Goal: Use online tool/utility: Use online tool/utility

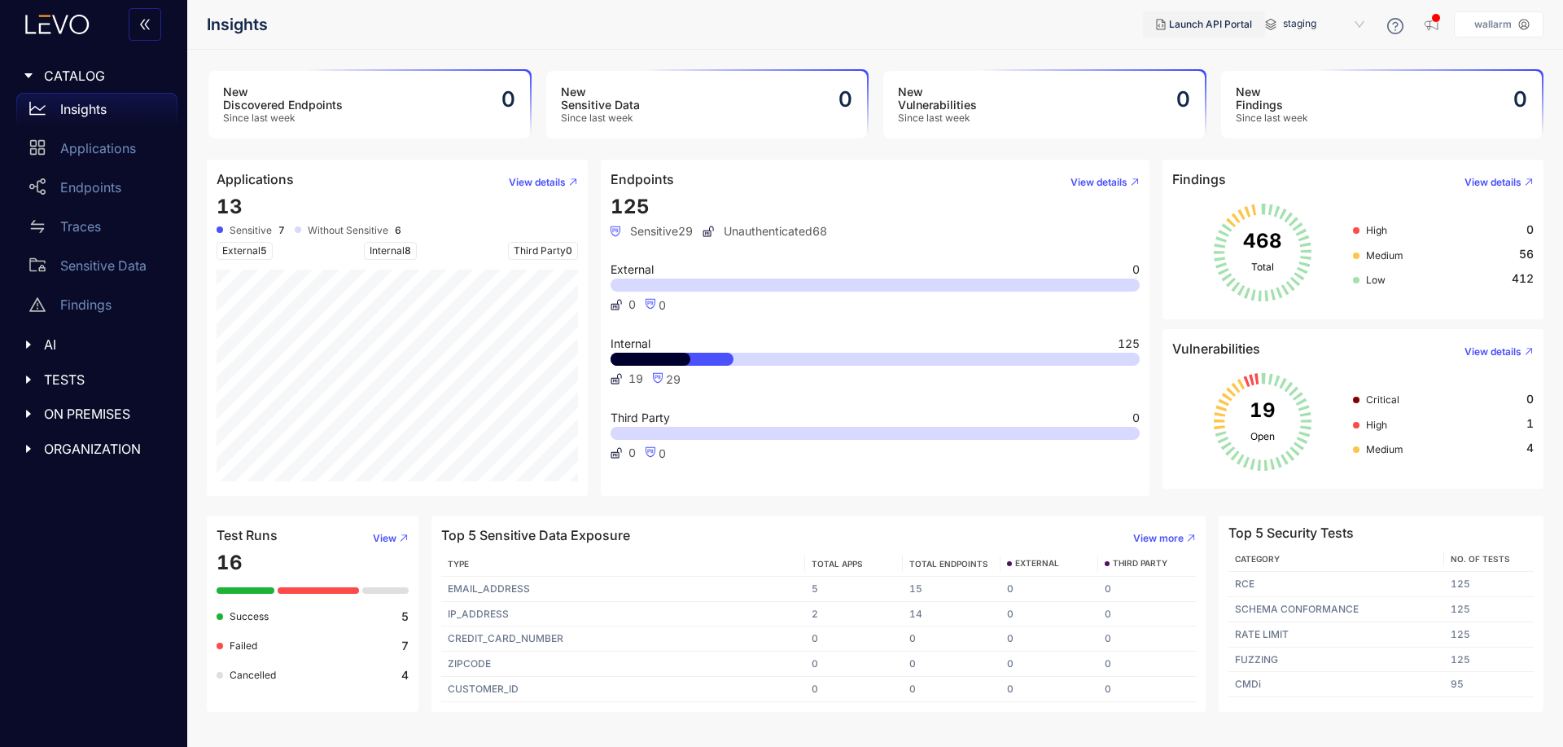
click at [1206, 20] on span "Launch API Portal" at bounding box center [1210, 24] width 83 height 11
click at [46, 376] on span "TESTS" at bounding box center [104, 379] width 120 height 15
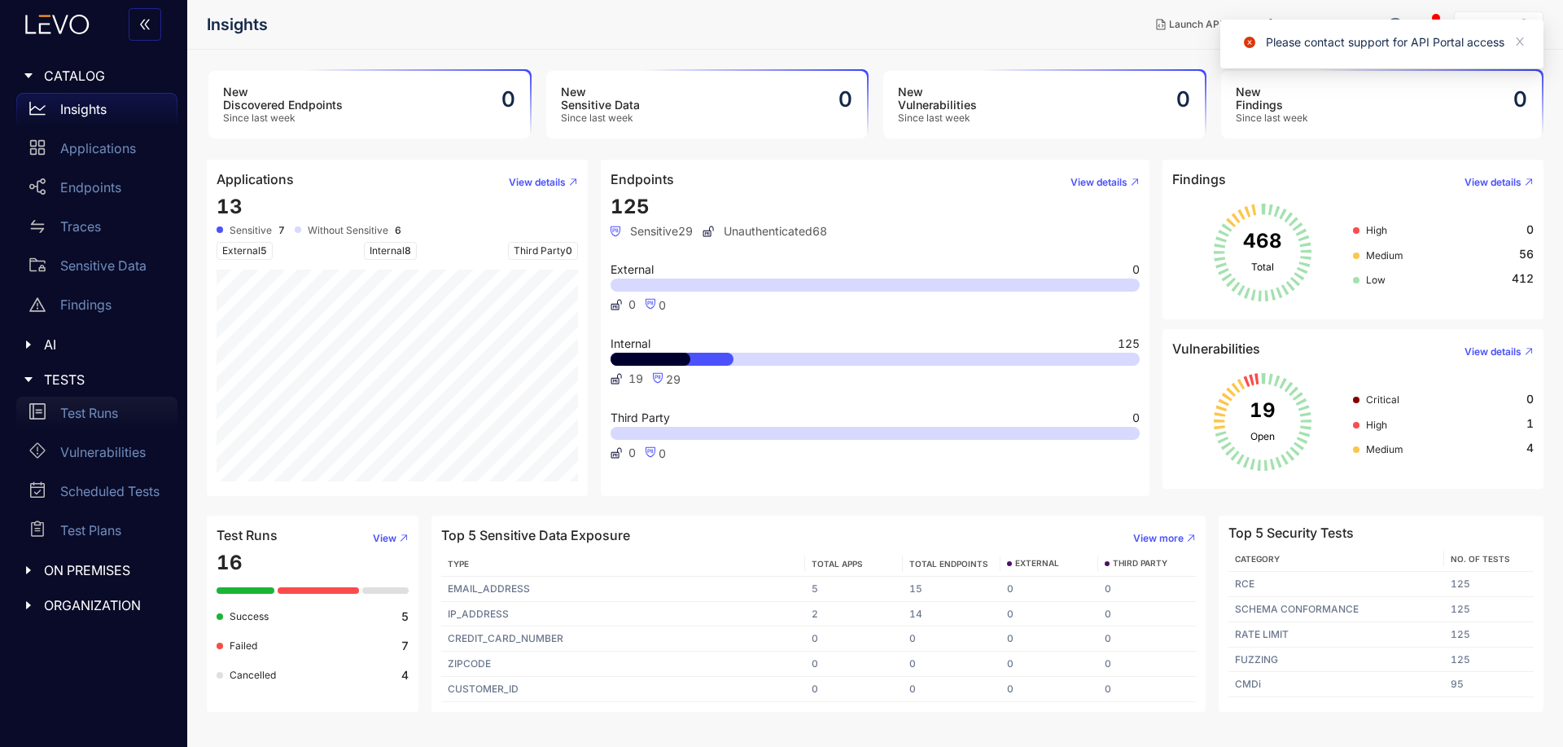
click at [74, 416] on p "Test Runs" at bounding box center [89, 412] width 58 height 15
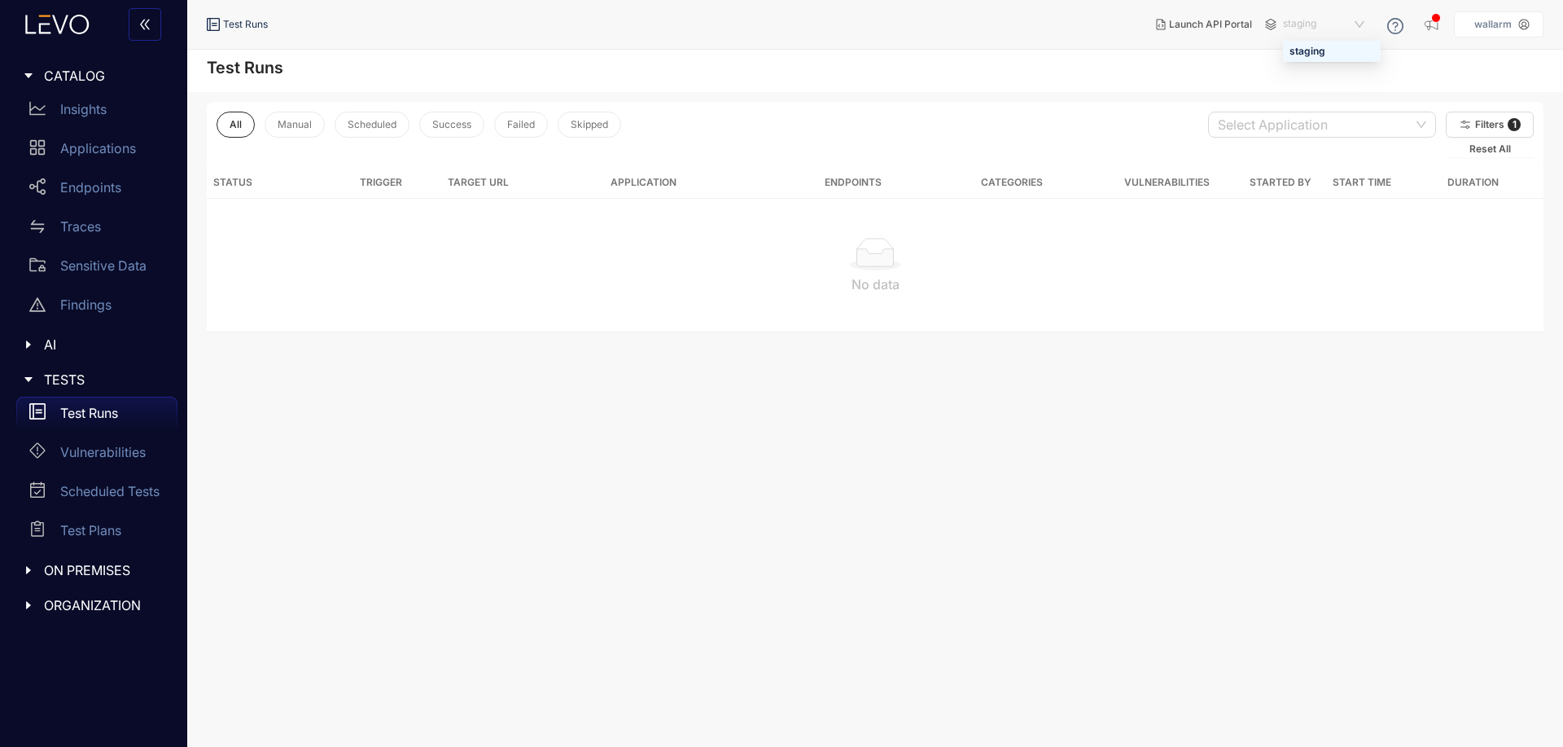
click at [1332, 24] on span "staging" at bounding box center [1325, 24] width 85 height 26
click at [1332, 23] on span "staging" at bounding box center [1325, 24] width 85 height 26
click at [968, 469] on main "Test Runs All Manual Scheduled Success Failed Skipped Select Application Filter…" at bounding box center [875, 398] width 1376 height 697
click at [99, 142] on p "Applications" at bounding box center [98, 148] width 76 height 15
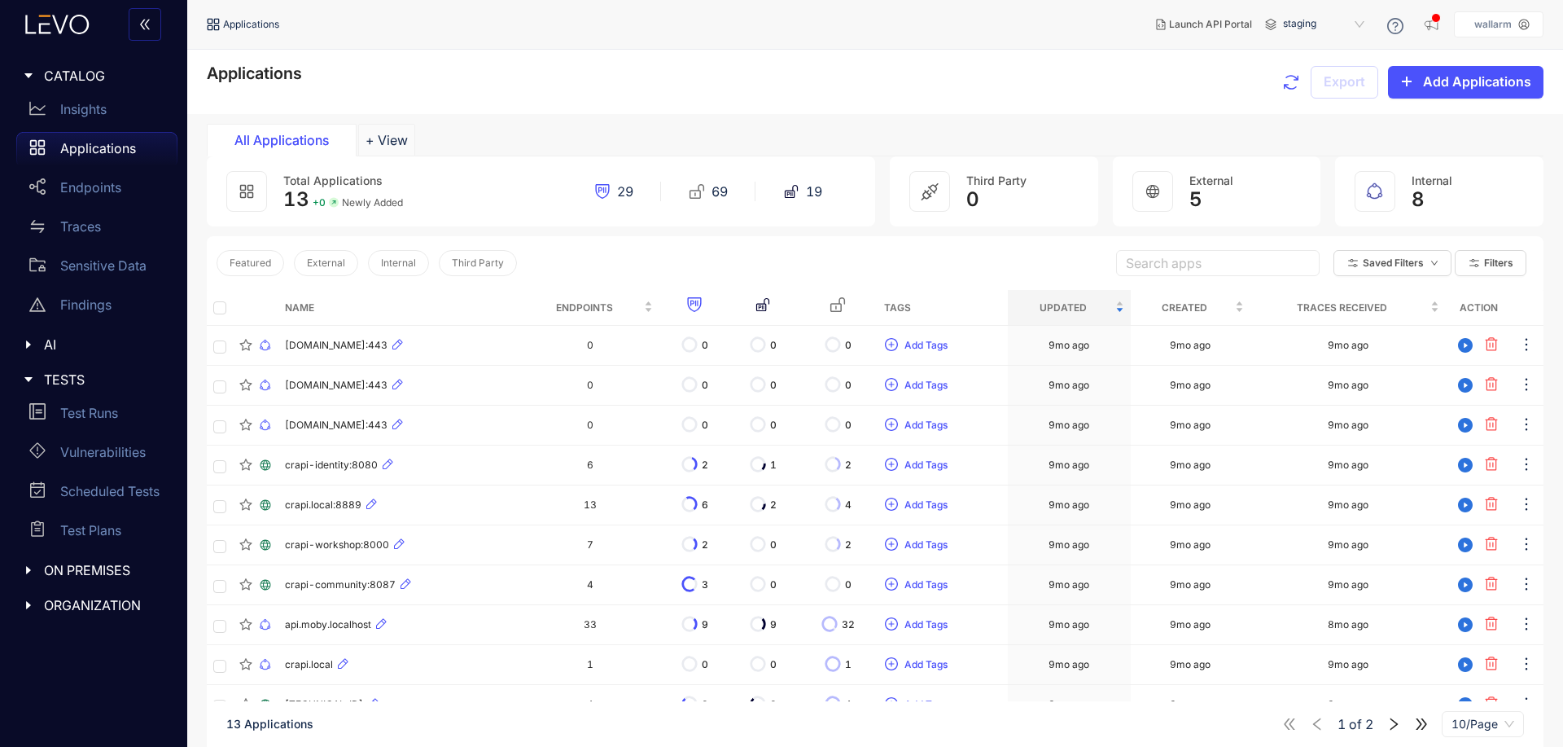
click at [1400, 24] on icon at bounding box center [1395, 26] width 16 height 16
click at [1391, 127] on span "Levo Support" at bounding box center [1389, 126] width 62 height 12
click at [1391, 104] on div "Levo Help Docs" at bounding box center [1398, 96] width 101 height 31
click at [532, 131] on div "All Applications + View" at bounding box center [875, 140] width 1337 height 33
click at [1473, 79] on span "Add Applications" at bounding box center [1477, 81] width 108 height 15
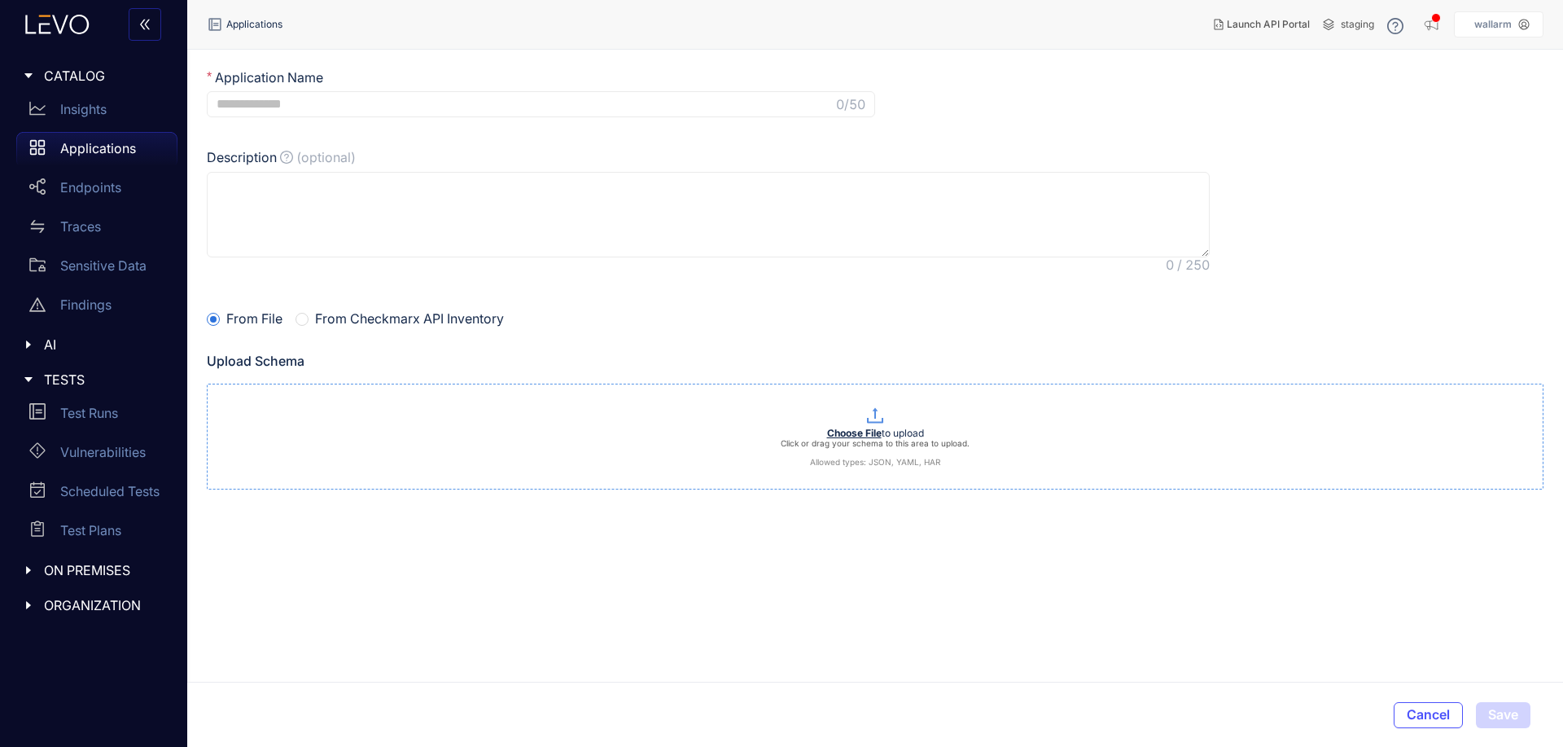
click at [854, 430] on b "Choose File" at bounding box center [854, 433] width 55 height 12
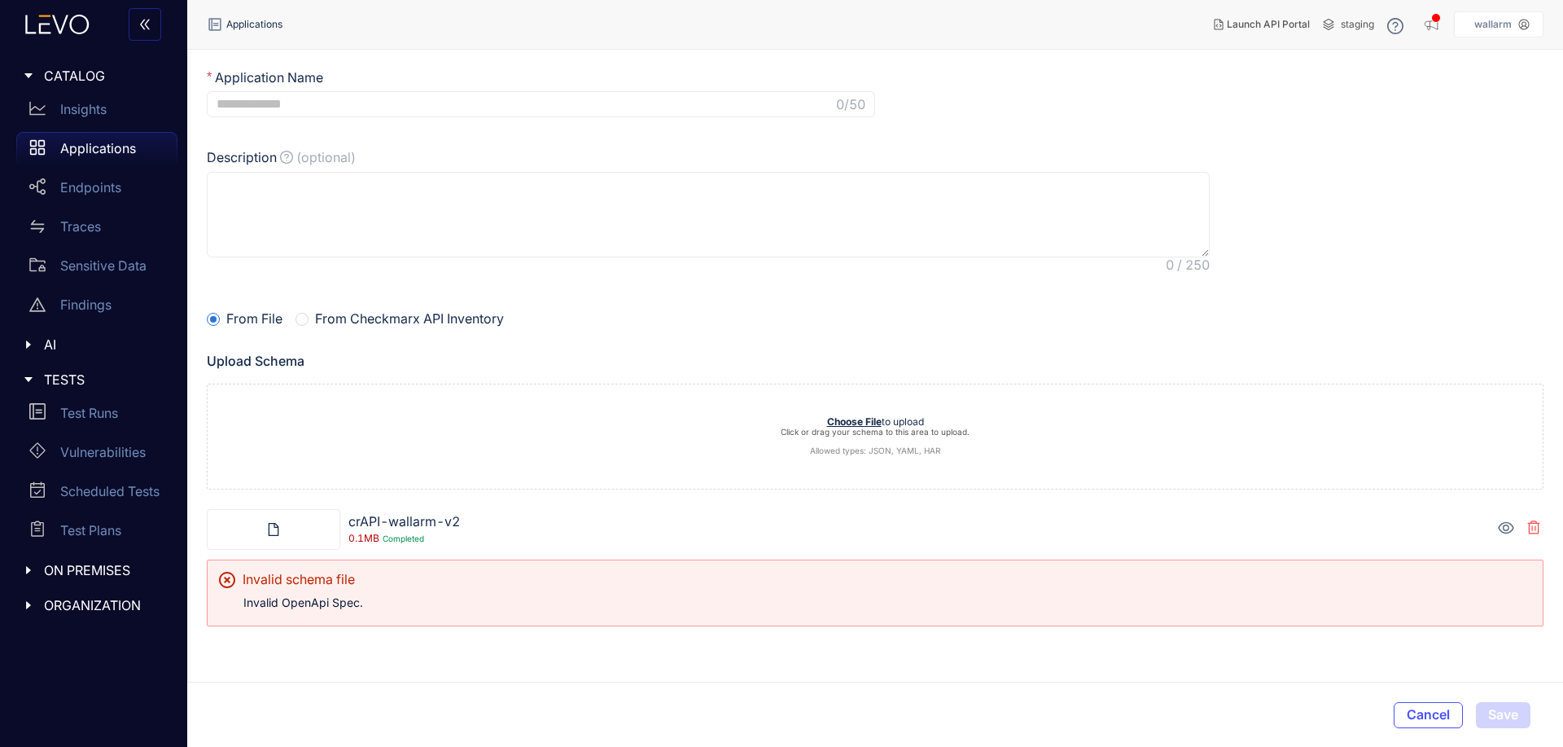
click at [1540, 524] on icon at bounding box center [1533, 527] width 13 height 14
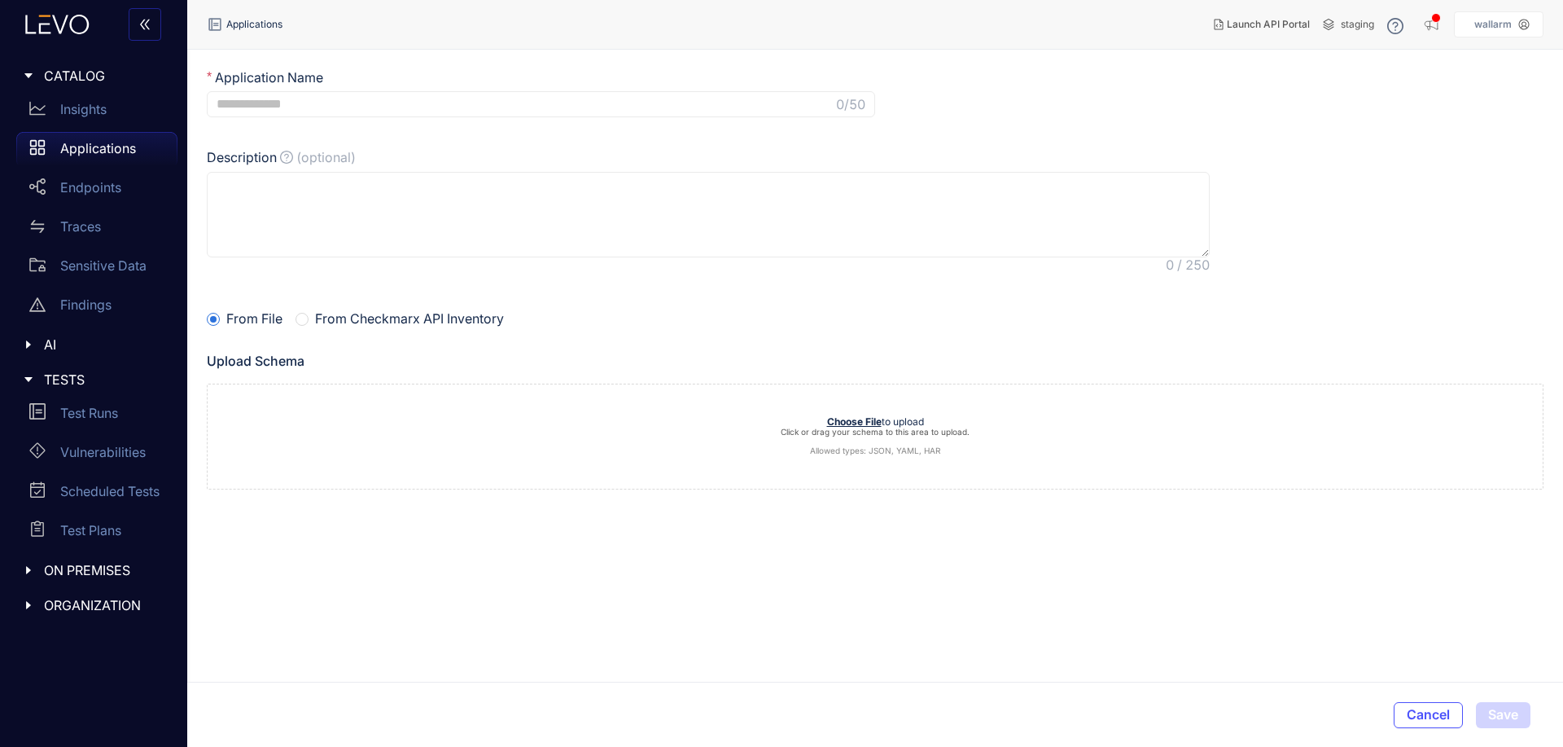
drag, startPoint x: 558, startPoint y: 622, endPoint x: 655, endPoint y: 584, distance: 104.9
click at [576, 624] on main "Application Name 0 /50 Description (optional) From File From Checkmarx API Inve…" at bounding box center [875, 366] width 1376 height 632
click at [839, 431] on p "Click or drag your schema to this area to upload. Allowed types: JSON, YAML, HAR" at bounding box center [875, 441] width 1335 height 28
click at [310, 109] on input "Application Name" at bounding box center [525, 104] width 616 height 15
type input "**********"
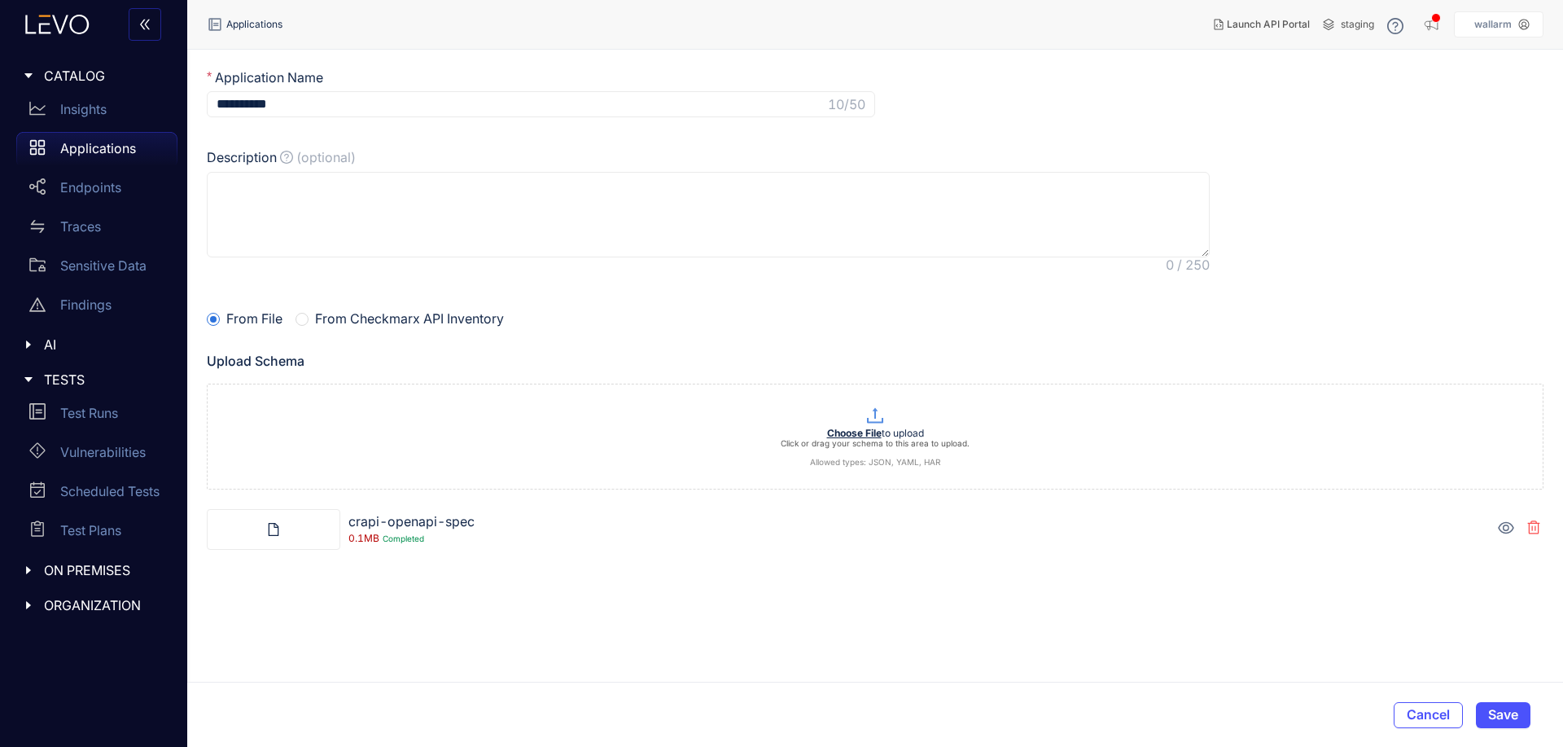
click at [647, 330] on div "From File From Checkmarx API Inventory" at bounding box center [875, 318] width 1337 height 26
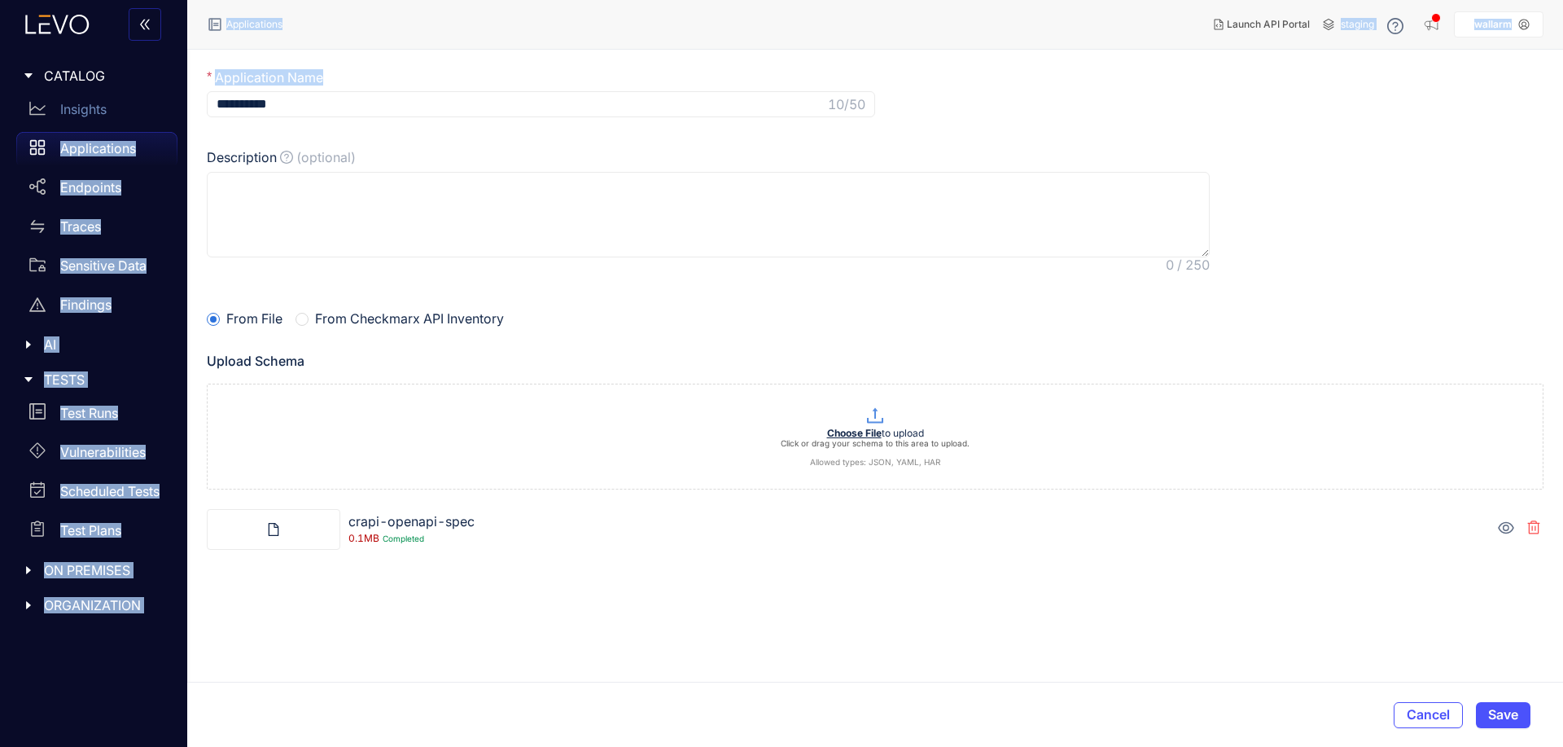
drag, startPoint x: 310, startPoint y: 94, endPoint x: 191, endPoint y: 92, distance: 118.9
click at [140, 103] on main "**********" at bounding box center [781, 373] width 1563 height 747
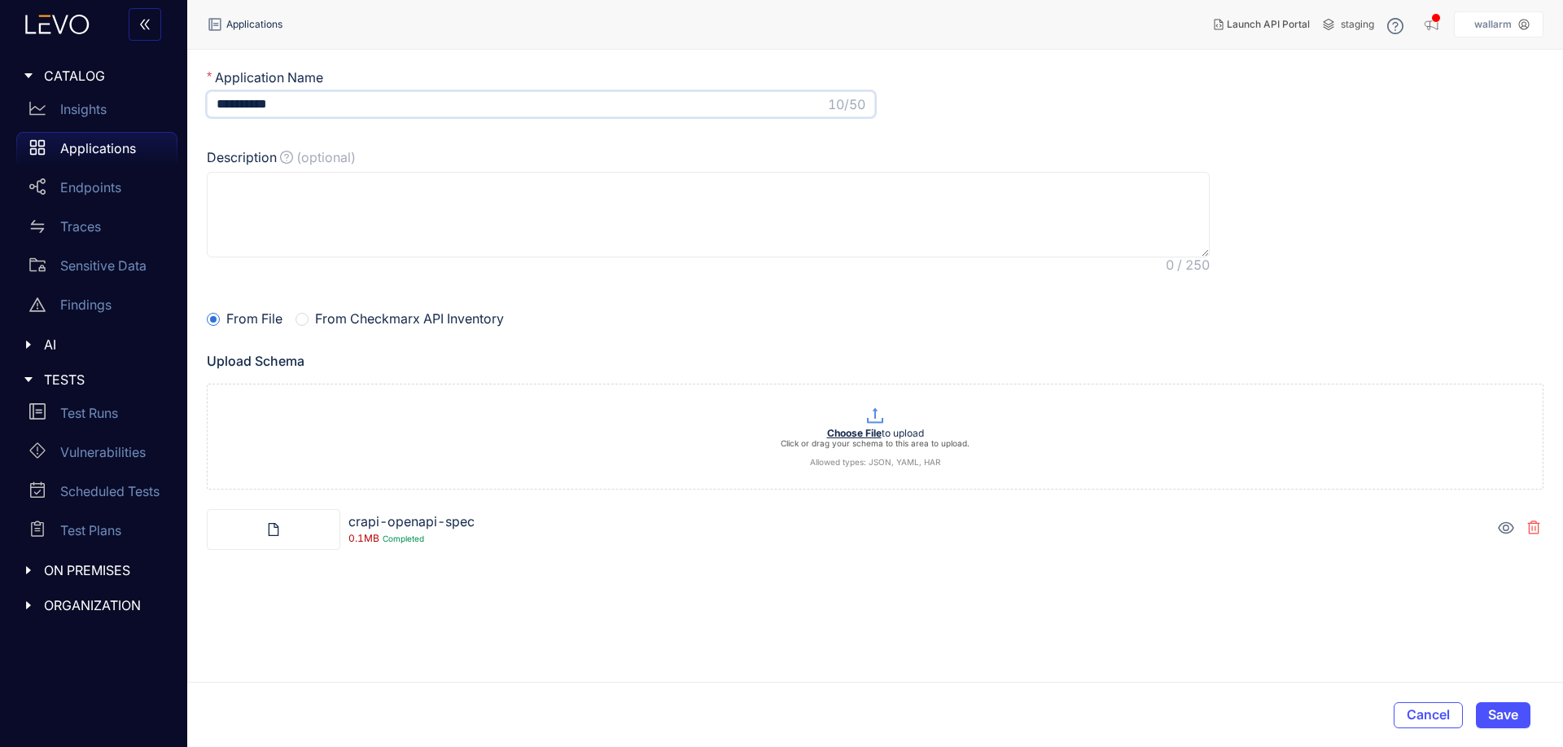
click at [302, 107] on input "**********" at bounding box center [521, 104] width 608 height 15
click at [351, 230] on textarea "Description (optional)" at bounding box center [708, 215] width 1003 height 86
paste textarea "**********"
type textarea "**********"
click at [505, 107] on input "**********" at bounding box center [521, 104] width 608 height 15
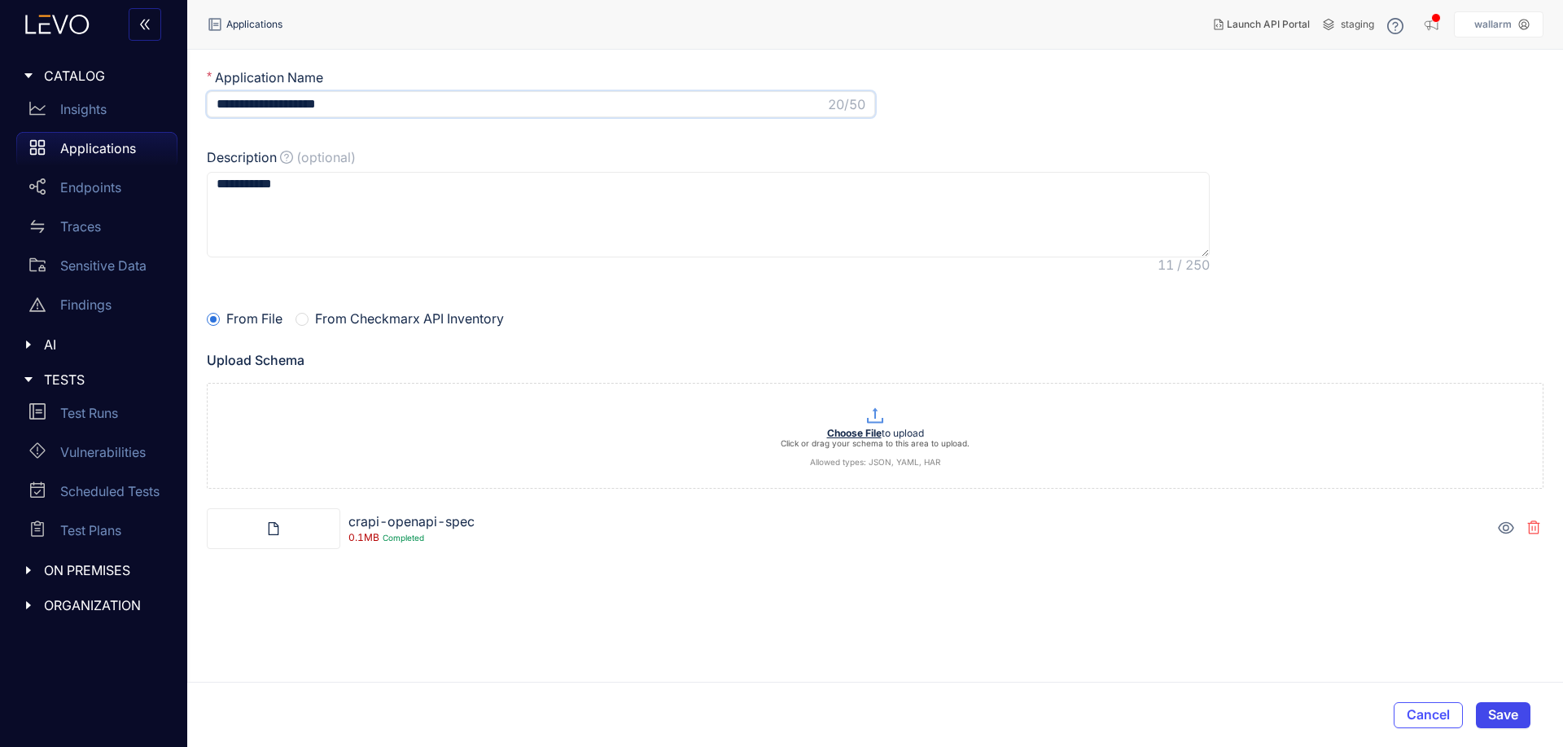
type input "**********"
click at [1514, 710] on span "Save" at bounding box center [1503, 714] width 30 height 15
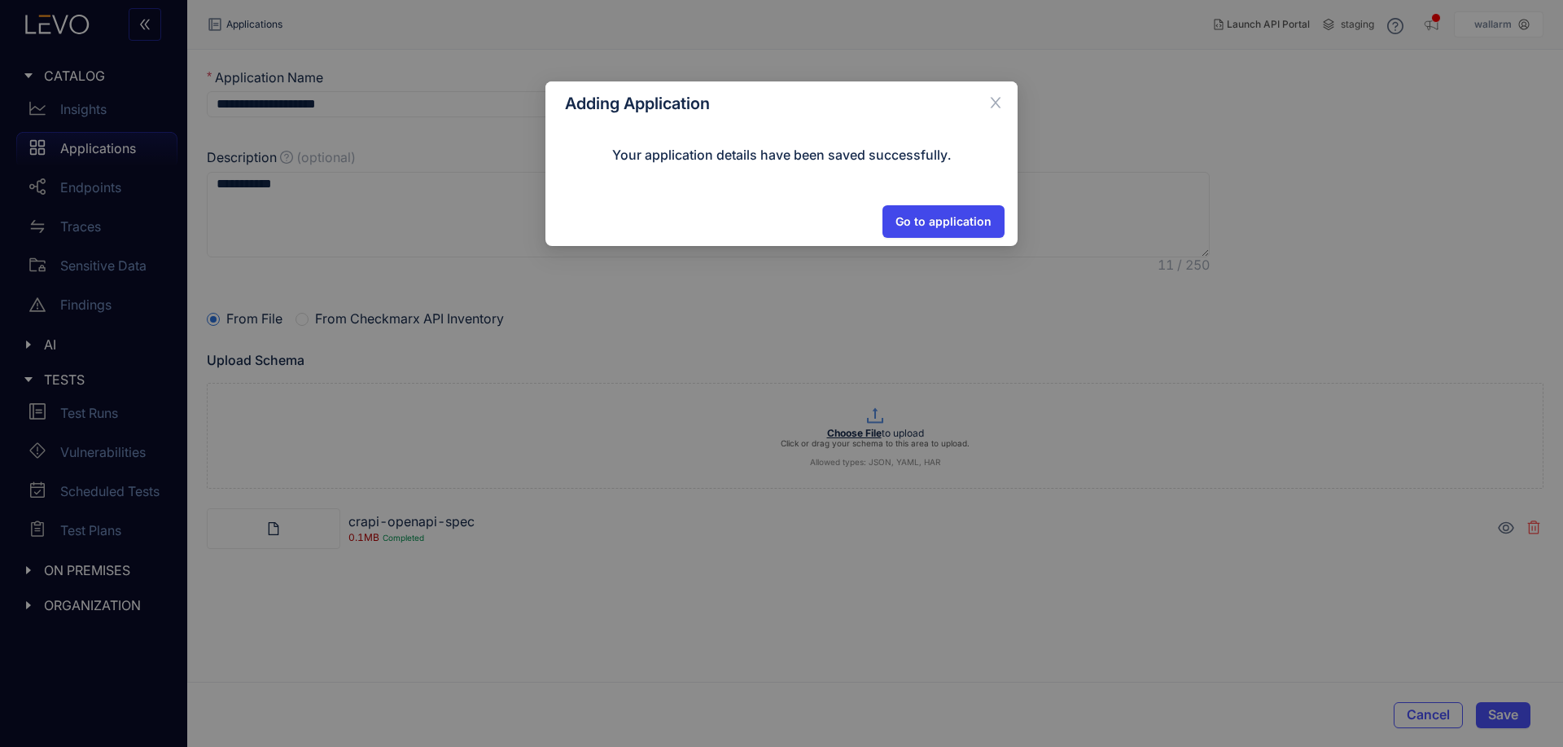
click at [933, 220] on span "Go to application" at bounding box center [944, 221] width 96 height 13
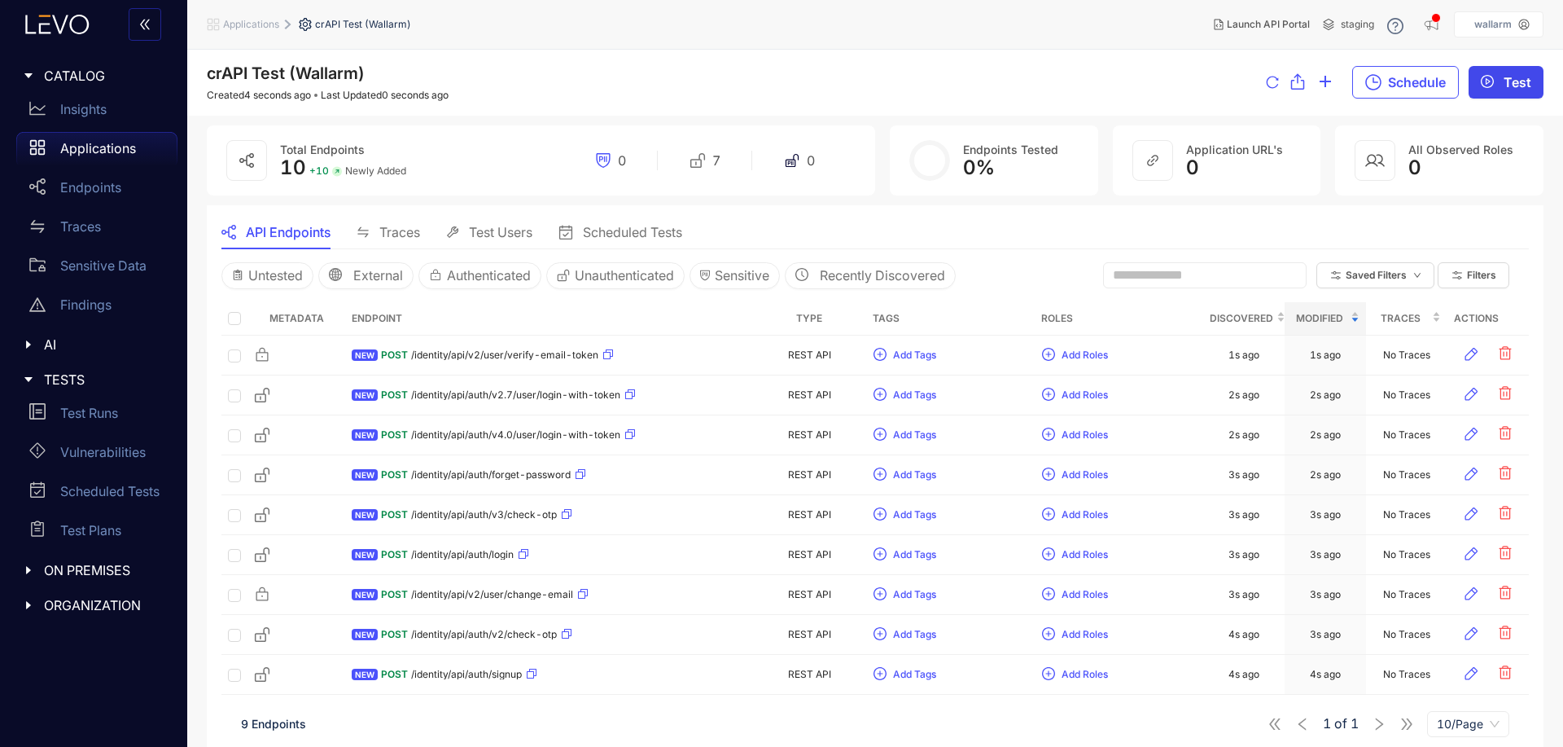
click at [1500, 80] on button "Test" at bounding box center [1506, 82] width 75 height 33
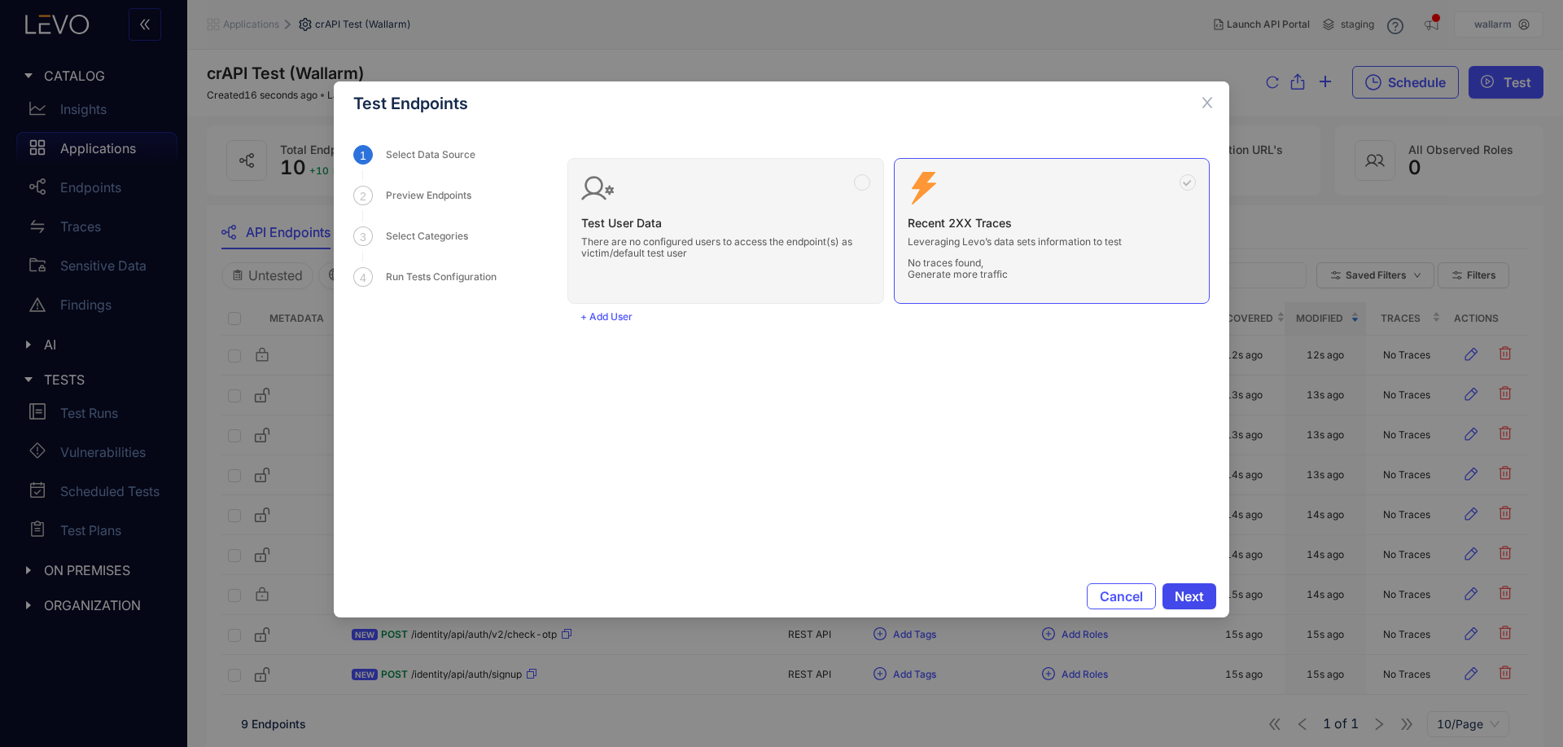
click at [1205, 598] on button "Next" at bounding box center [1190, 596] width 54 height 26
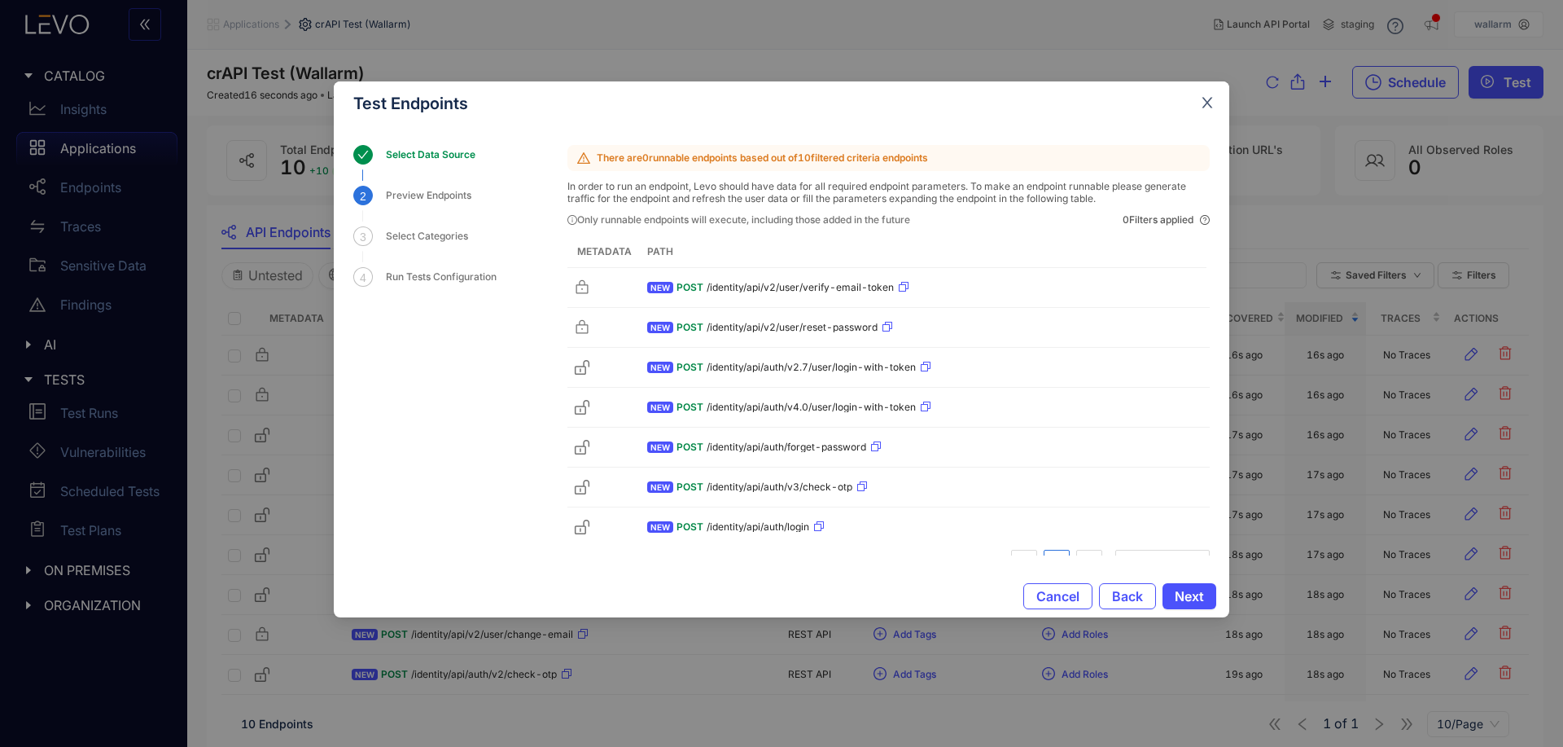
click at [1205, 102] on icon "close" at bounding box center [1207, 102] width 15 height 15
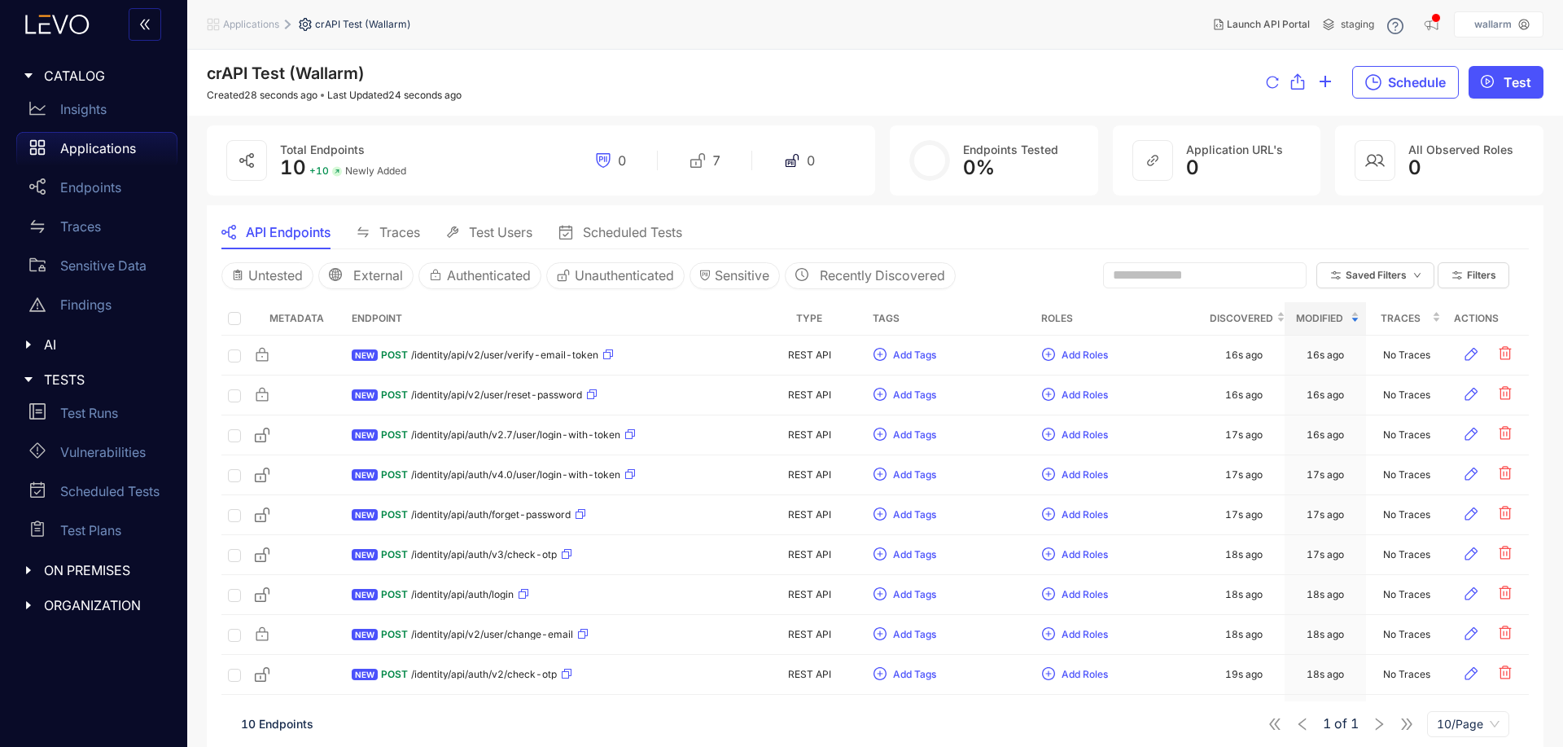
click at [480, 237] on span "Test Users" at bounding box center [501, 232] width 64 height 15
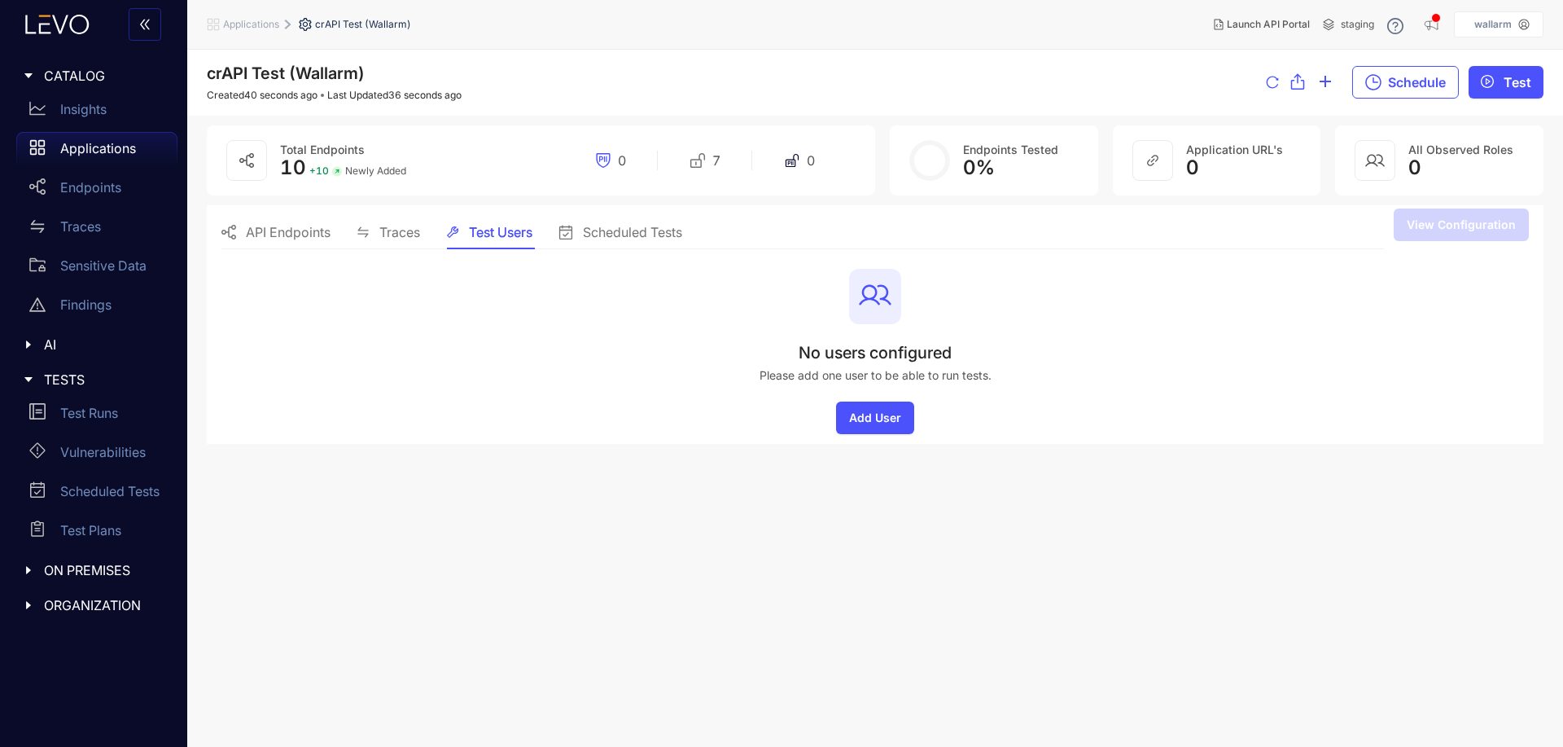
click at [382, 243] on div "Traces" at bounding box center [389, 232] width 64 height 34
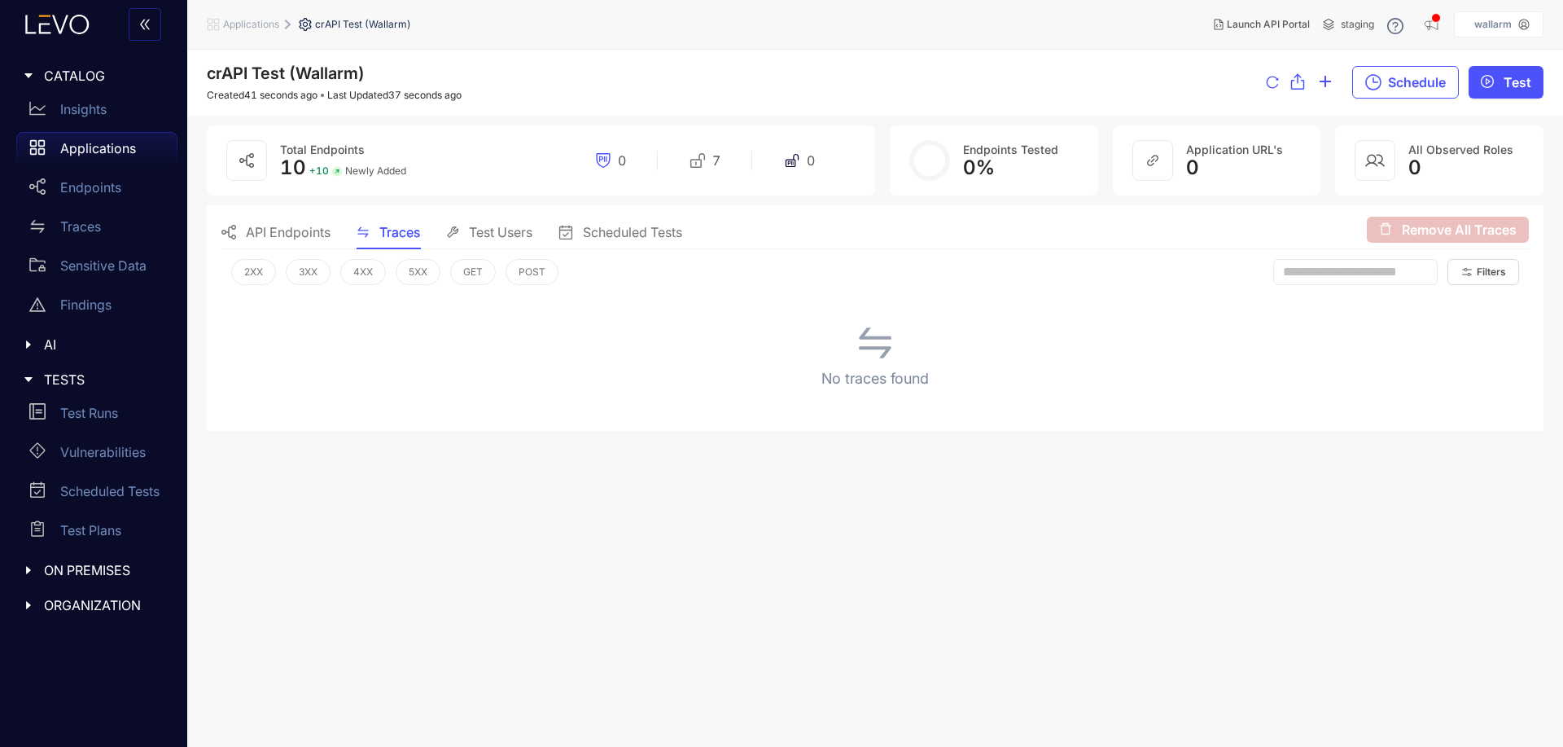
click at [279, 237] on span "API Endpoints" at bounding box center [288, 232] width 85 height 15
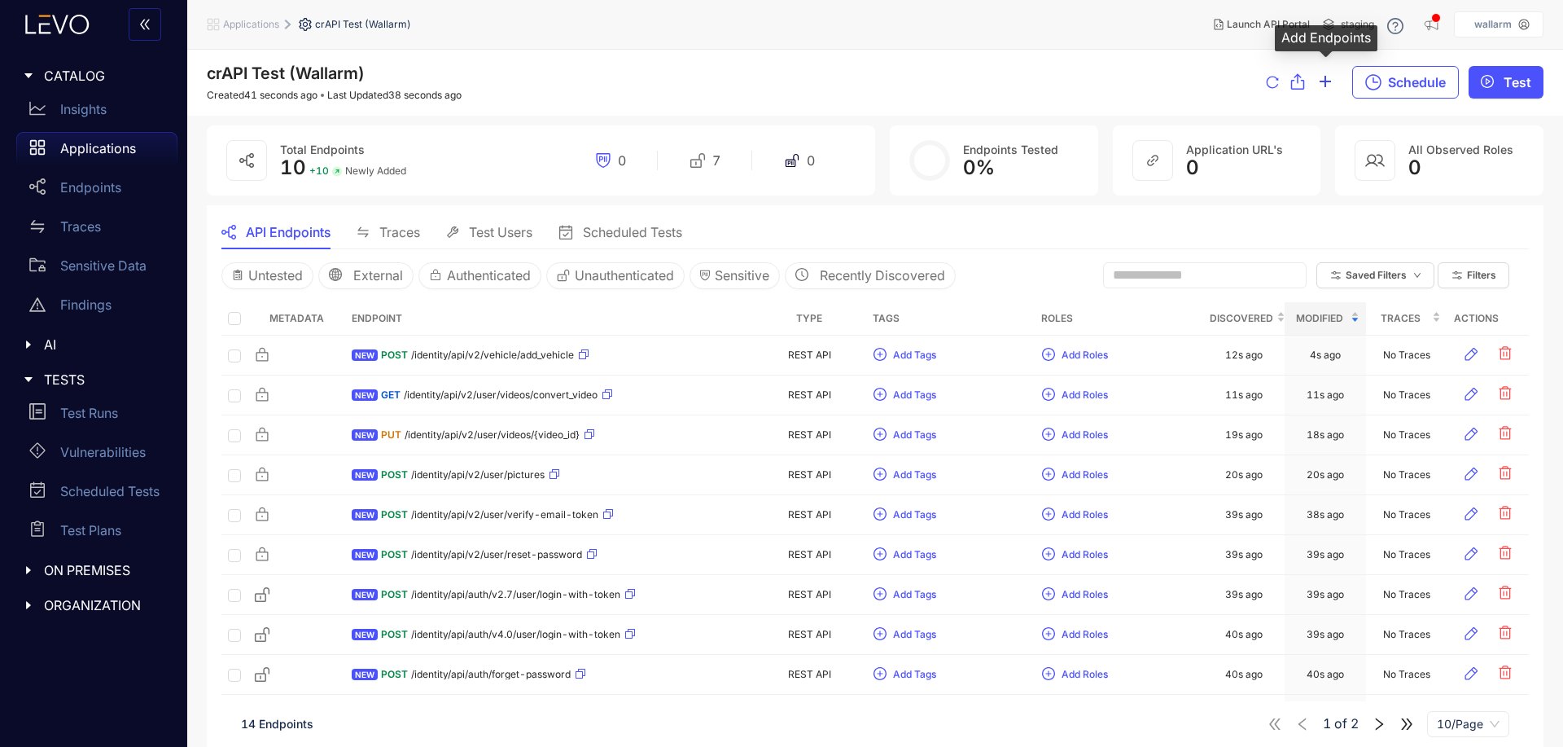
click at [1328, 83] on icon "plus" at bounding box center [1325, 81] width 15 height 15
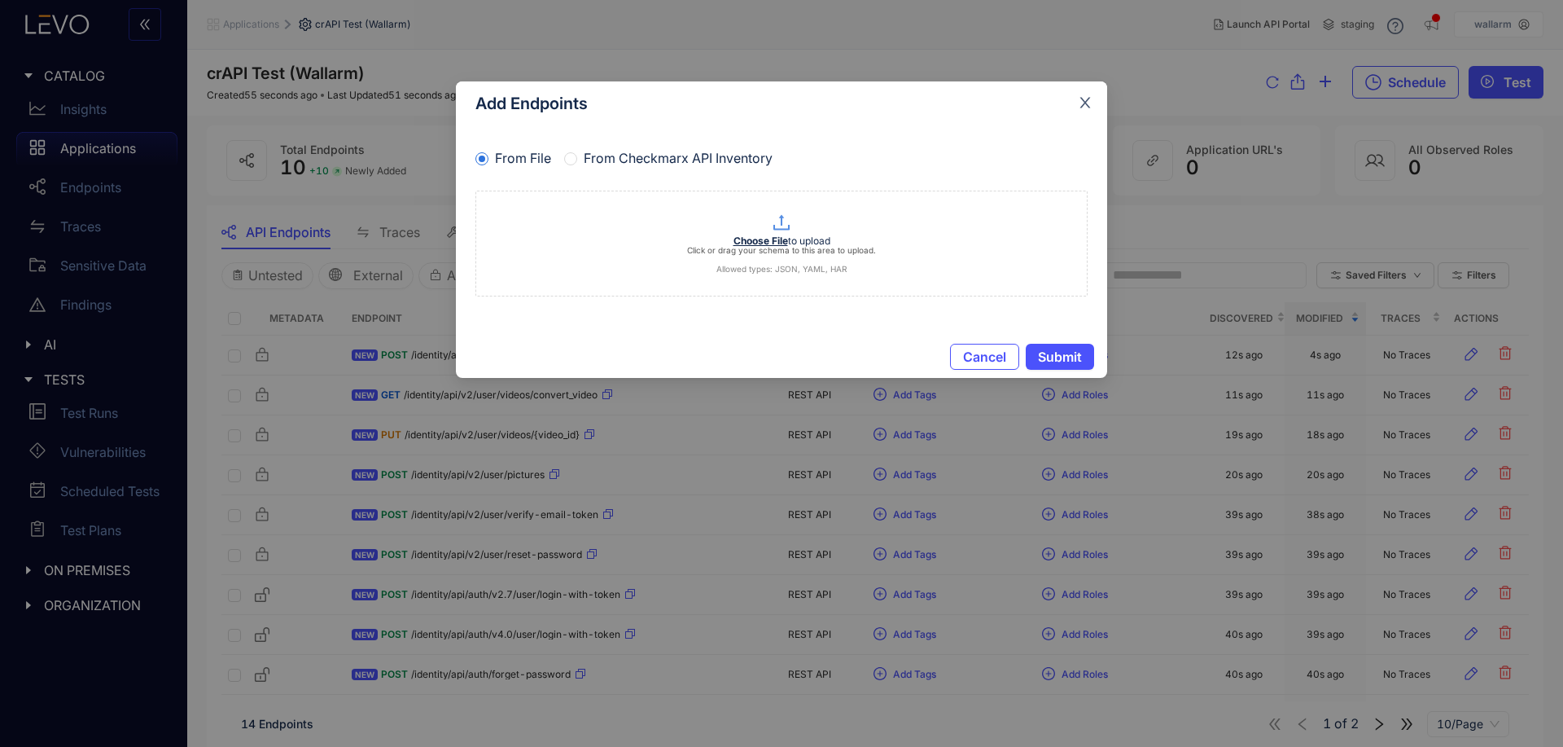
click at [1078, 99] on icon "close" at bounding box center [1085, 102] width 15 height 15
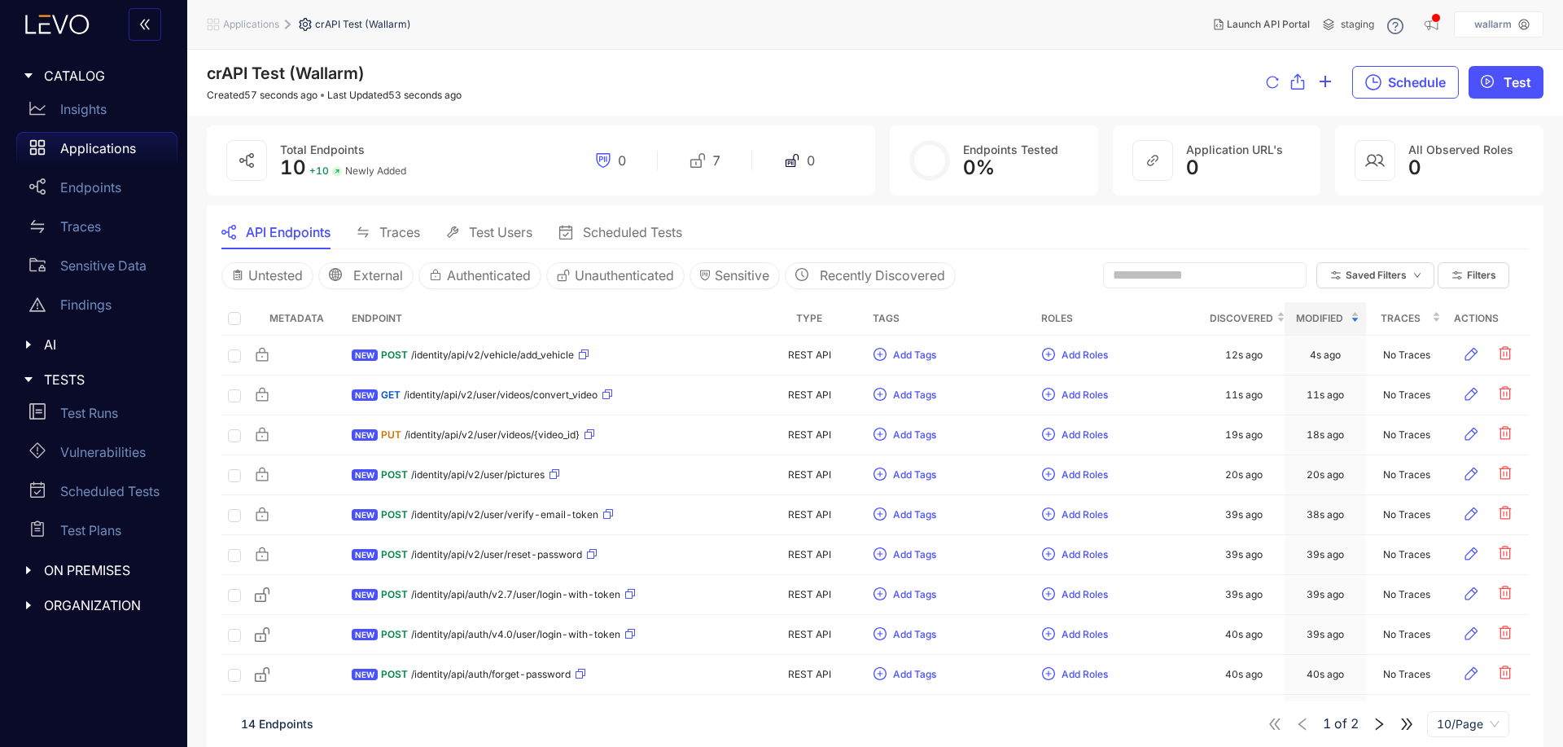
click at [359, 234] on icon "swap" at bounding box center [363, 232] width 13 height 13
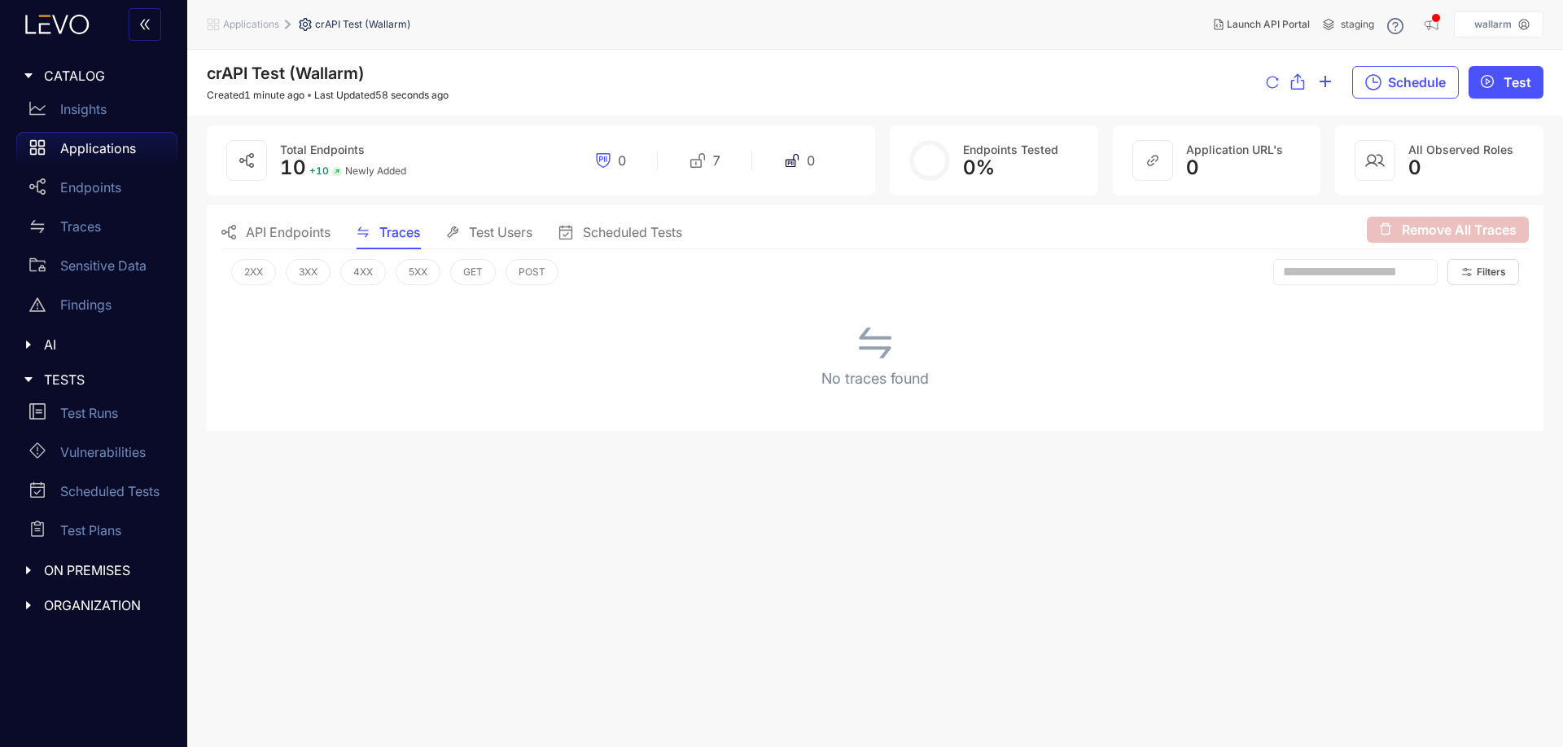
click at [478, 225] on span "Test Users" at bounding box center [501, 232] width 64 height 15
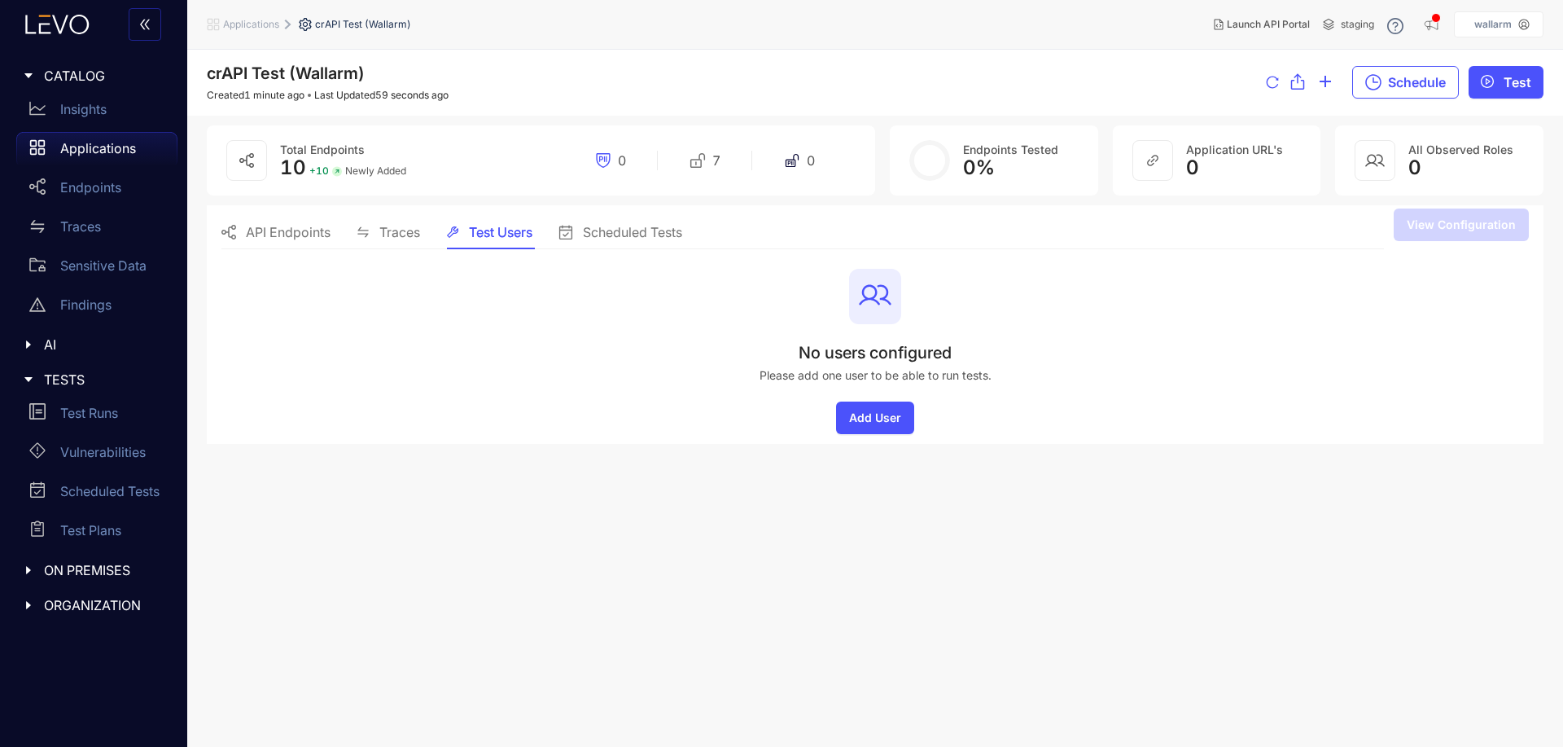
click at [624, 217] on div "Scheduled Tests" at bounding box center [621, 232] width 124 height 34
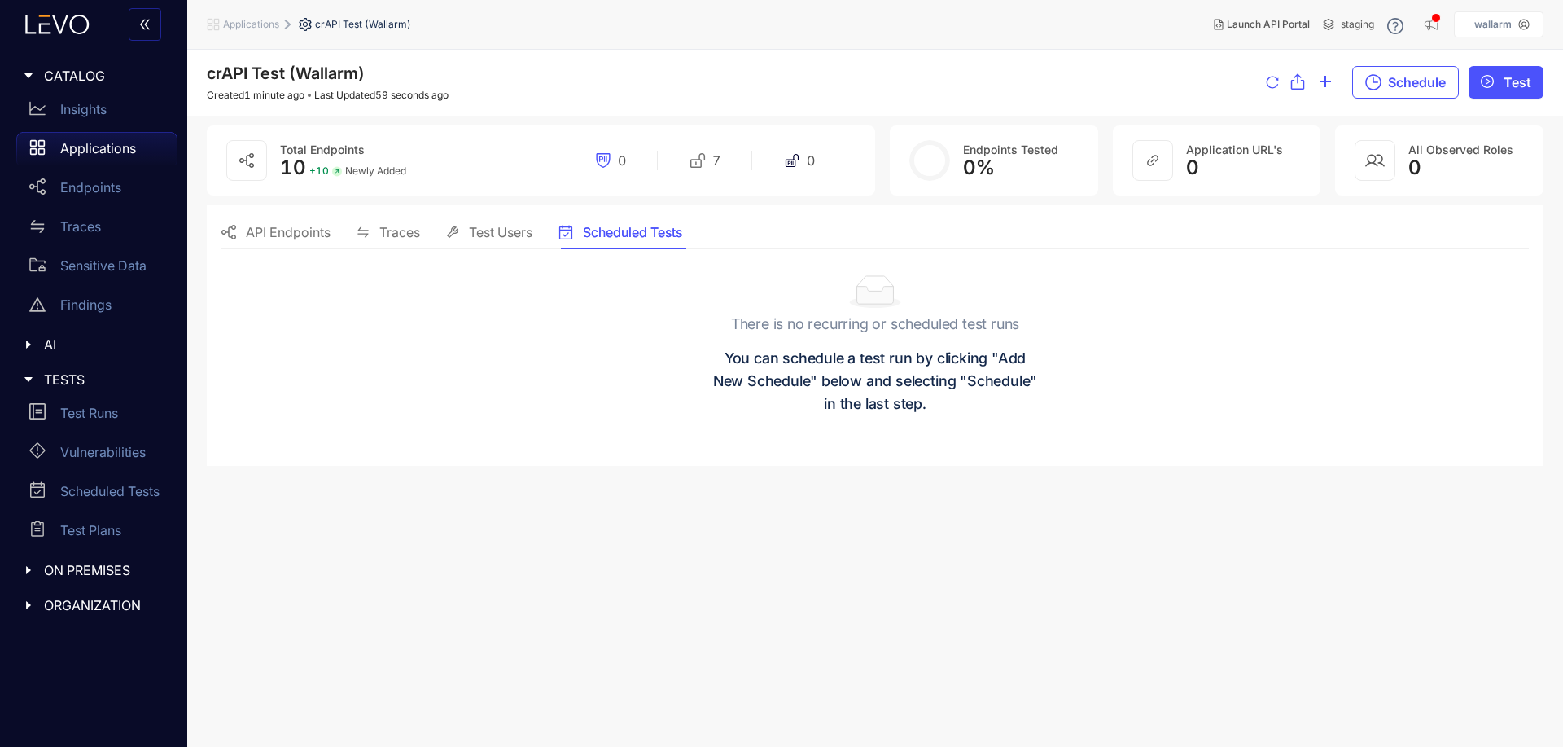
click at [313, 232] on span "API Endpoints" at bounding box center [288, 232] width 85 height 15
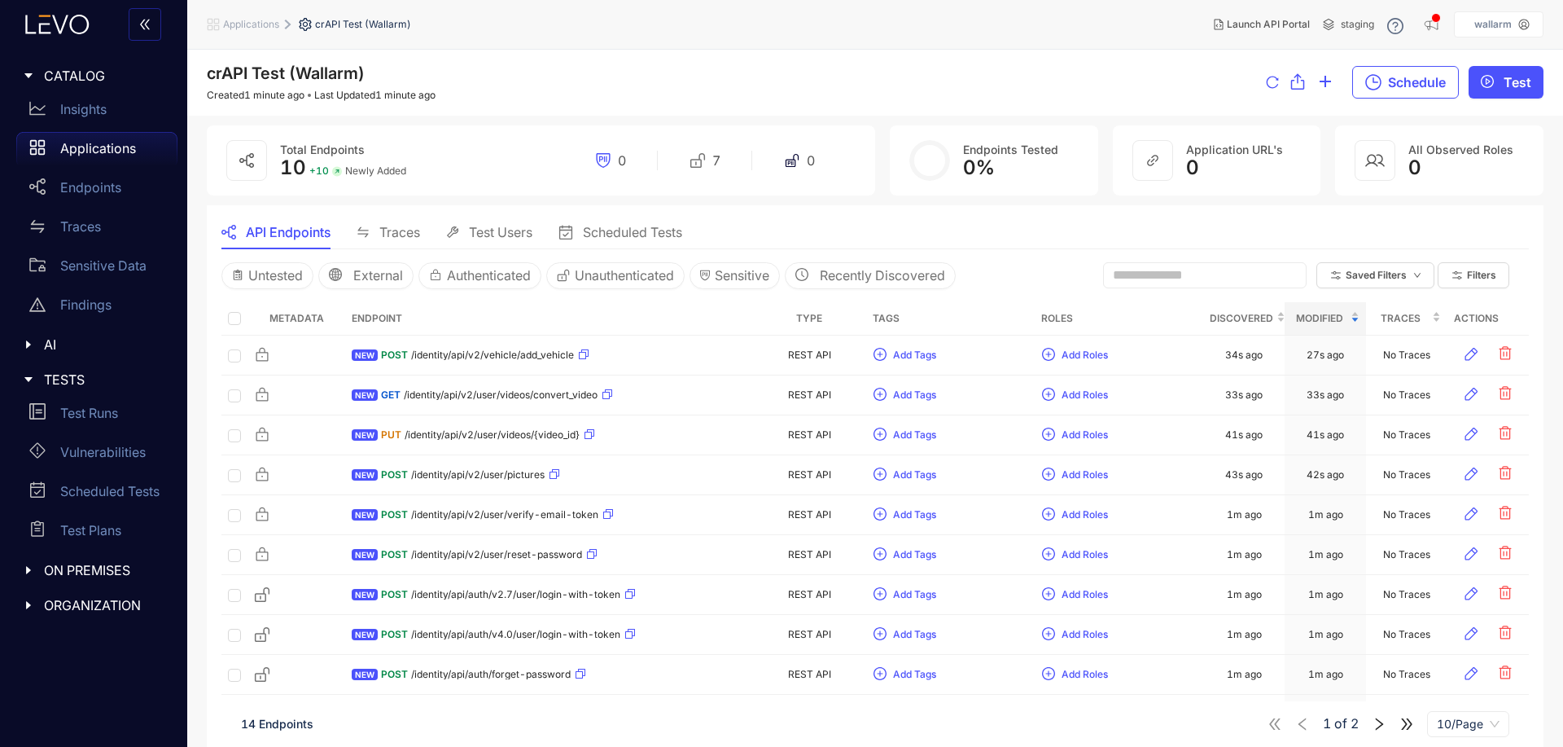
click at [27, 566] on icon "caret-right" at bounding box center [28, 569] width 11 height 11
drag, startPoint x: 24, startPoint y: 567, endPoint x: 146, endPoint y: 509, distance: 134.7
click at [25, 567] on icon "caret-right" at bounding box center [28, 569] width 11 height 11
click at [59, 562] on div "ON PREMISES" at bounding box center [94, 570] width 168 height 34
click at [94, 605] on p "Deployments" at bounding box center [100, 603] width 81 height 15
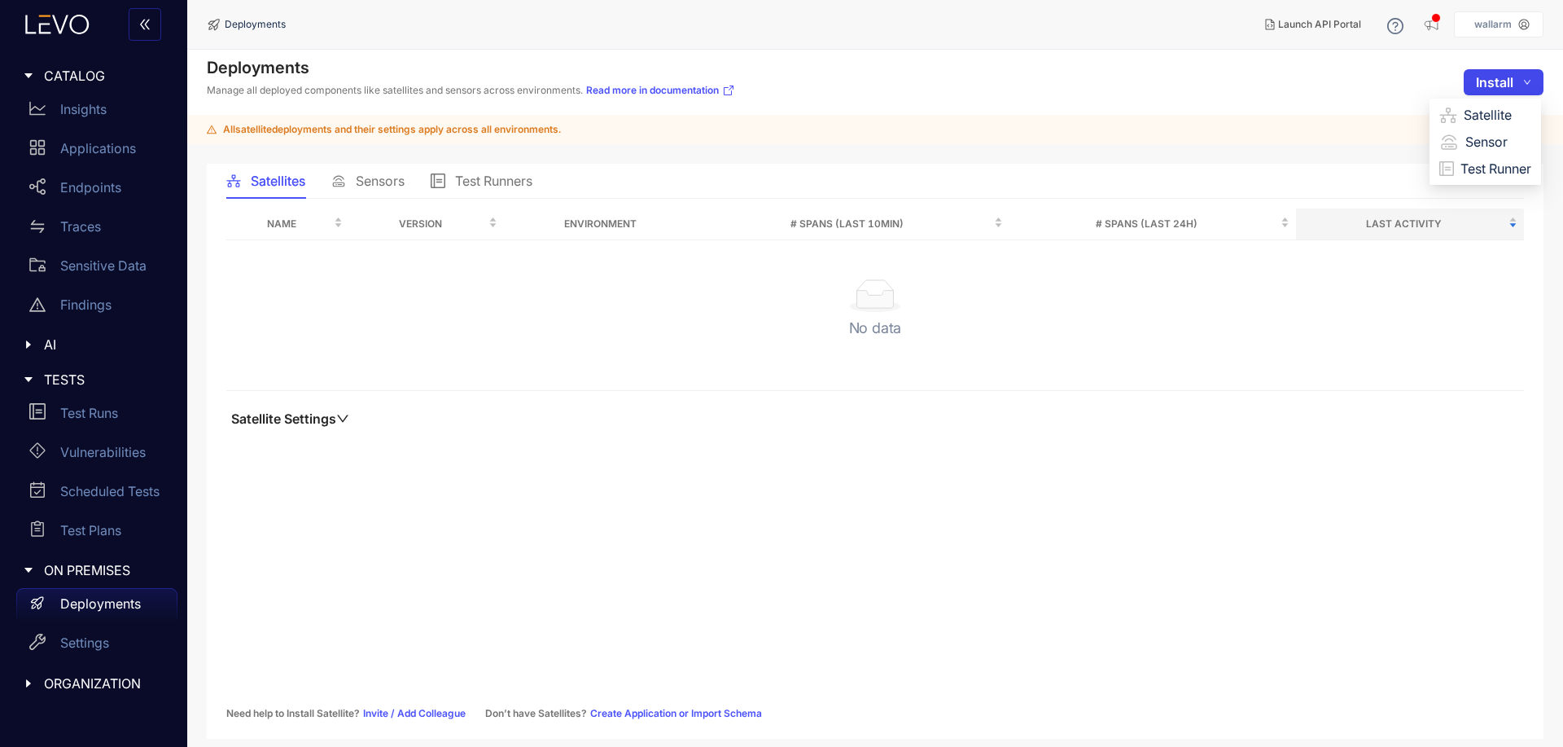
click at [1493, 77] on span "Install" at bounding box center [1494, 82] width 37 height 15
click at [1494, 112] on span "Satellite" at bounding box center [1498, 115] width 68 height 18
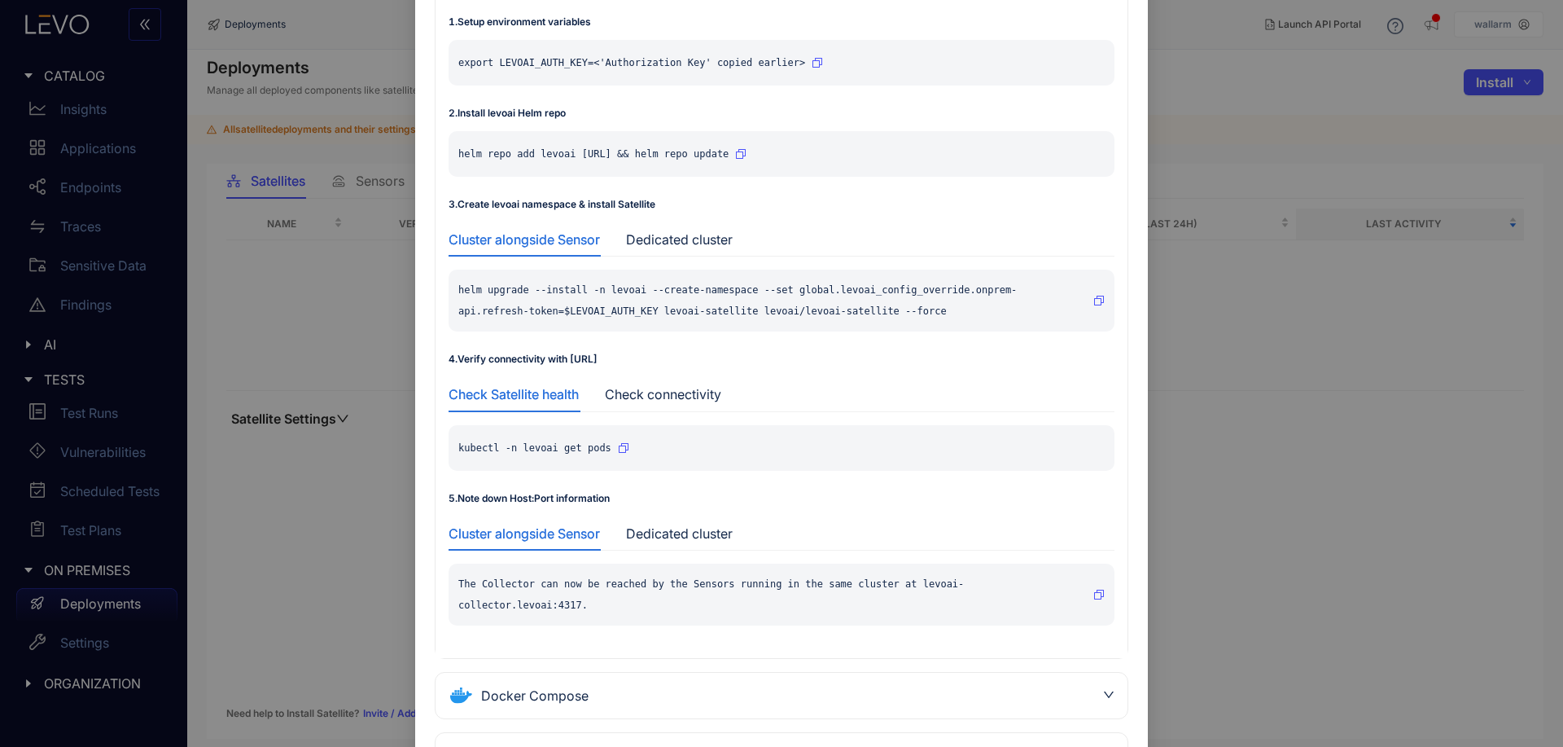
scroll to position [244, 0]
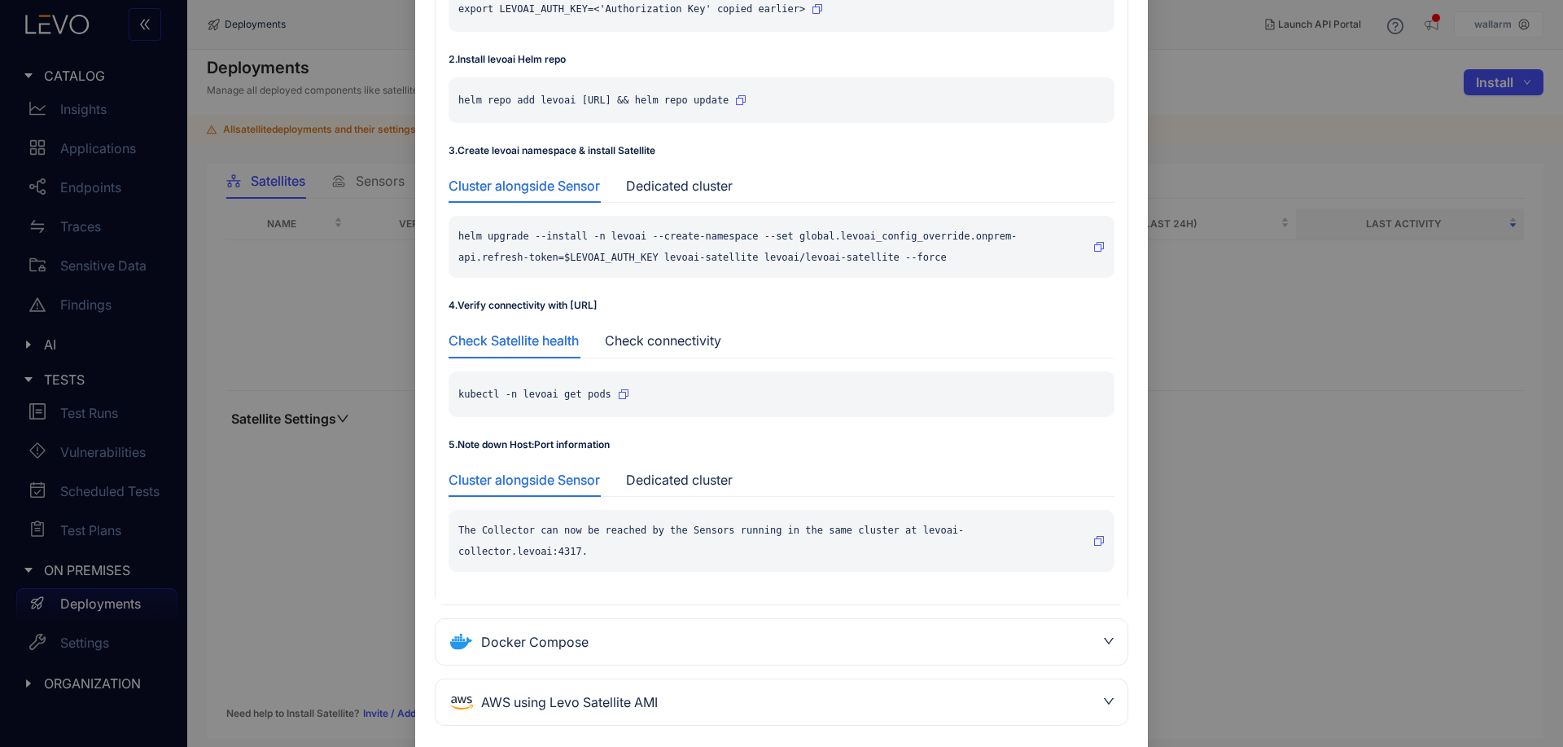
click at [1327, 487] on div "Install Satellite Kubernetes 1 . Setup environment variables export LEVOAI_AUTH…" at bounding box center [781, 373] width 1563 height 747
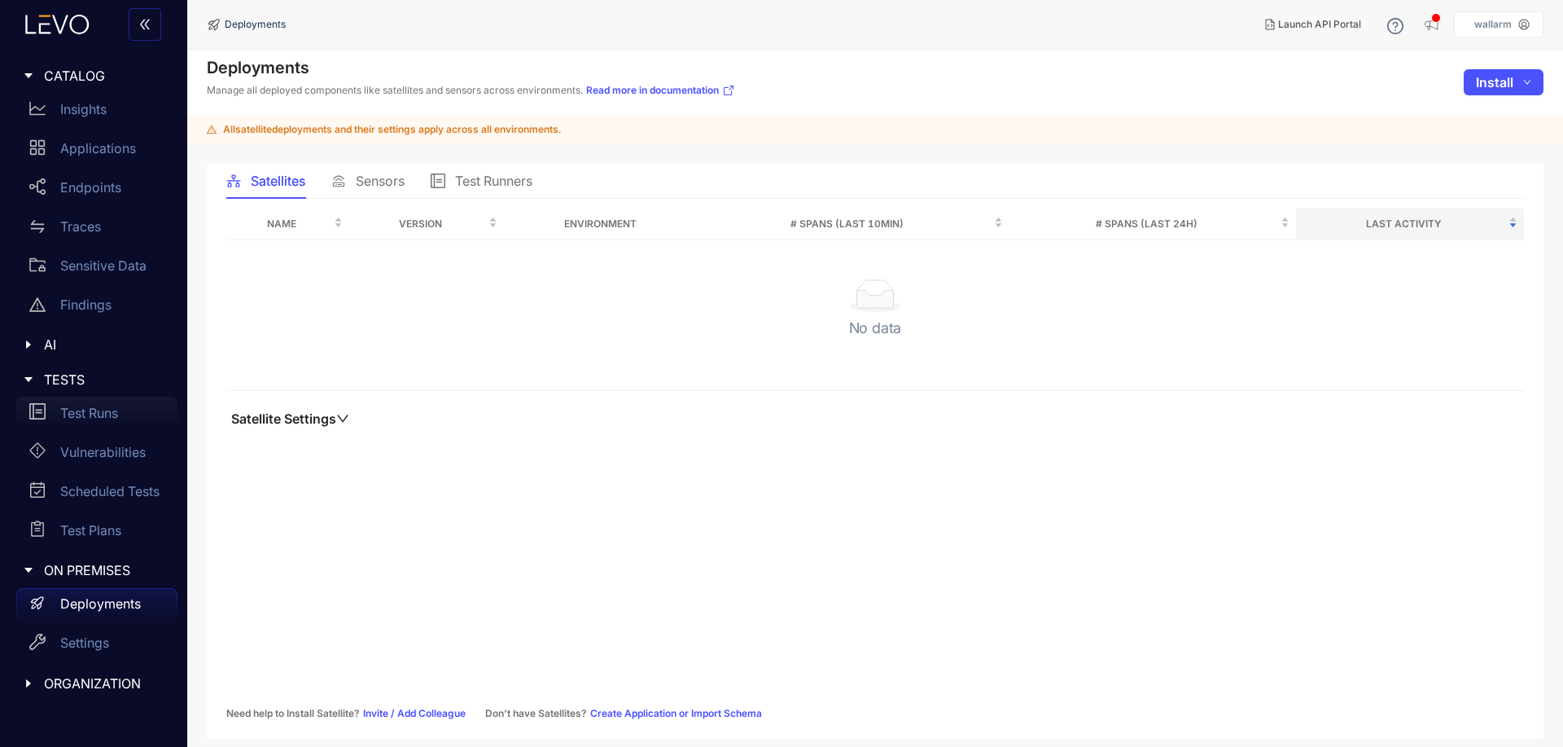
click at [81, 418] on p "Test Runs" at bounding box center [89, 412] width 58 height 15
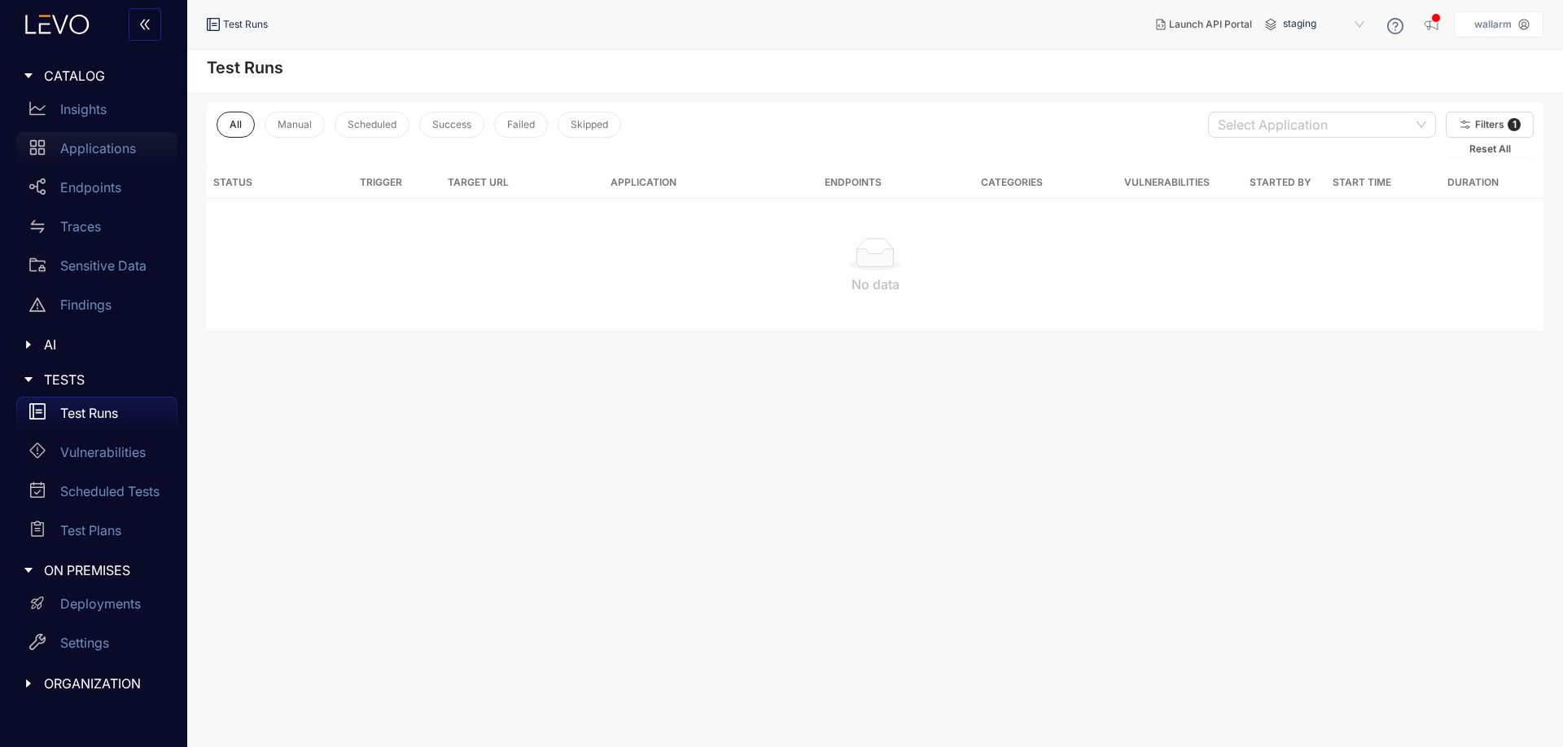
click at [77, 151] on p "Applications" at bounding box center [98, 148] width 76 height 15
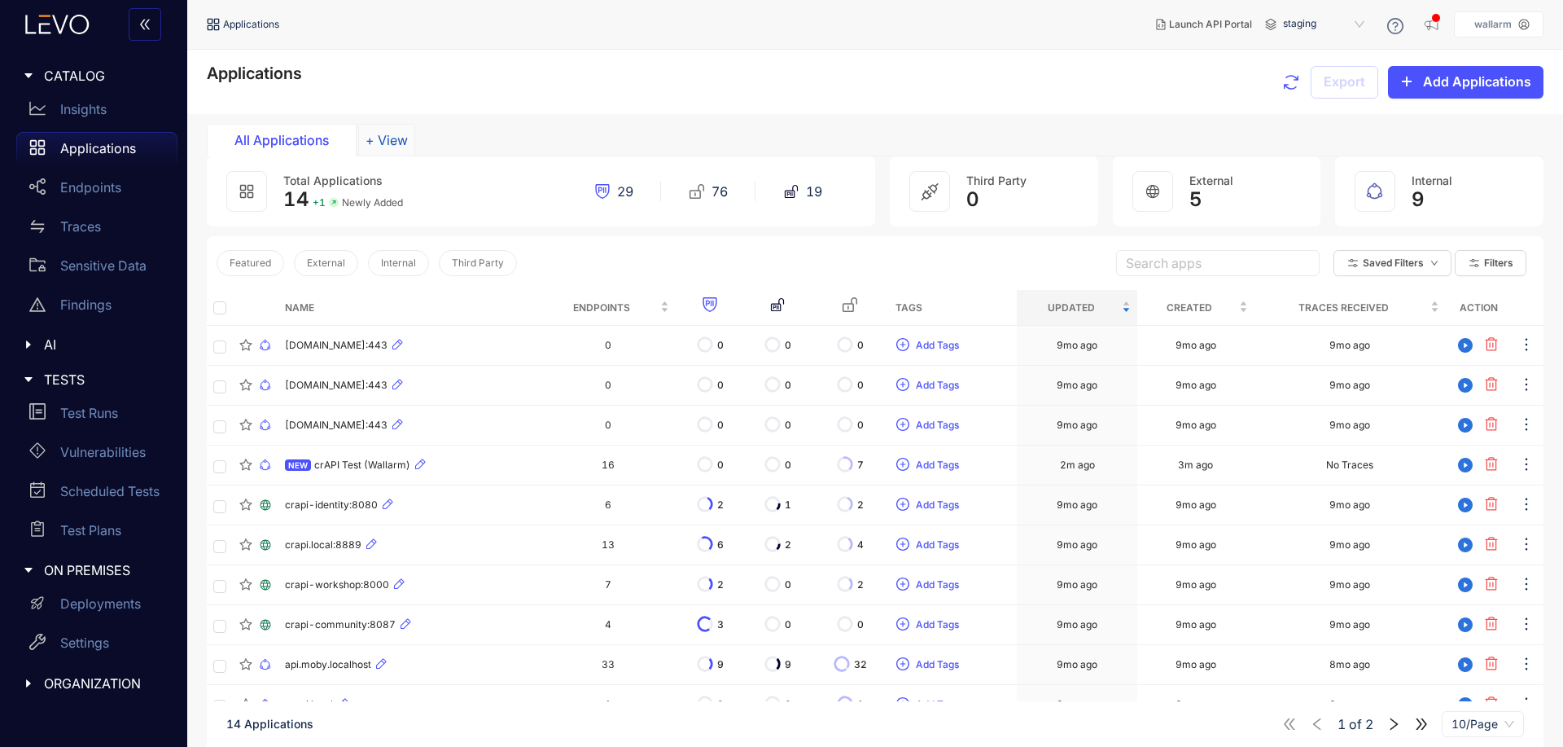
click at [394, 132] on button "+ View" at bounding box center [386, 140] width 57 height 33
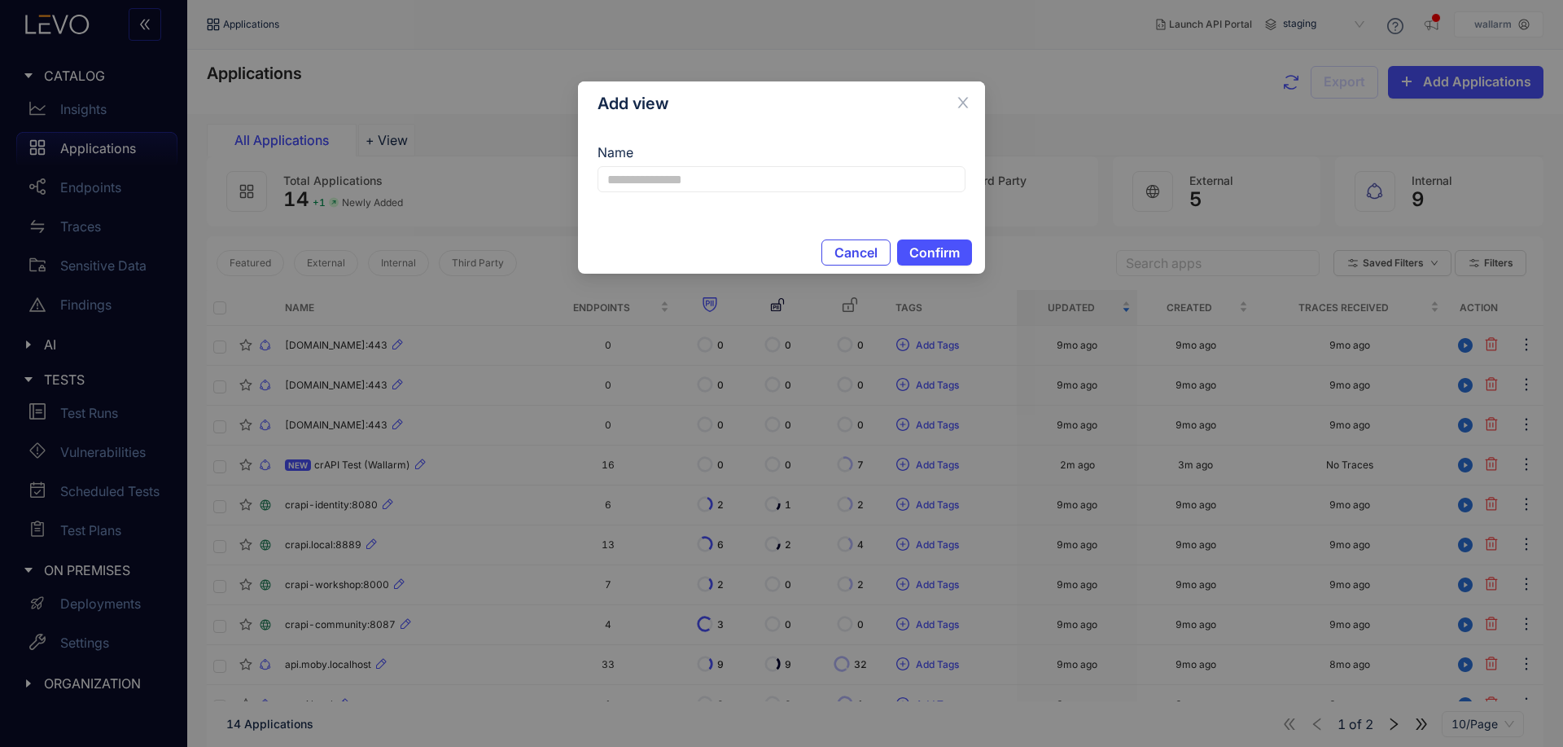
click at [878, 252] on button "Cancel" at bounding box center [855, 252] width 69 height 26
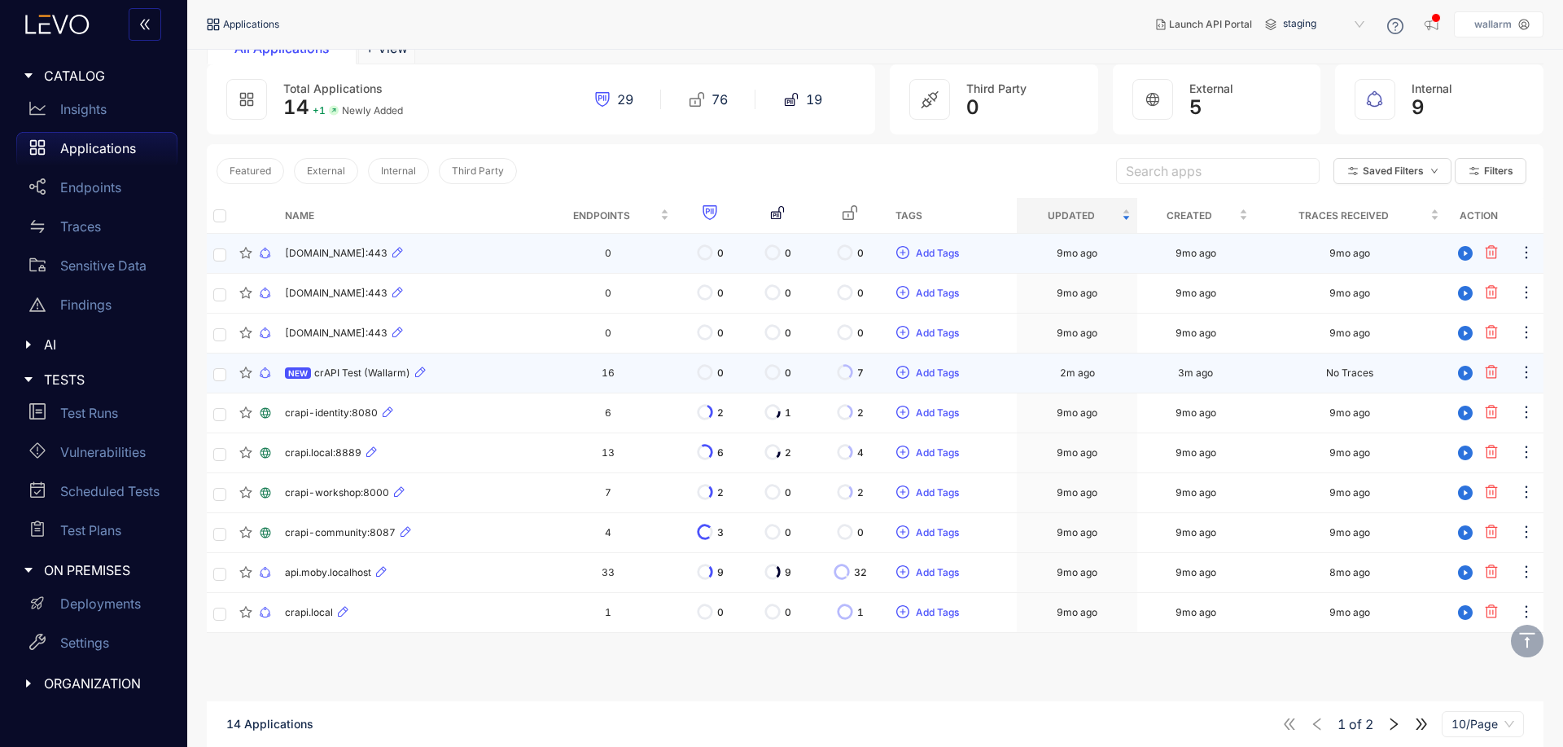
scroll to position [116, 0]
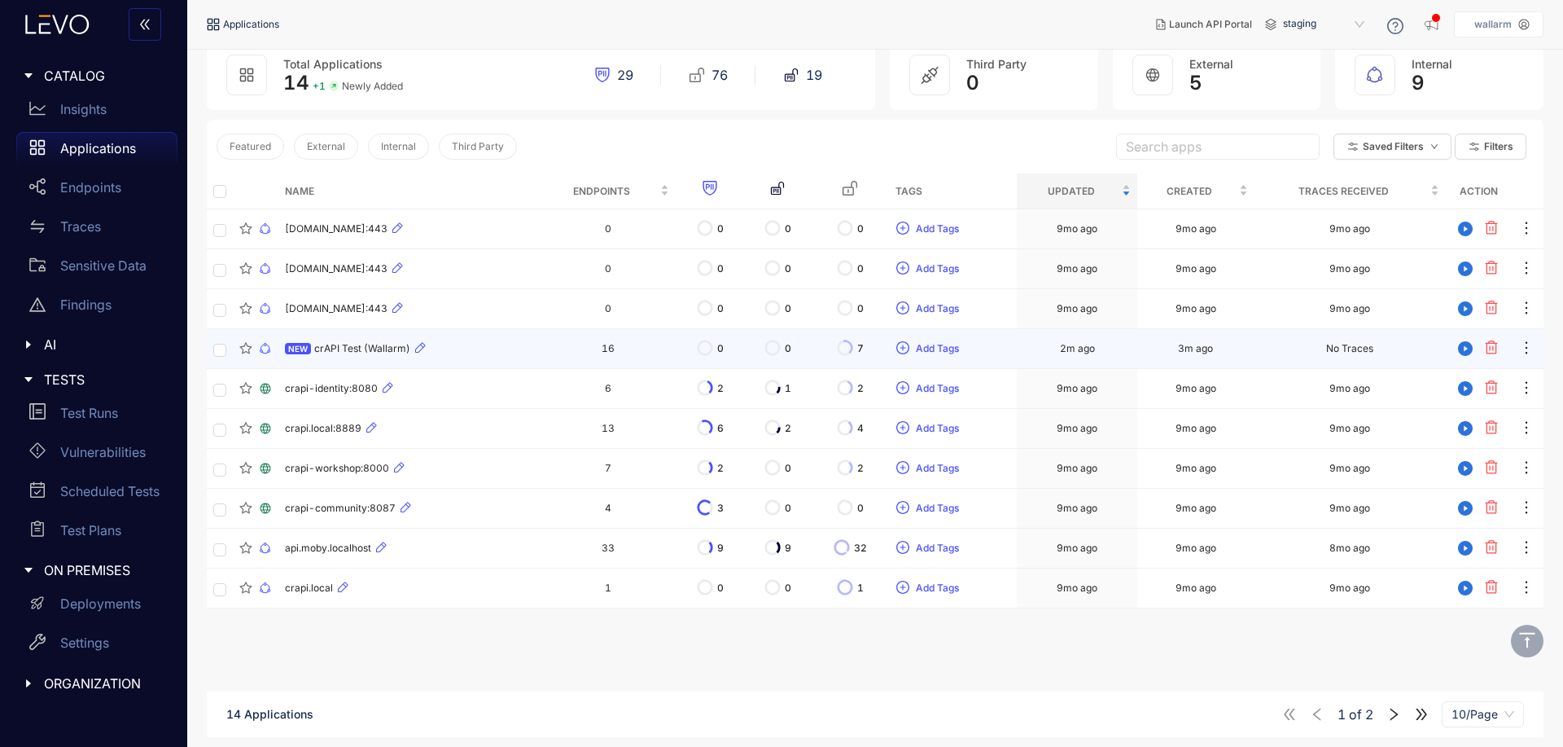
click at [518, 345] on div "NEW crAPI Test (Wallarm)" at bounding box center [409, 349] width 248 height 20
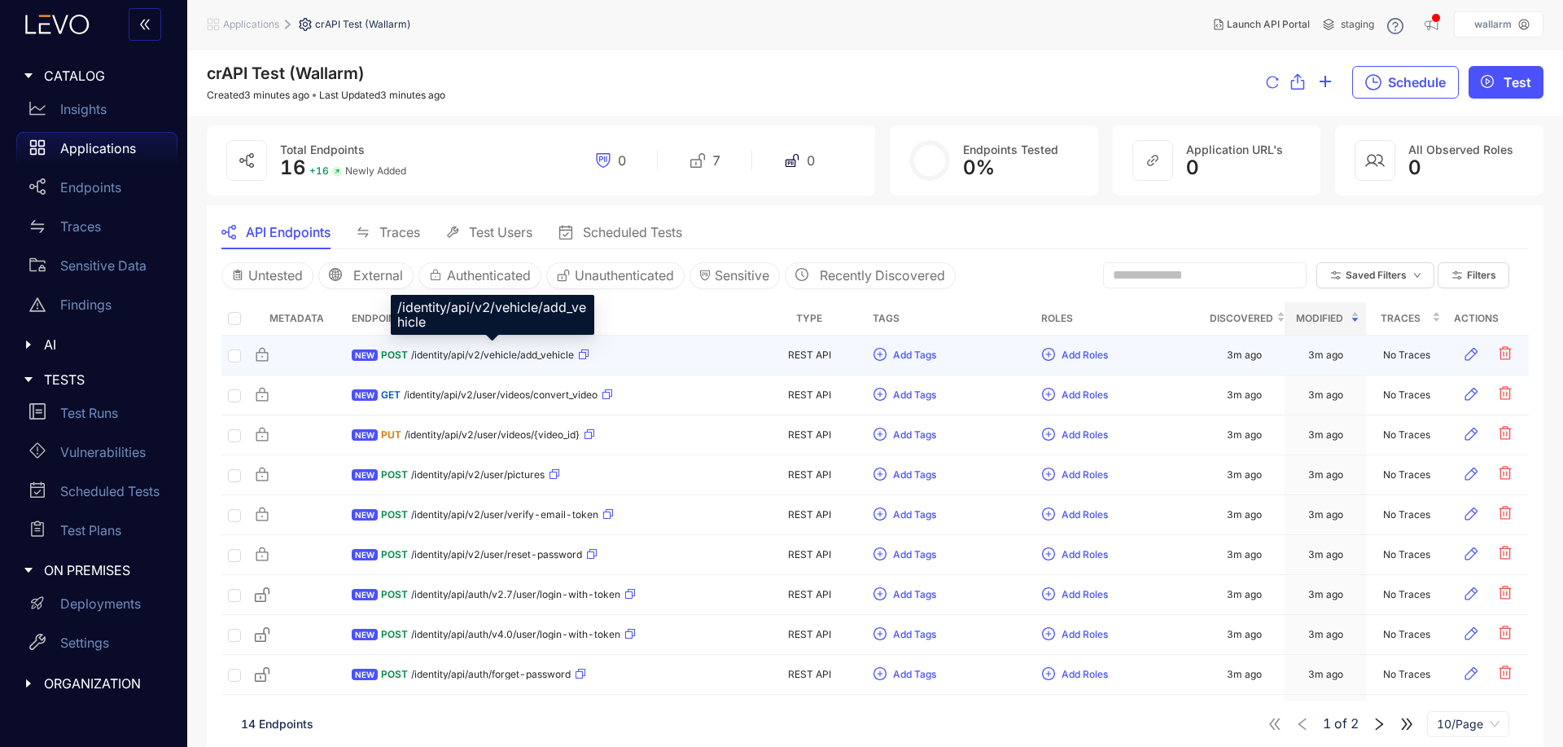
click at [524, 350] on span "/identity/api/v2/vehicle/add_vehicle" at bounding box center [492, 354] width 163 height 11
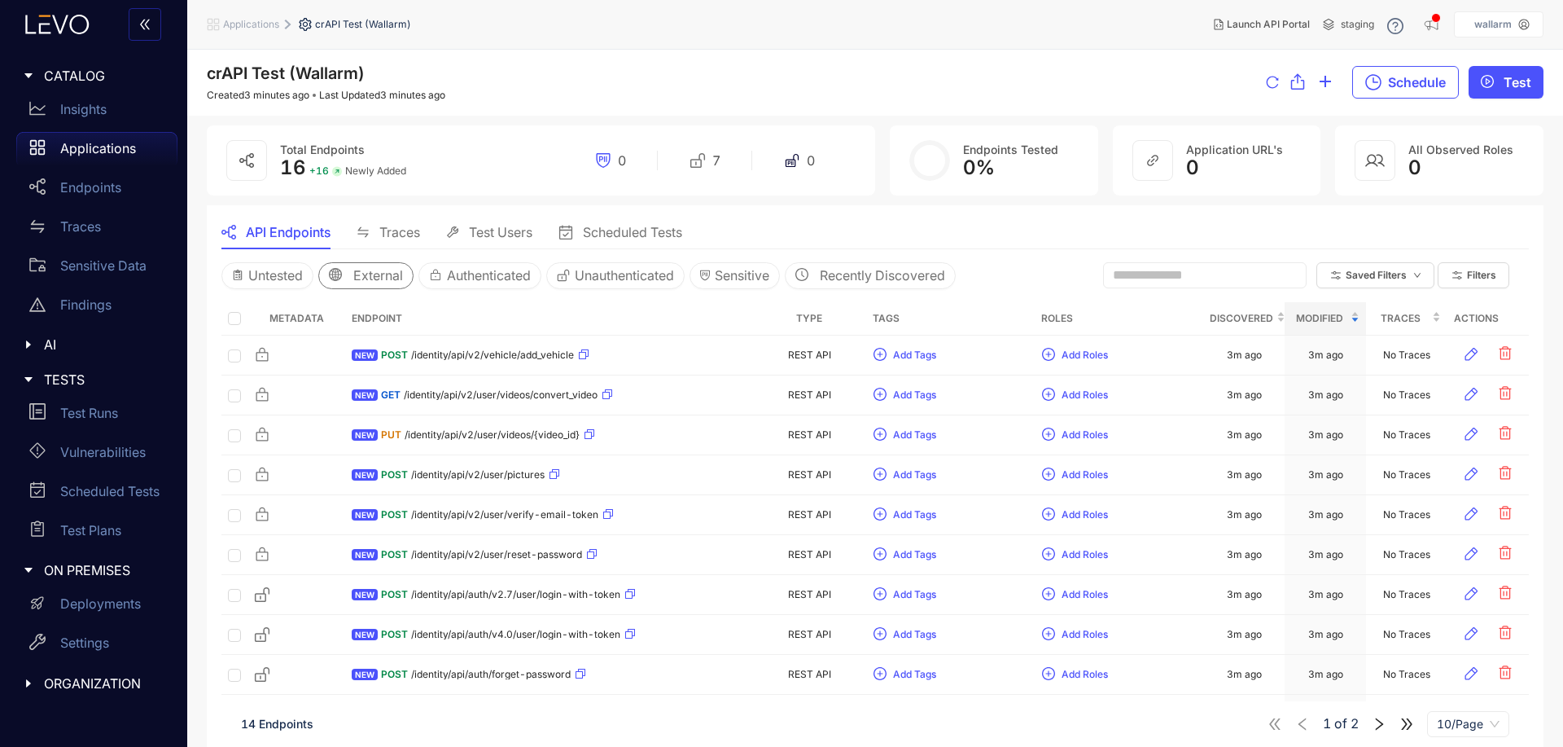
click at [354, 265] on button "External" at bounding box center [365, 275] width 95 height 26
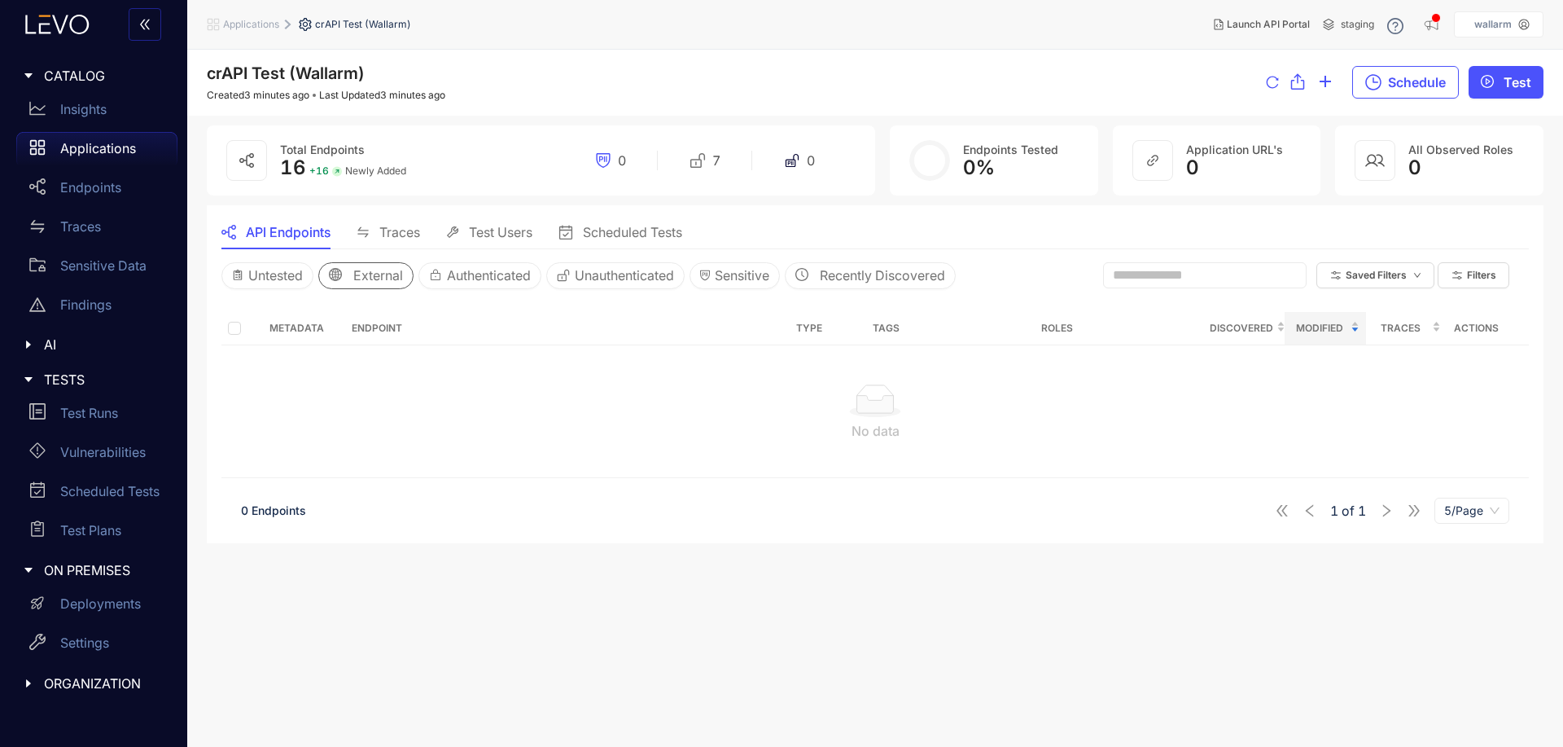
click at [359, 274] on span "External" at bounding box center [378, 275] width 50 height 15
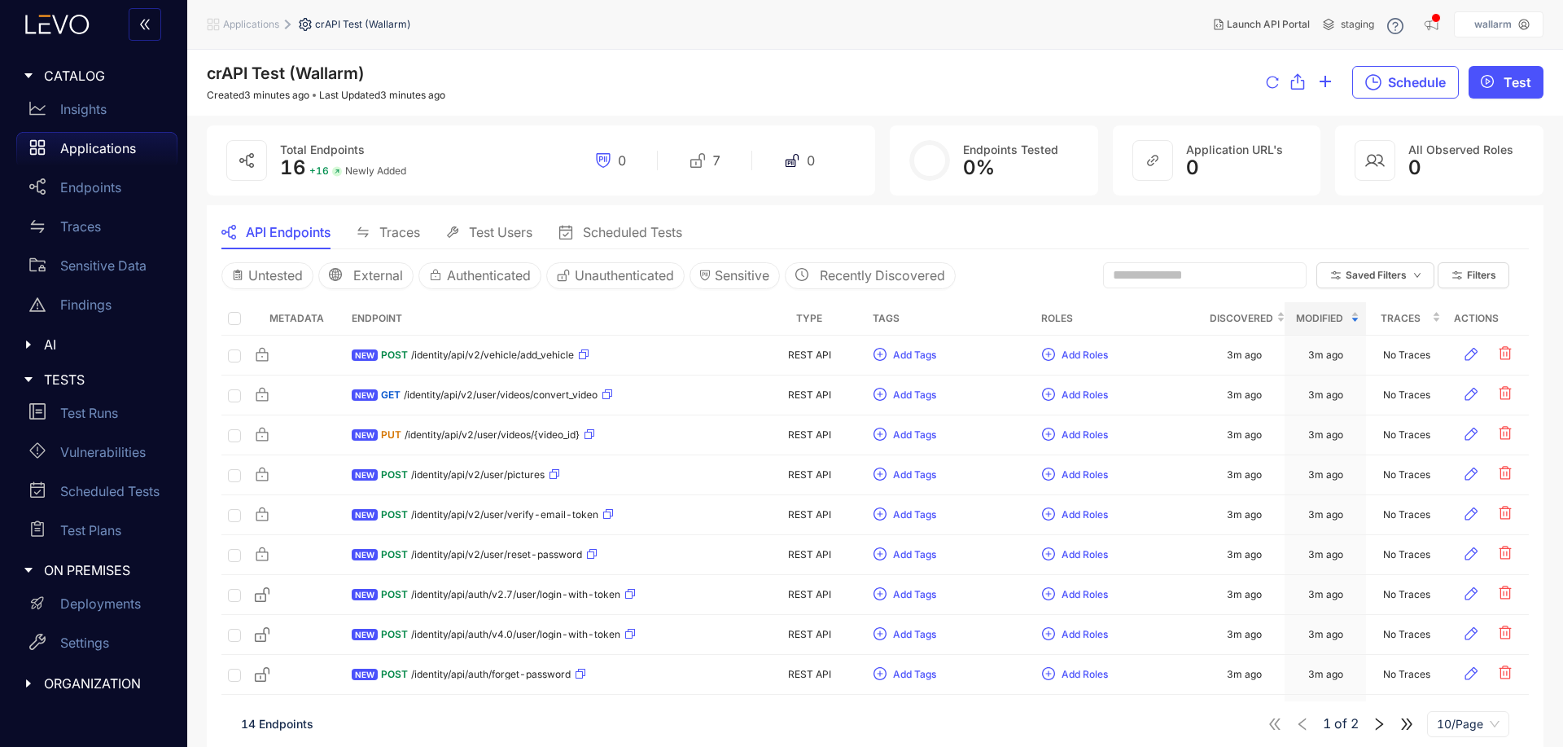
click at [232, 156] on div at bounding box center [246, 160] width 41 height 41
click at [260, 156] on div at bounding box center [246, 160] width 41 height 41
click at [399, 156] on div "16 + 16 Newly Added" at bounding box center [343, 167] width 126 height 23
click at [379, 234] on span "Traces" at bounding box center [399, 232] width 41 height 15
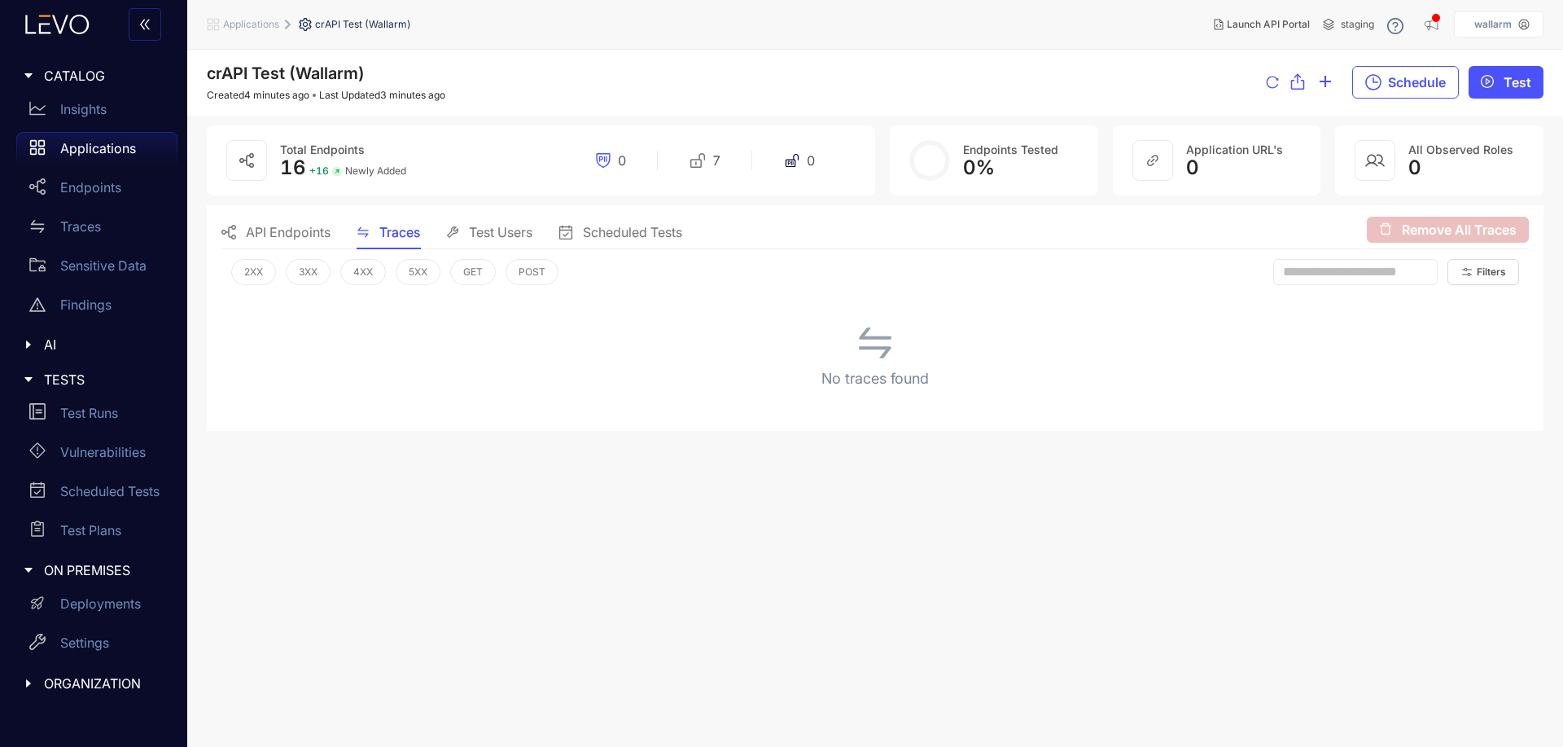
click at [473, 225] on span "Test Users" at bounding box center [501, 232] width 64 height 15
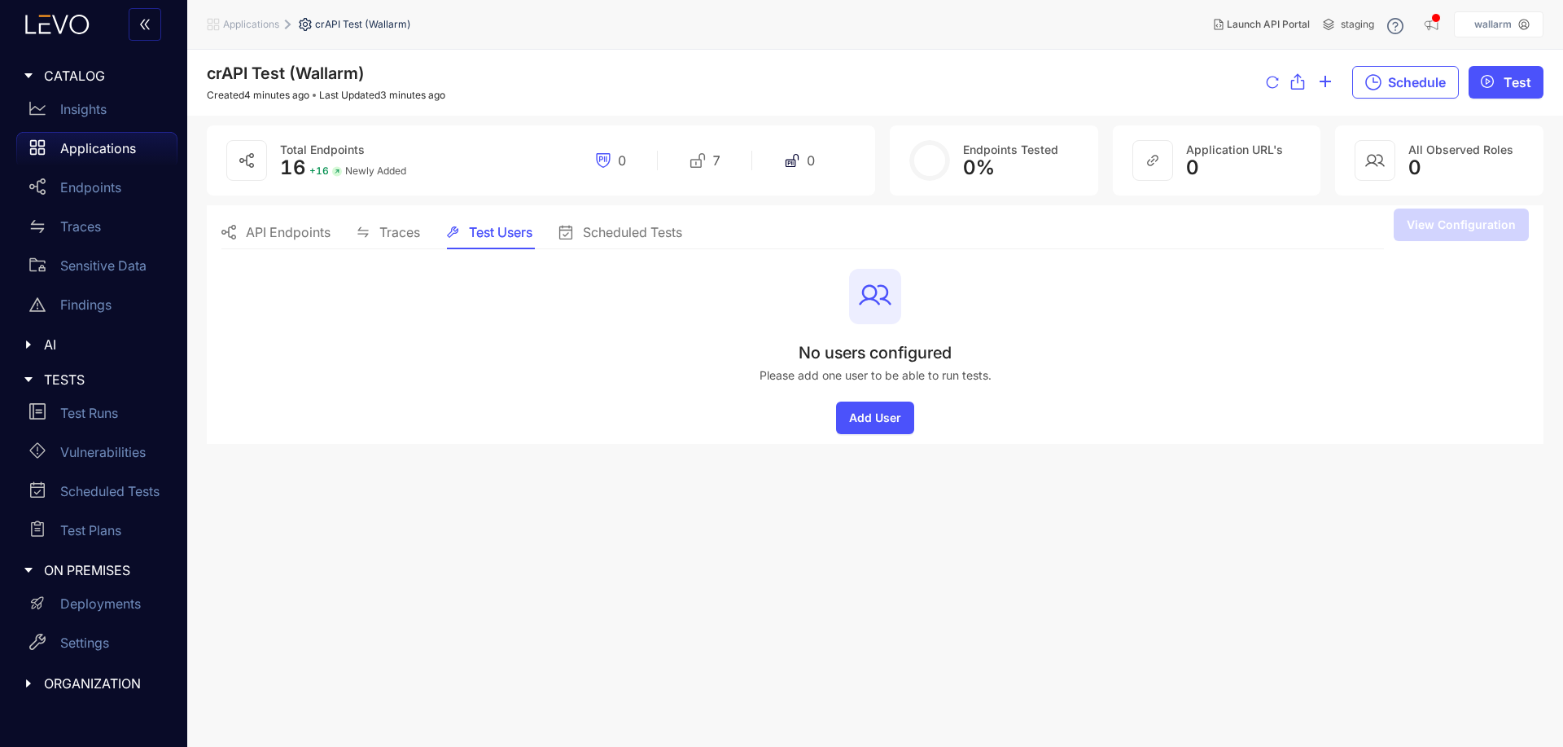
click at [380, 229] on span "Traces" at bounding box center [399, 232] width 41 height 15
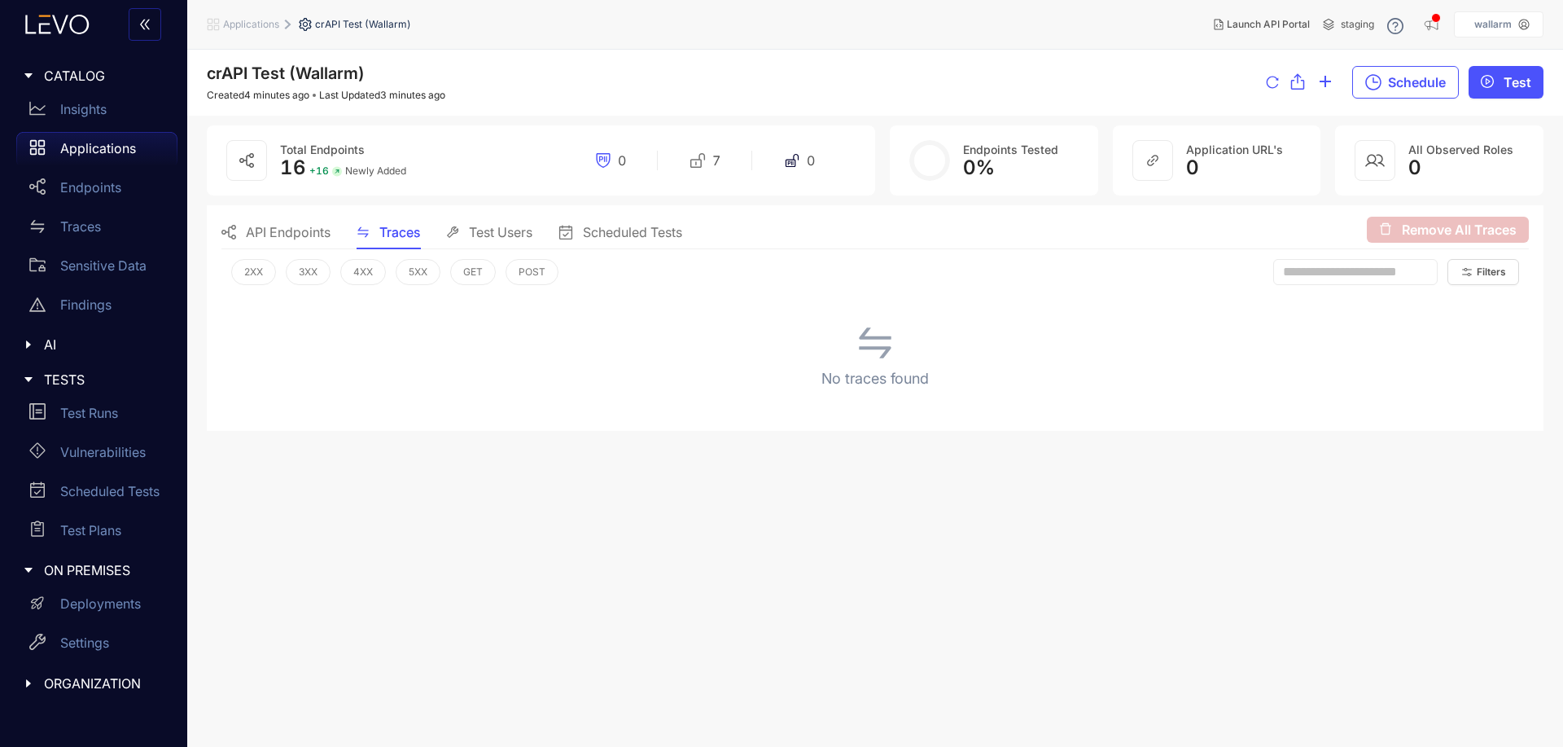
click at [589, 218] on div "Scheduled Tests" at bounding box center [621, 232] width 124 height 34
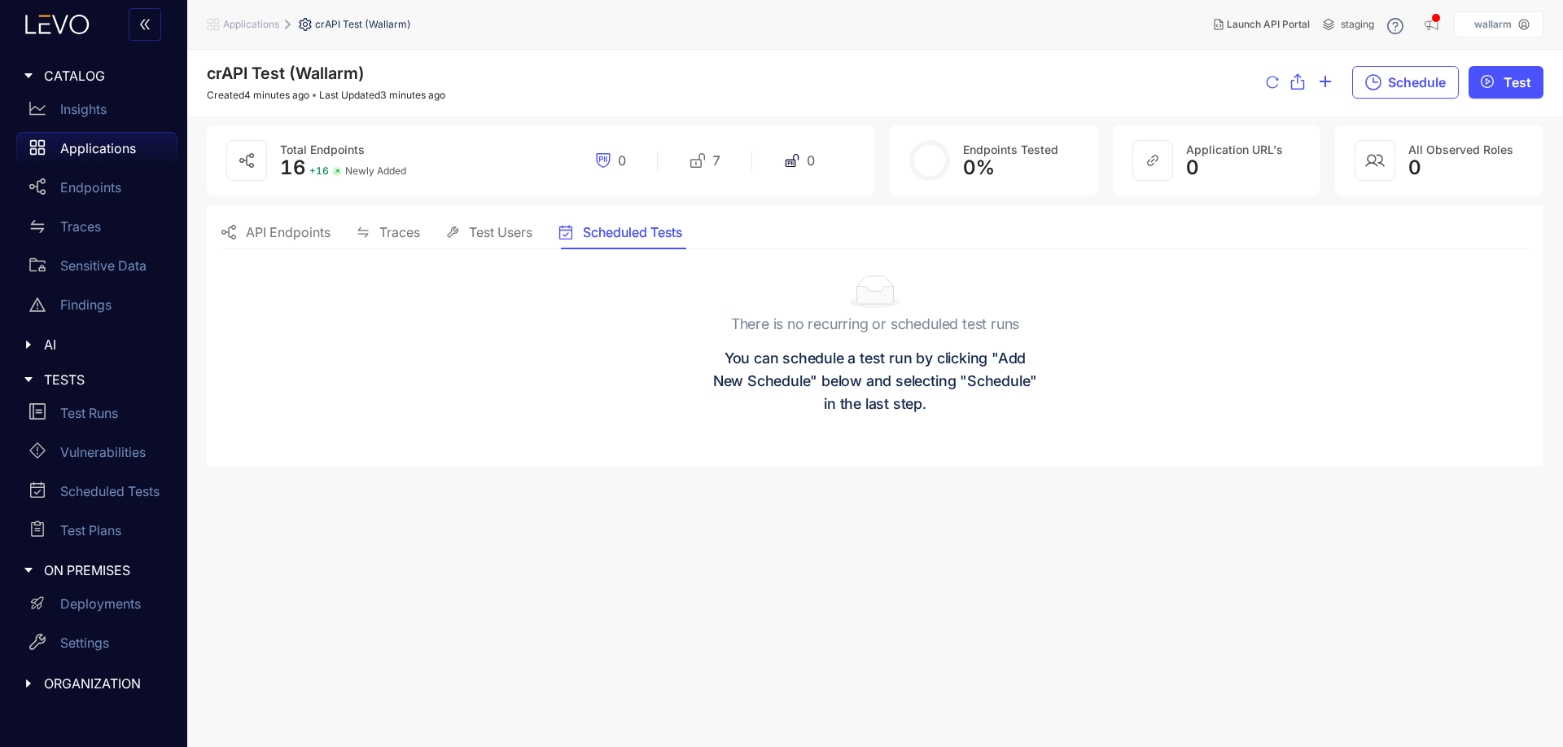
click at [318, 230] on span "API Endpoints" at bounding box center [288, 232] width 85 height 15
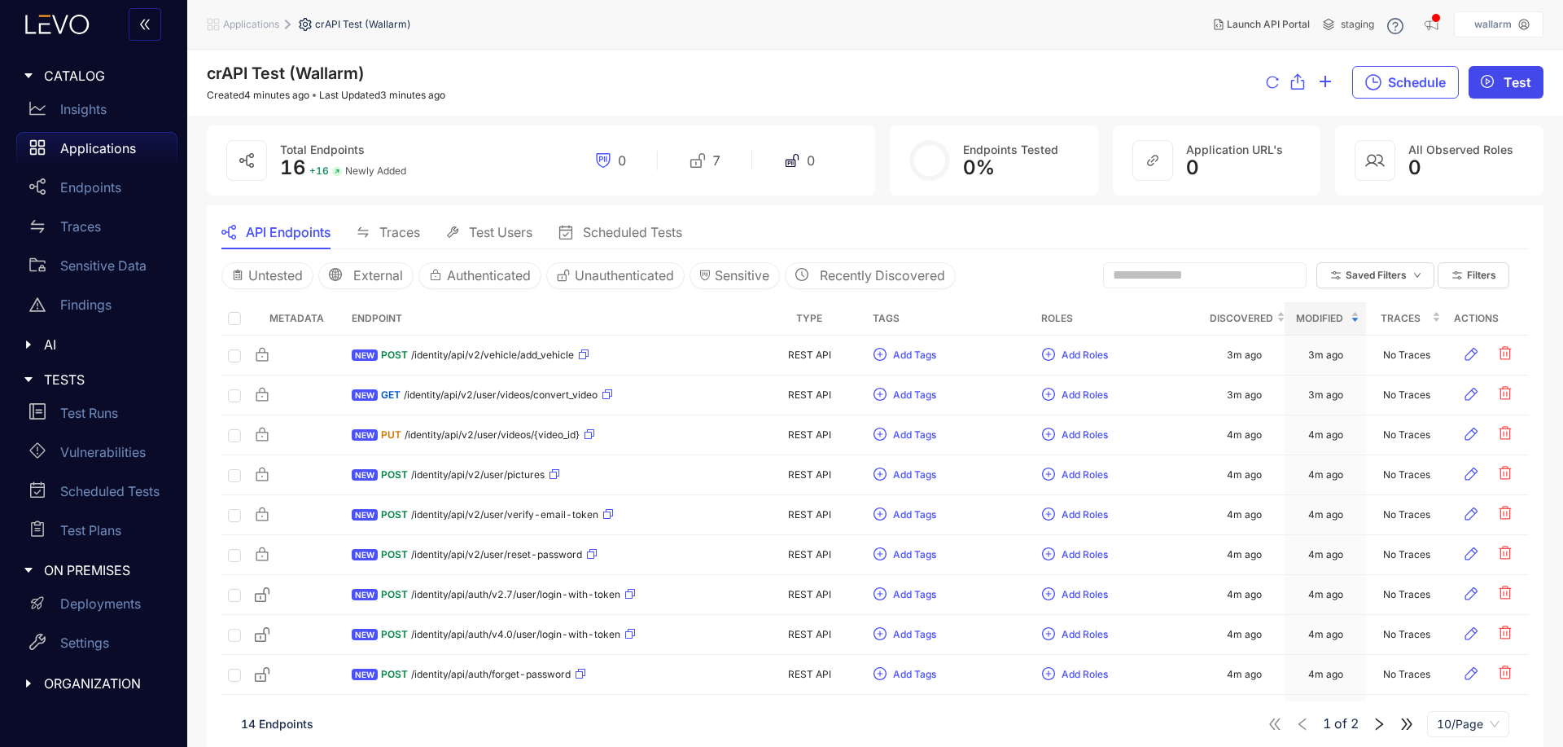
click at [1523, 87] on span "Test" at bounding box center [1518, 82] width 28 height 15
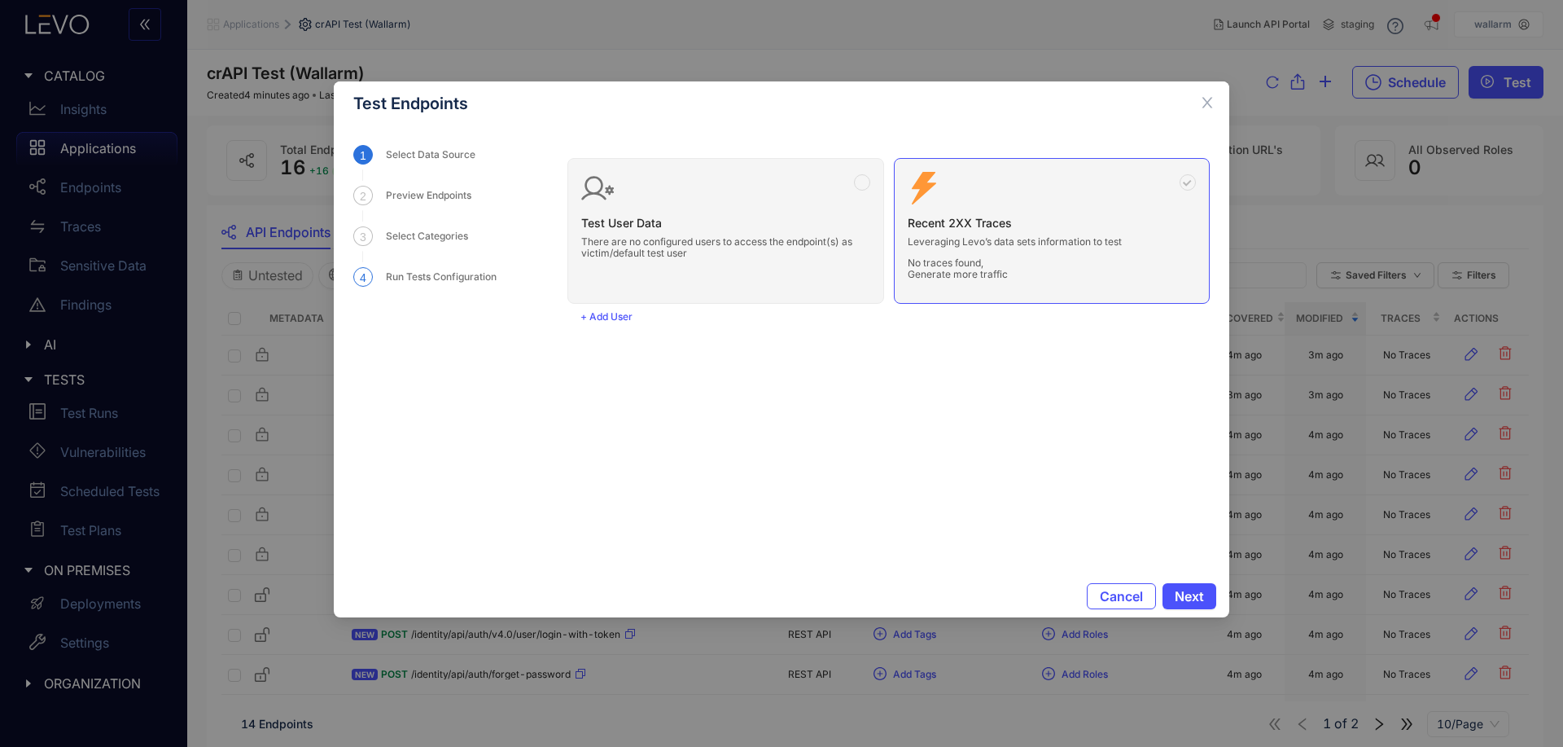
click at [446, 279] on div "Run Tests Configuration" at bounding box center [446, 277] width 120 height 20
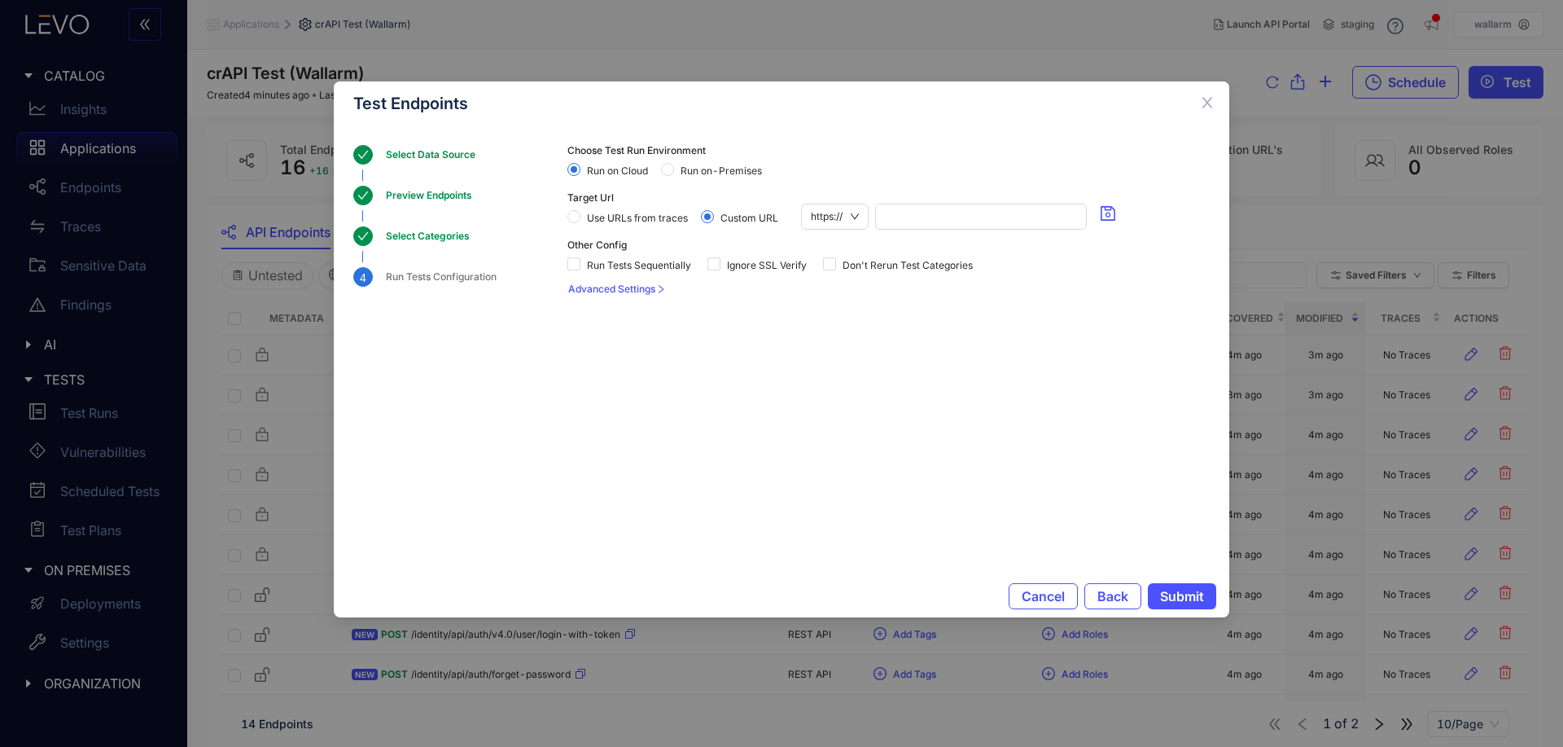
click at [443, 239] on div "Select Categories" at bounding box center [433, 236] width 94 height 20
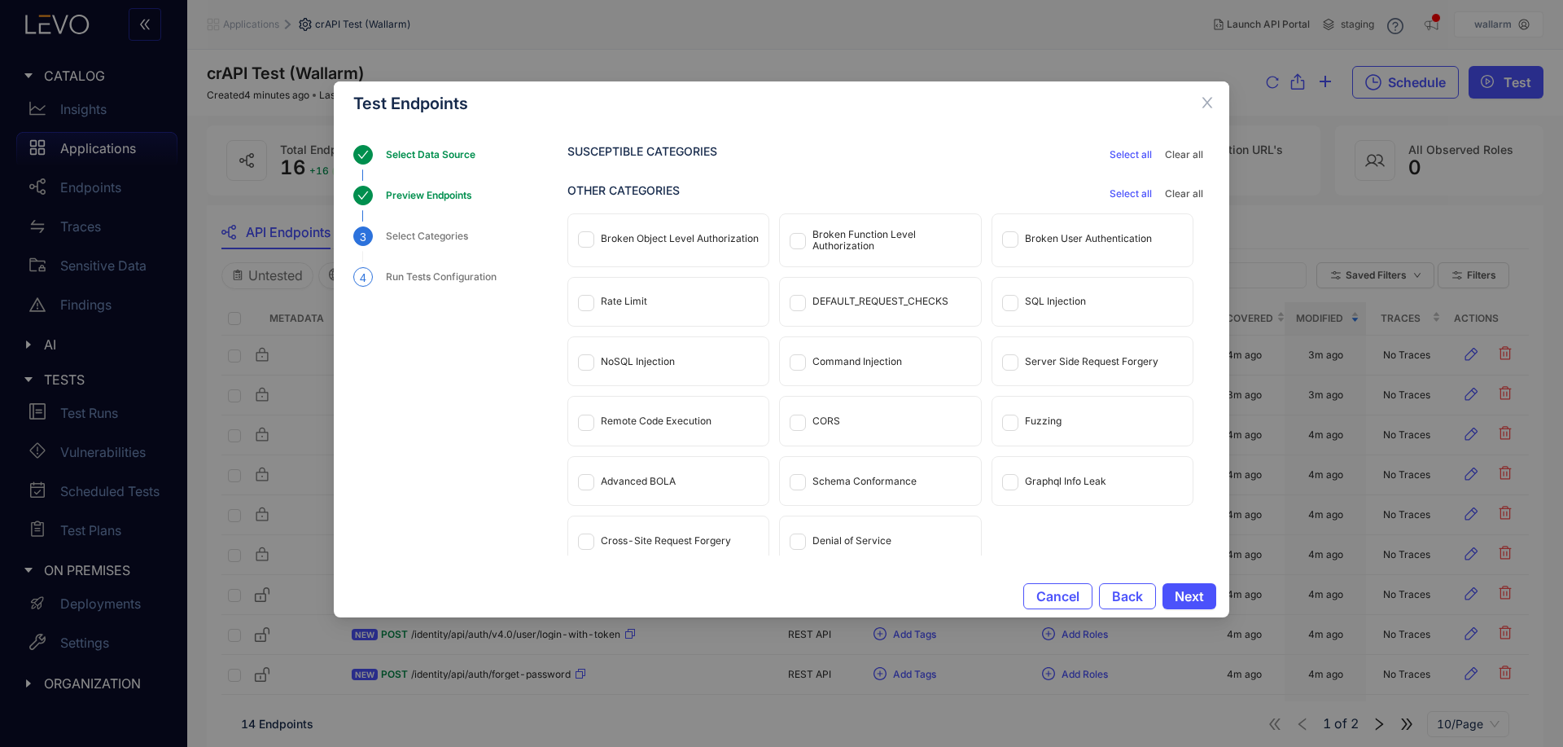
click at [446, 269] on div "Run Tests Configuration" at bounding box center [446, 277] width 120 height 20
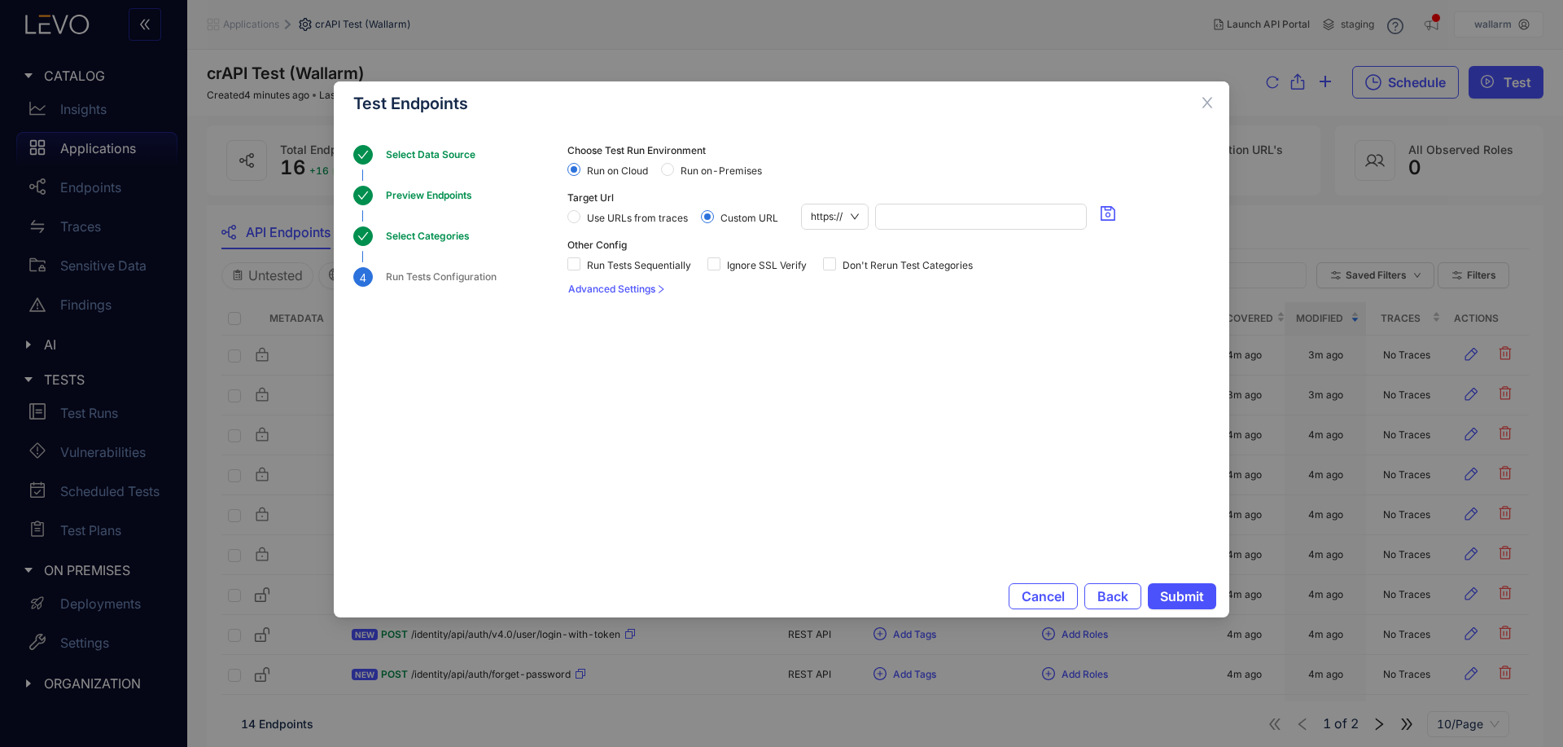
click at [734, 170] on span "Run on-Premises" at bounding box center [721, 170] width 94 height 11
click at [442, 239] on div "Select Categories" at bounding box center [433, 236] width 94 height 20
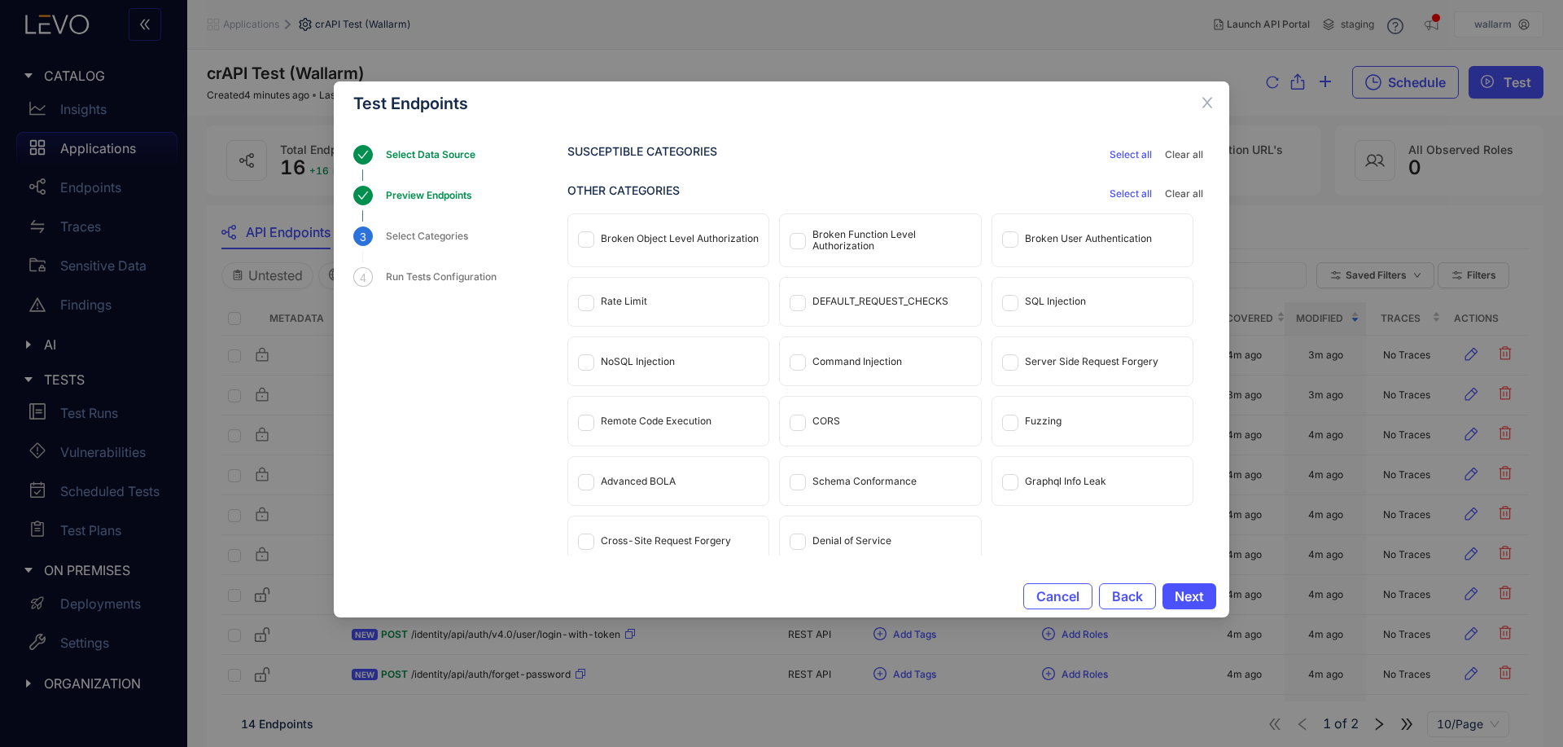
click at [417, 203] on div "Preview Endpoints" at bounding box center [434, 196] width 96 height 20
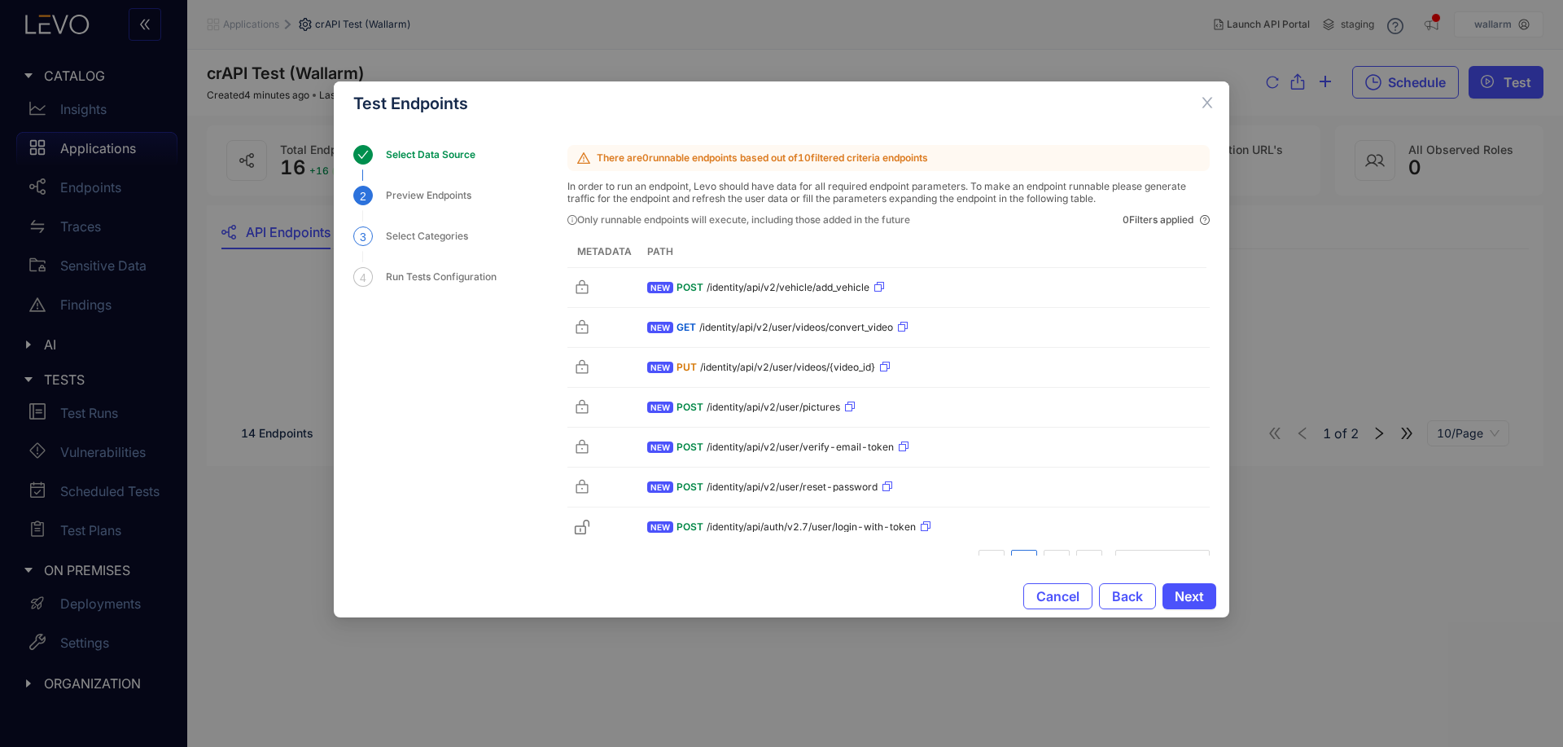
click at [427, 233] on div "Select Categories" at bounding box center [432, 236] width 92 height 20
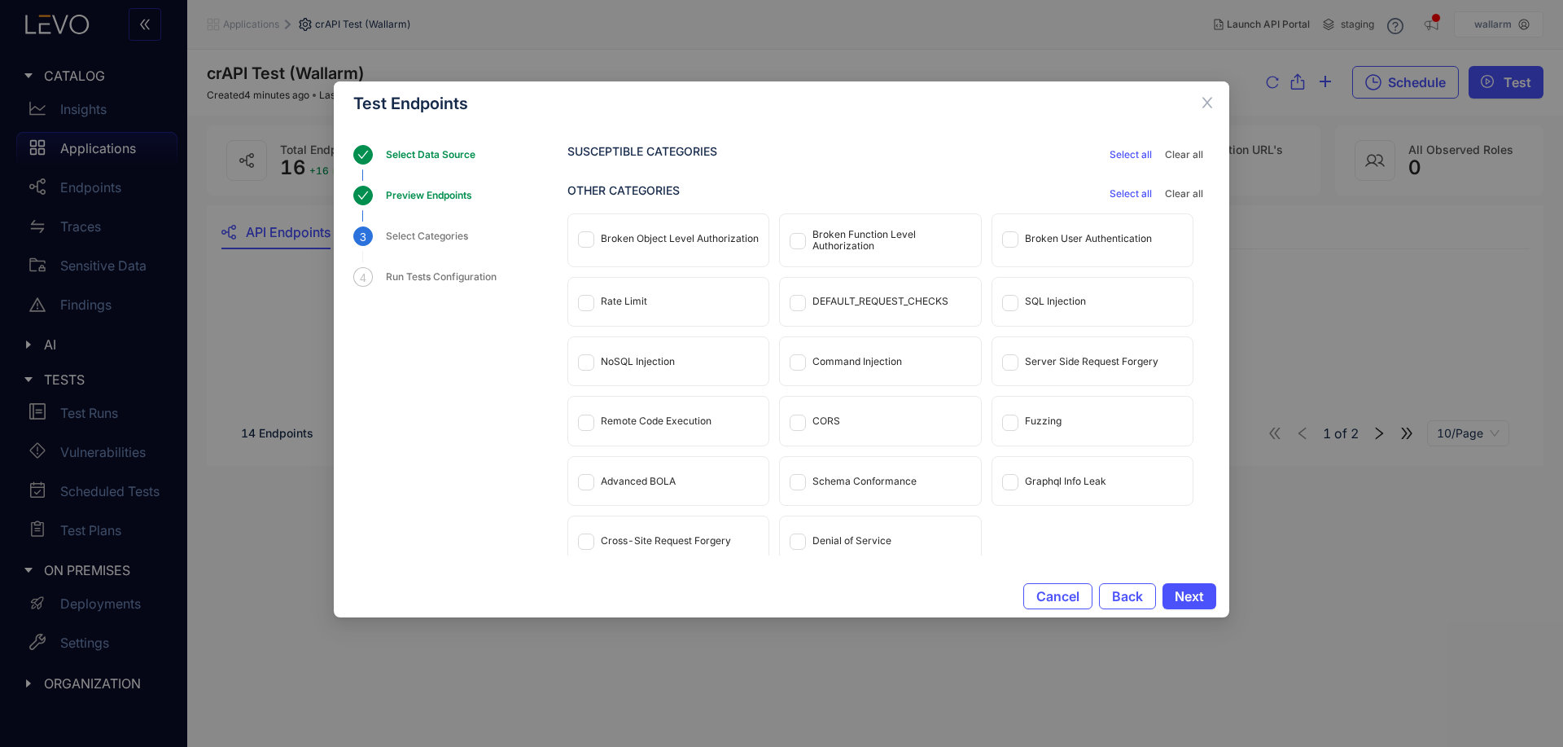
click at [1145, 190] on span "Select all" at bounding box center [1131, 193] width 42 height 11
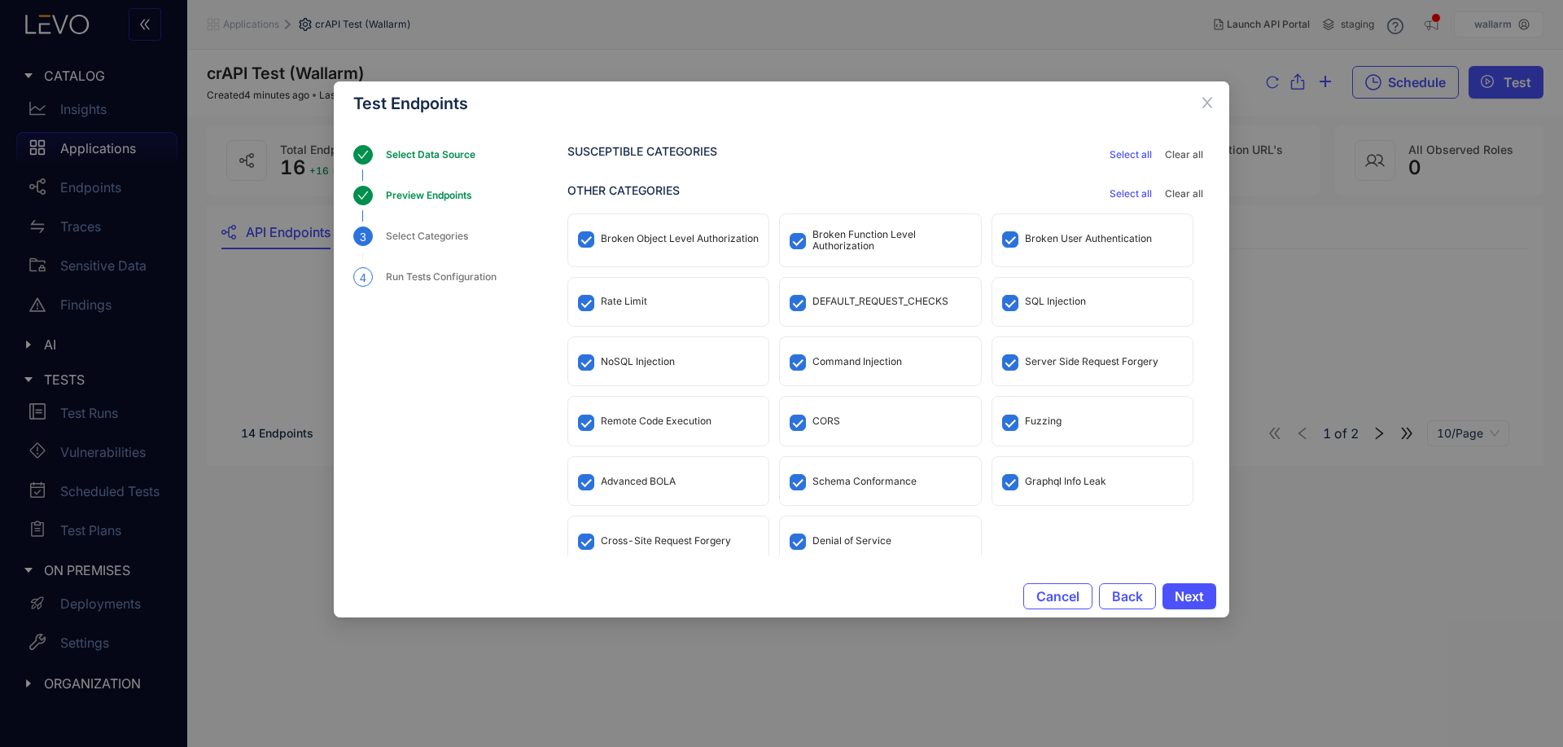
click at [439, 283] on div "Run Tests Configuration" at bounding box center [446, 277] width 120 height 20
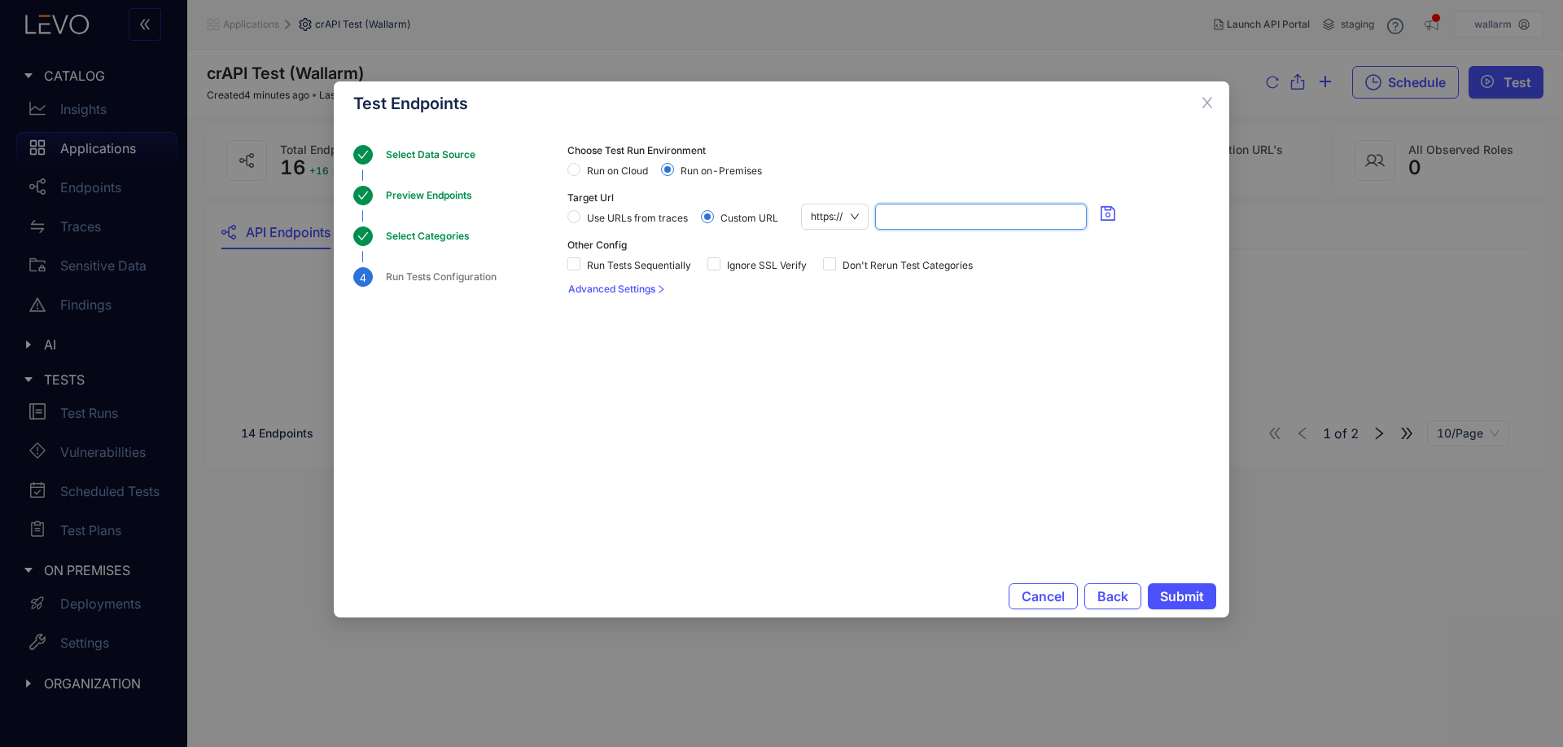
click at [966, 223] on input "search" at bounding box center [981, 216] width 192 height 24
click at [871, 219] on div "https://" at bounding box center [962, 217] width 322 height 26
click at [854, 218] on span "https://" at bounding box center [835, 216] width 48 height 24
click at [839, 273] on div "http://" at bounding box center [836, 272] width 50 height 18
drag, startPoint x: 903, startPoint y: 230, endPoint x: 903, endPoint y: 213, distance: 17.1
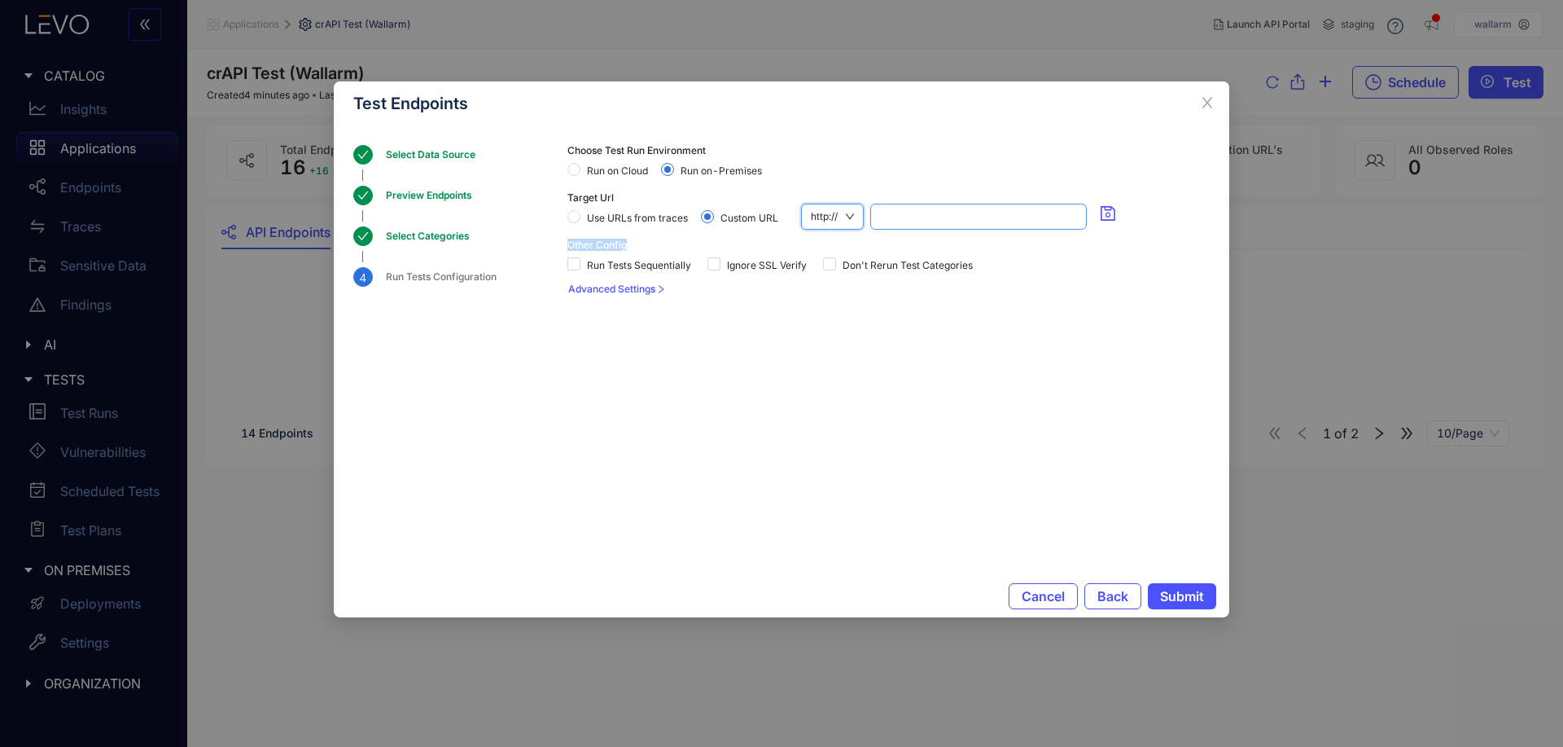
click at [903, 218] on section "Choose Test Run Environment Run on Cloud Run on-Premises Target Url Use URLs fr…" at bounding box center [888, 332] width 642 height 374
click at [903, 212] on input "search" at bounding box center [978, 216] width 197 height 24
paste input "**********"
drag, startPoint x: 907, startPoint y: 216, endPoint x: 715, endPoint y: 219, distance: 192.2
click at [715, 219] on div "**********" at bounding box center [888, 217] width 642 height 26
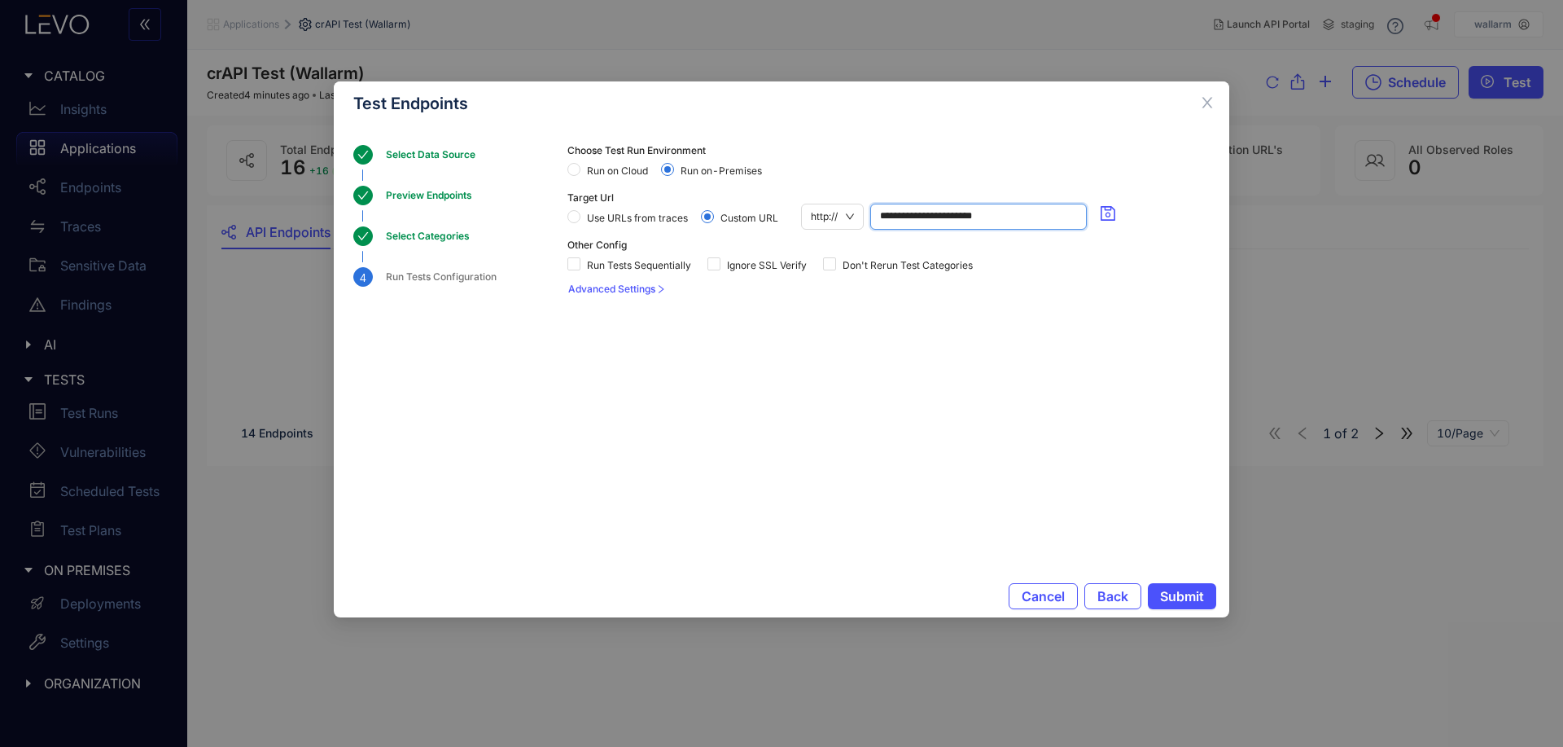
type input "**********"
click at [619, 165] on span "Run on Cloud" at bounding box center [617, 170] width 74 height 11
click at [1185, 595] on span "Submit" at bounding box center [1182, 596] width 44 height 15
click at [1191, 598] on span "Submit" at bounding box center [1182, 596] width 44 height 15
drag, startPoint x: 1191, startPoint y: 598, endPoint x: 1054, endPoint y: 475, distance: 184.5
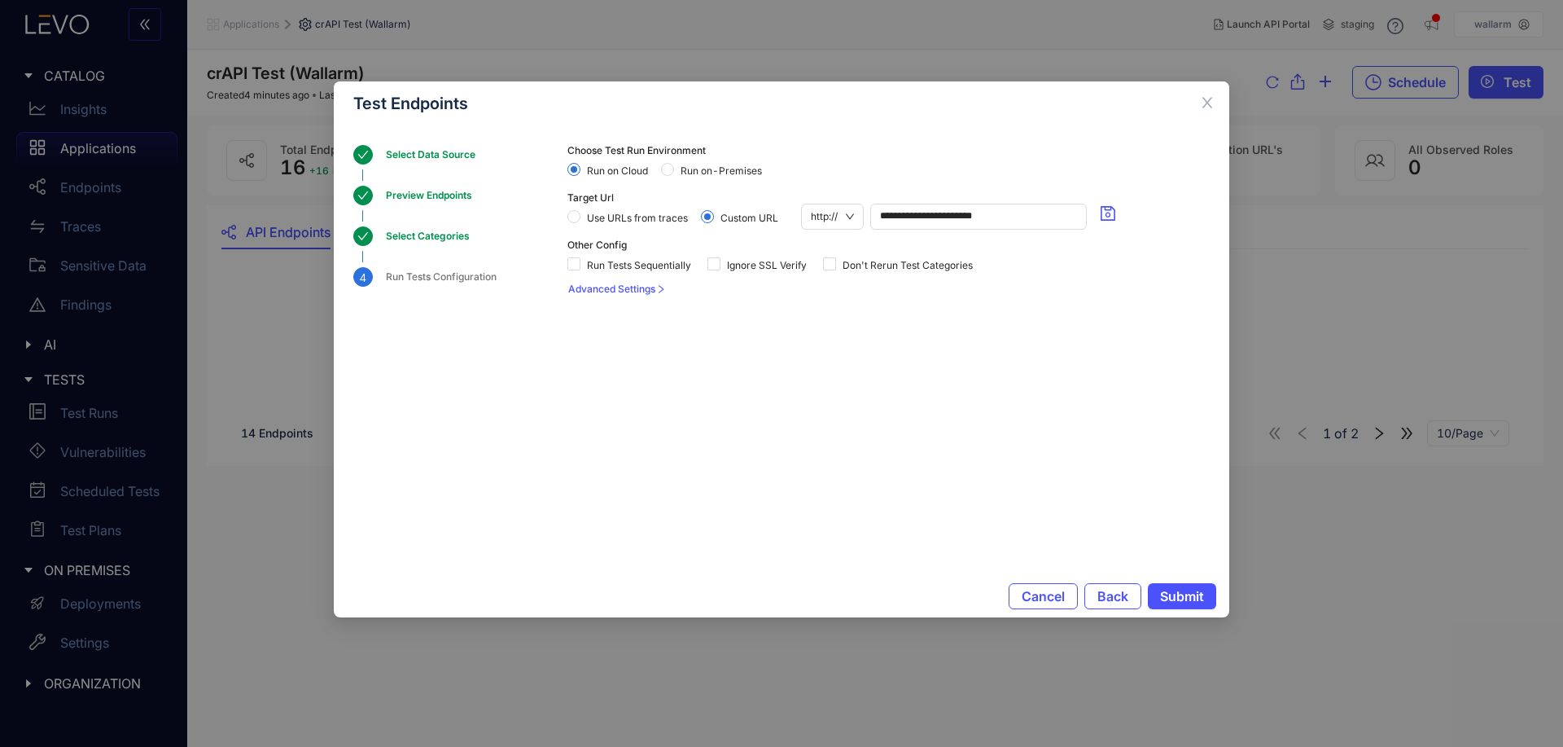
click at [1054, 475] on section "**********" at bounding box center [888, 332] width 642 height 374
click at [440, 232] on div "Select Categories" at bounding box center [433, 236] width 94 height 20
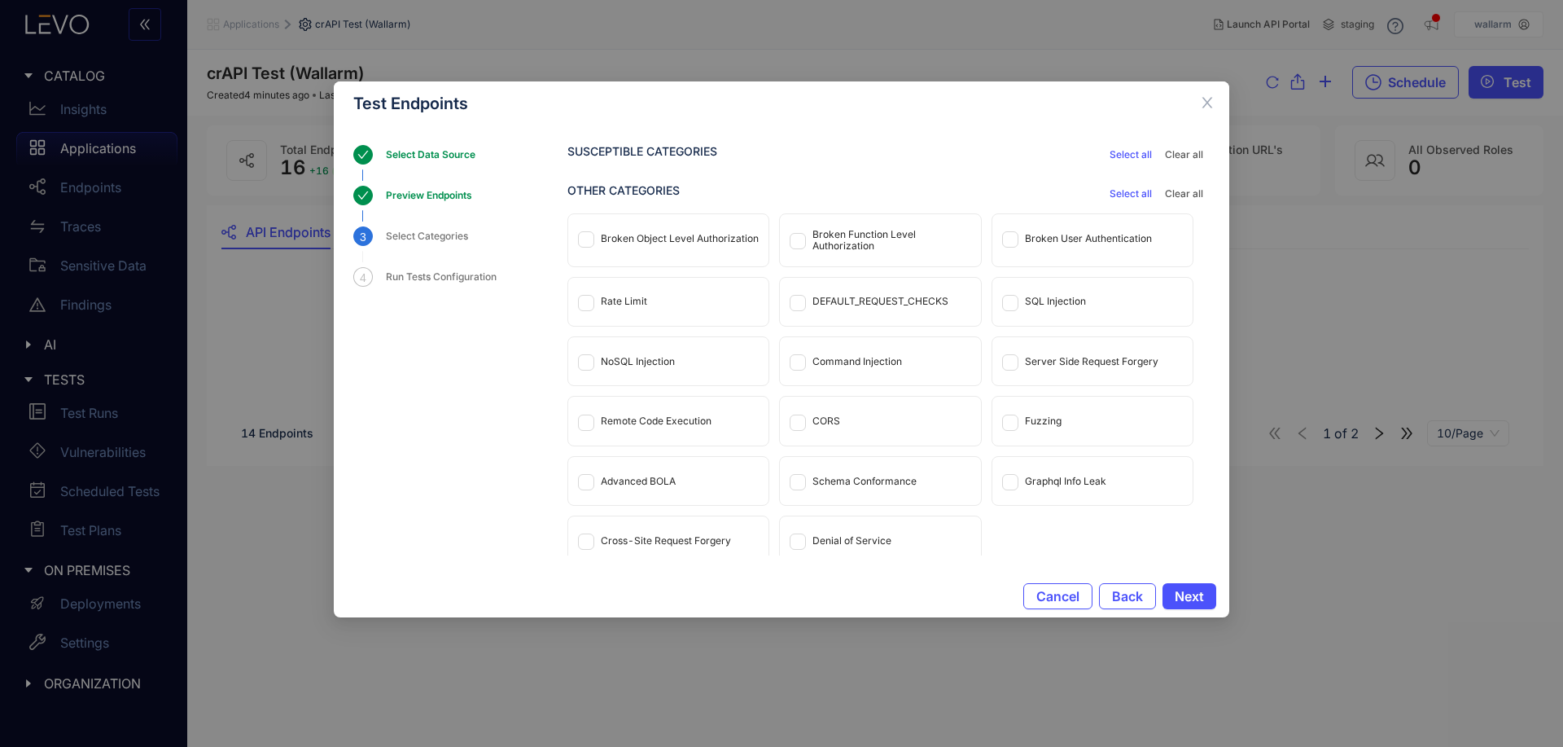
click at [443, 194] on div "Preview Endpoints" at bounding box center [434, 196] width 96 height 20
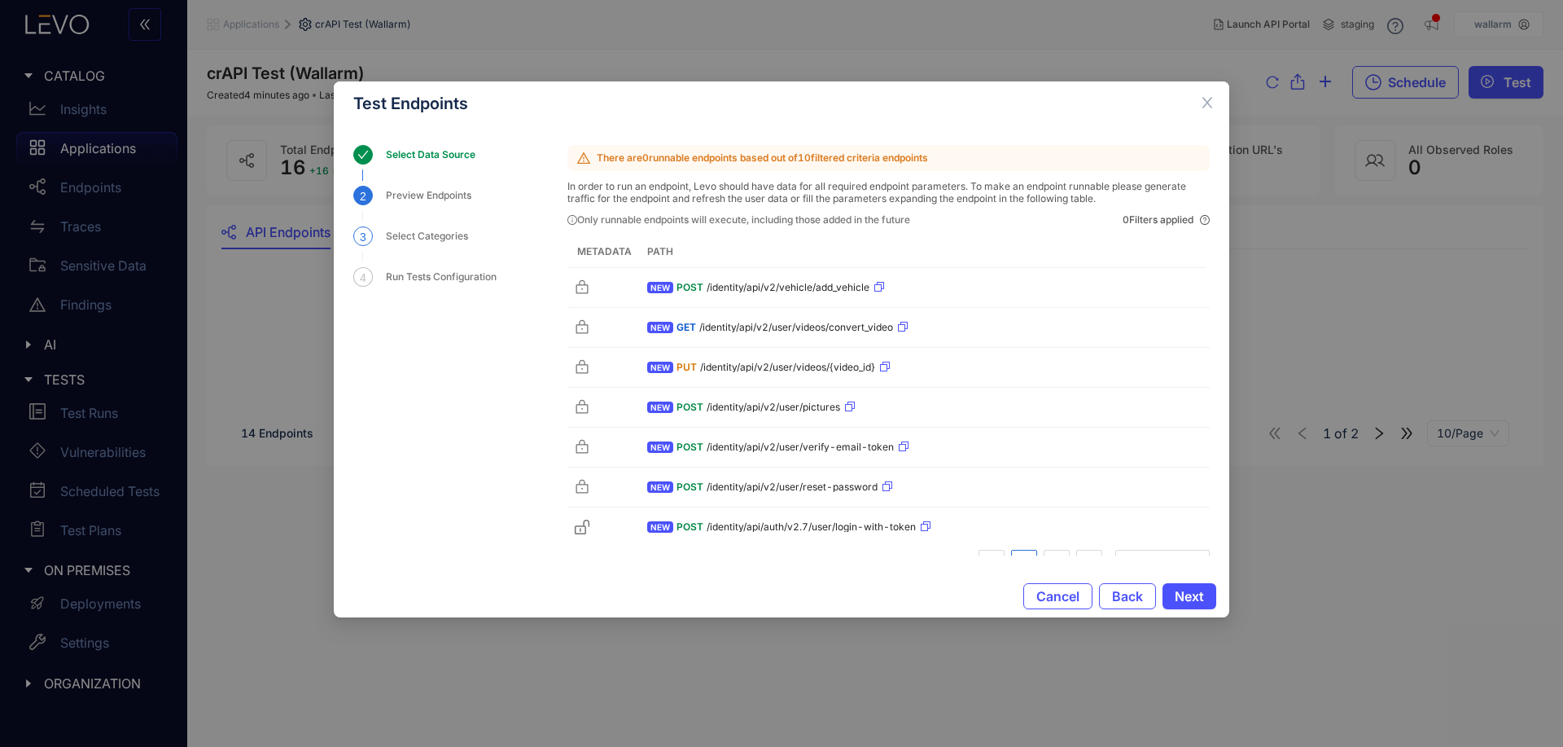
click at [433, 229] on div "Select Categories" at bounding box center [432, 236] width 92 height 20
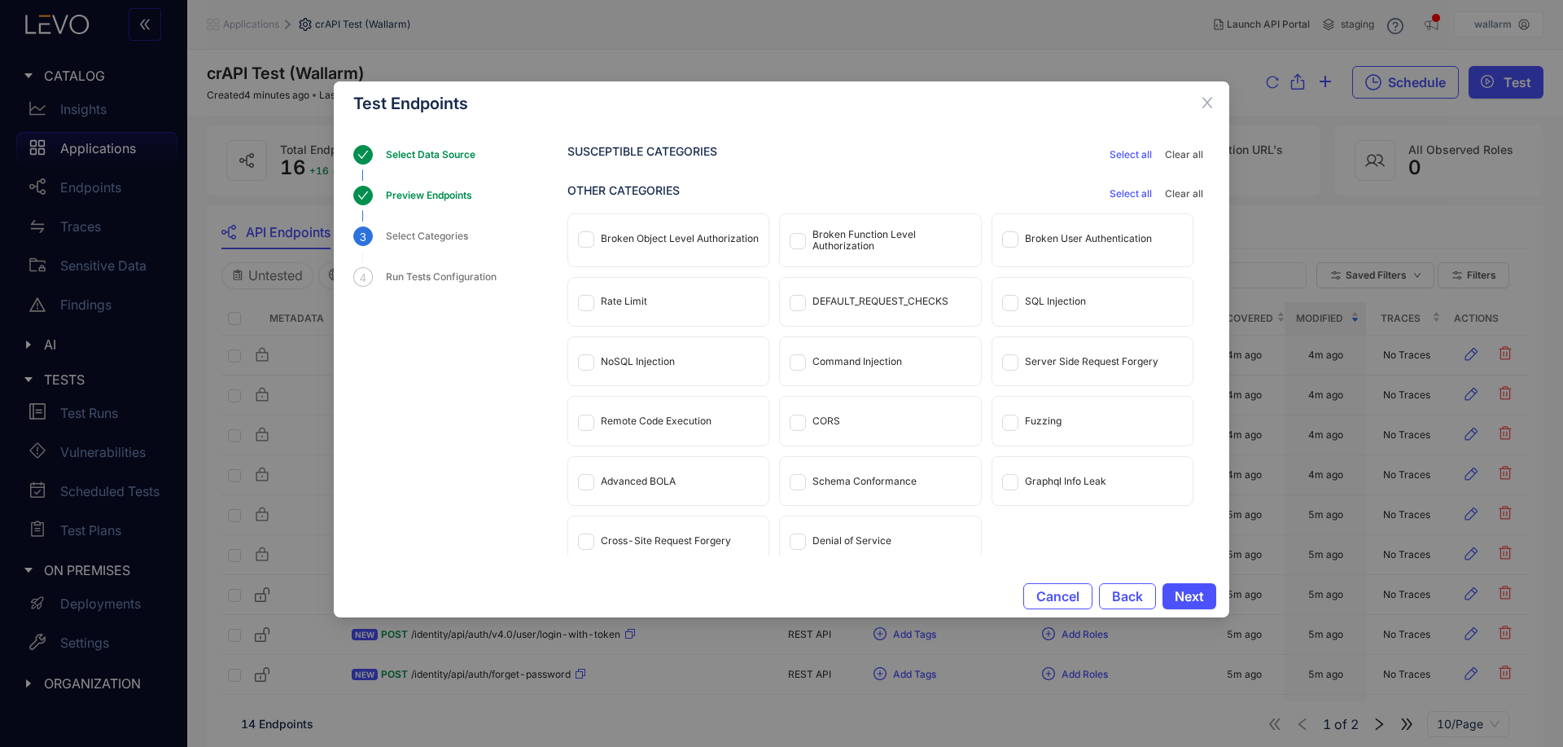
click at [1139, 191] on span "Select all" at bounding box center [1131, 193] width 42 height 11
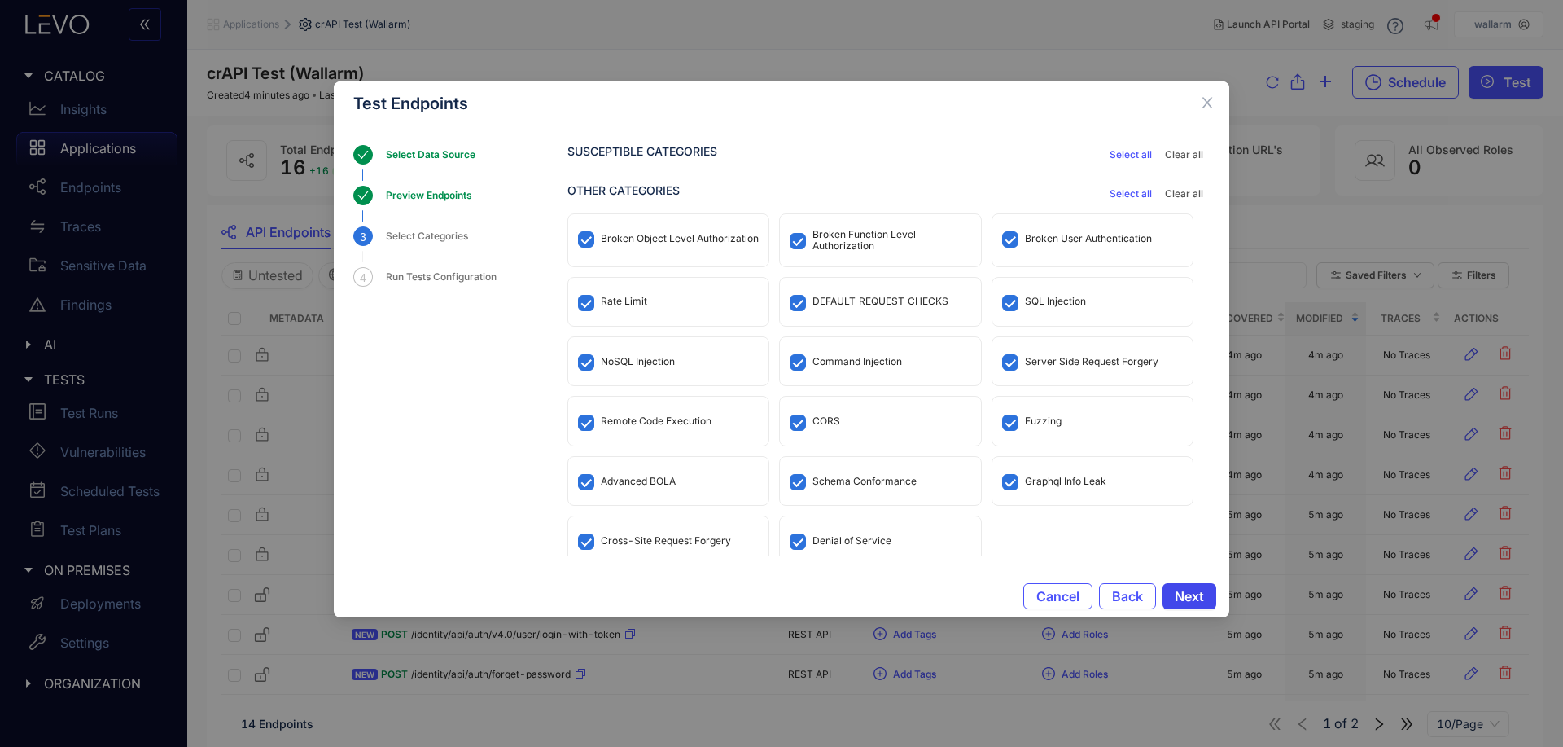
click at [1195, 604] on button "Next" at bounding box center [1190, 596] width 54 height 26
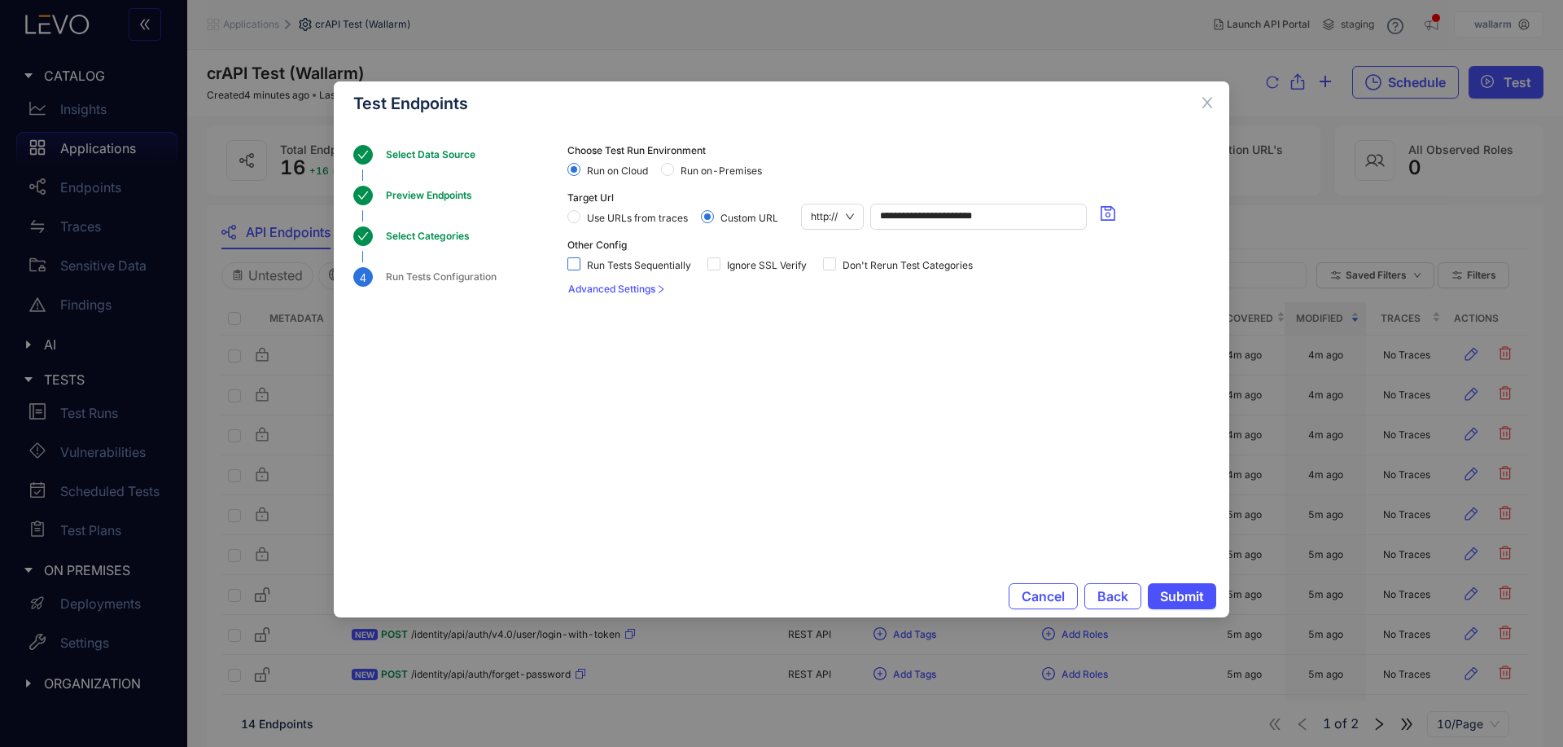
click at [673, 264] on span "Run Tests Sequentially" at bounding box center [638, 265] width 117 height 11
click at [677, 252] on div "Run Tests Sequentially" at bounding box center [632, 263] width 130 height 26
click at [671, 261] on span "Run Tests Sequentially" at bounding box center [638, 265] width 117 height 11
click at [643, 288] on span "Advanced Settings" at bounding box center [611, 288] width 87 height 11
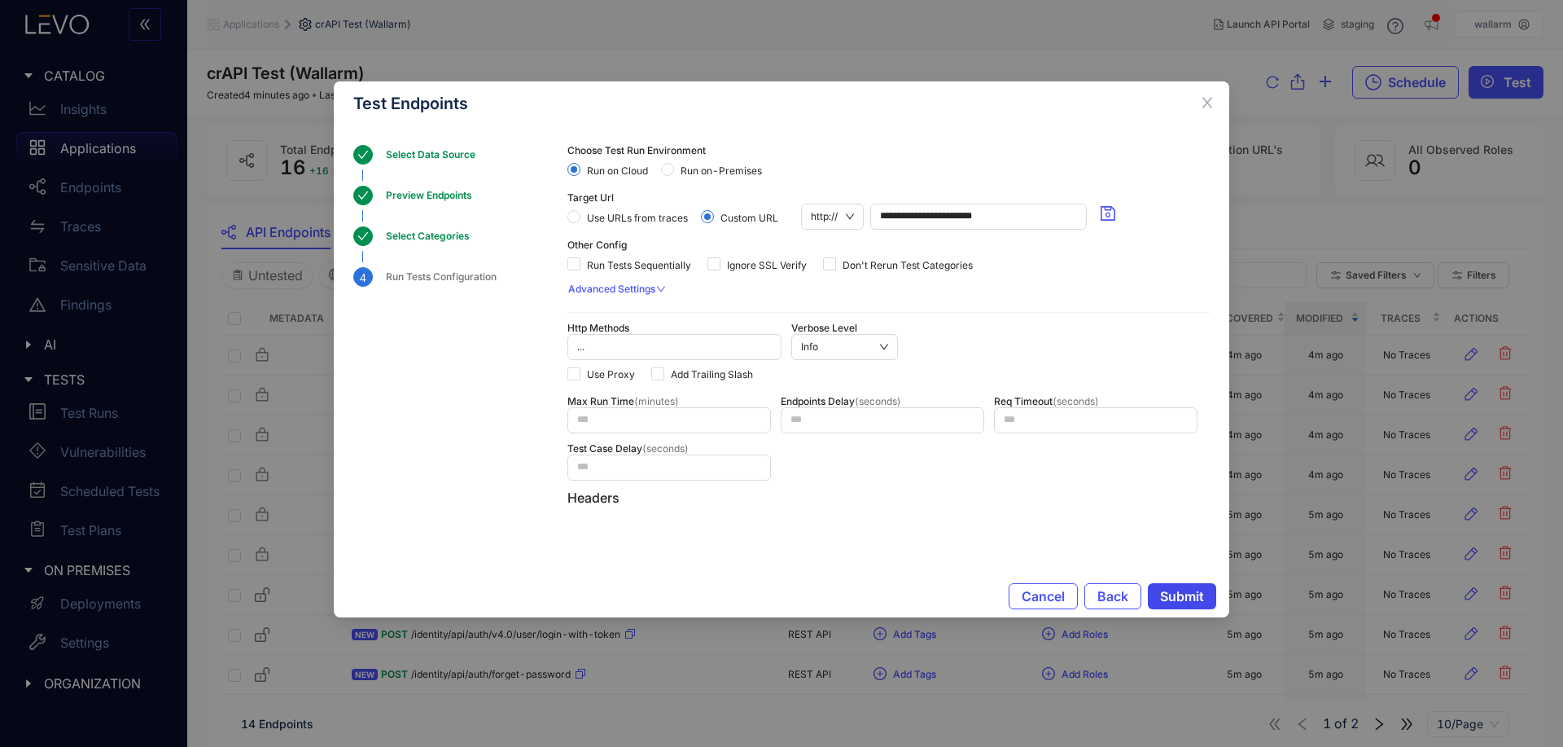
click at [1168, 589] on span "Submit" at bounding box center [1182, 596] width 44 height 15
click at [414, 140] on div "**********" at bounding box center [782, 349] width 896 height 449
click at [414, 152] on div "Select Data Source" at bounding box center [435, 155] width 99 height 20
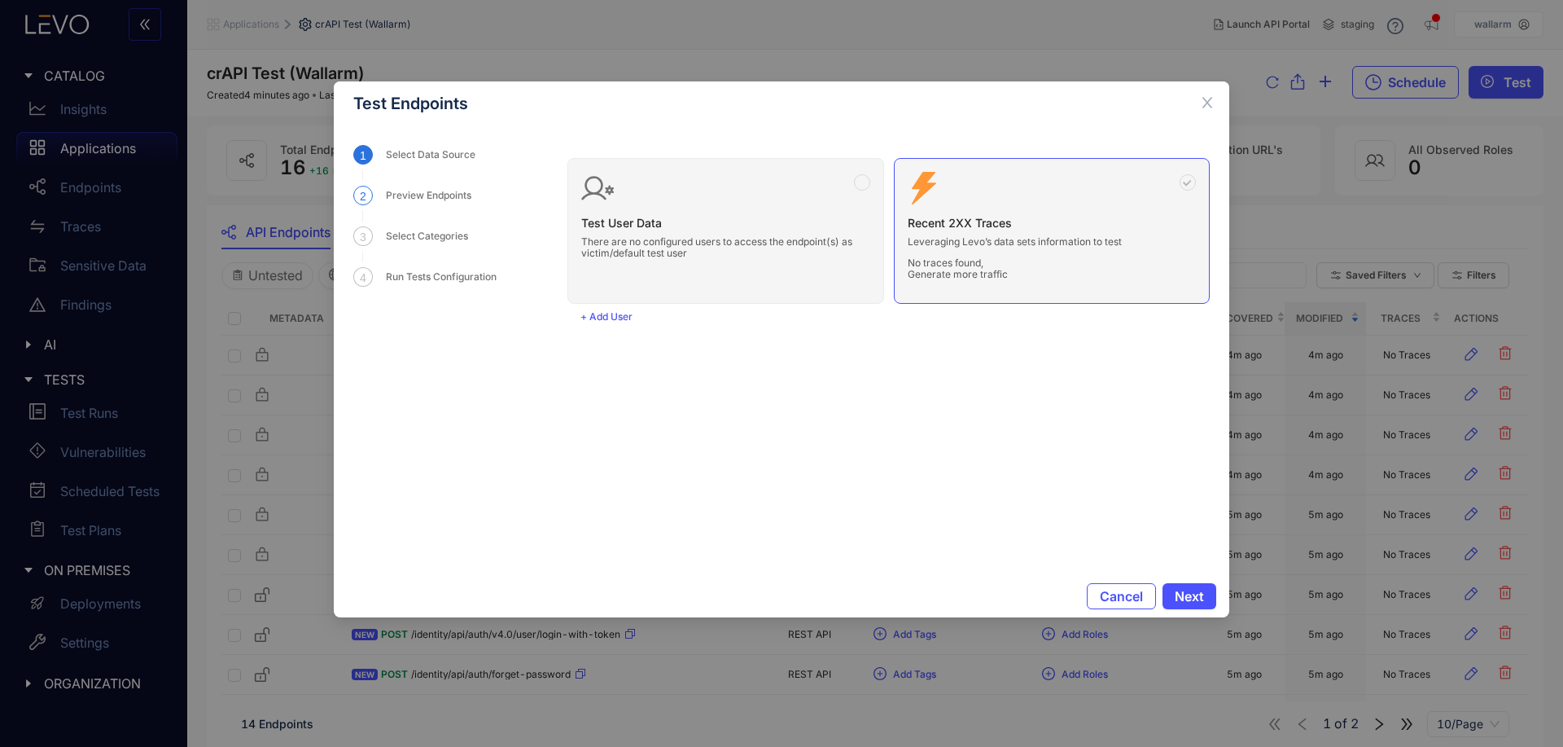
click at [417, 191] on div "Preview Endpoints" at bounding box center [433, 196] width 95 height 20
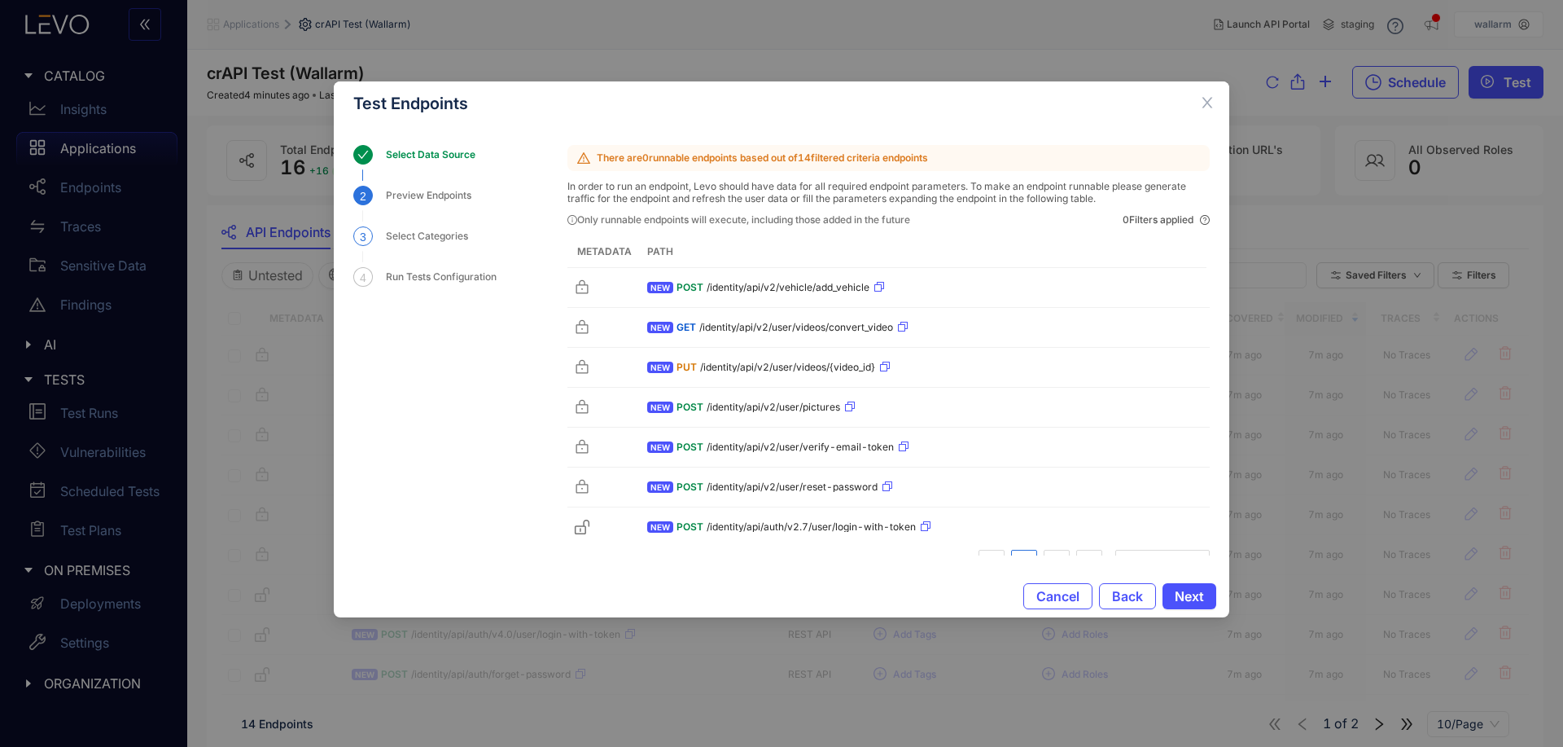
click at [406, 234] on div "Select Categories" at bounding box center [432, 236] width 92 height 20
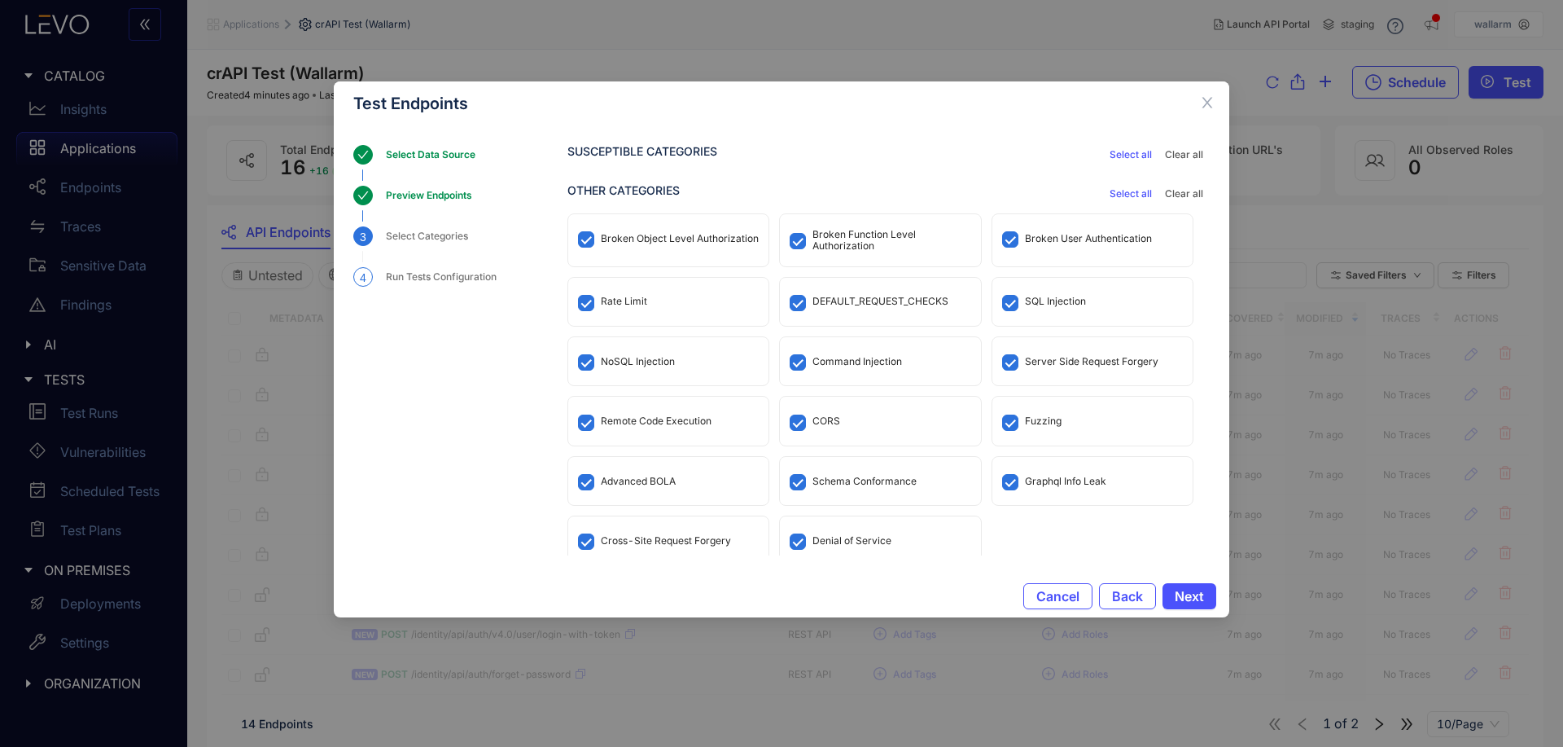
click at [408, 281] on div "Run Tests Configuration" at bounding box center [446, 277] width 120 height 20
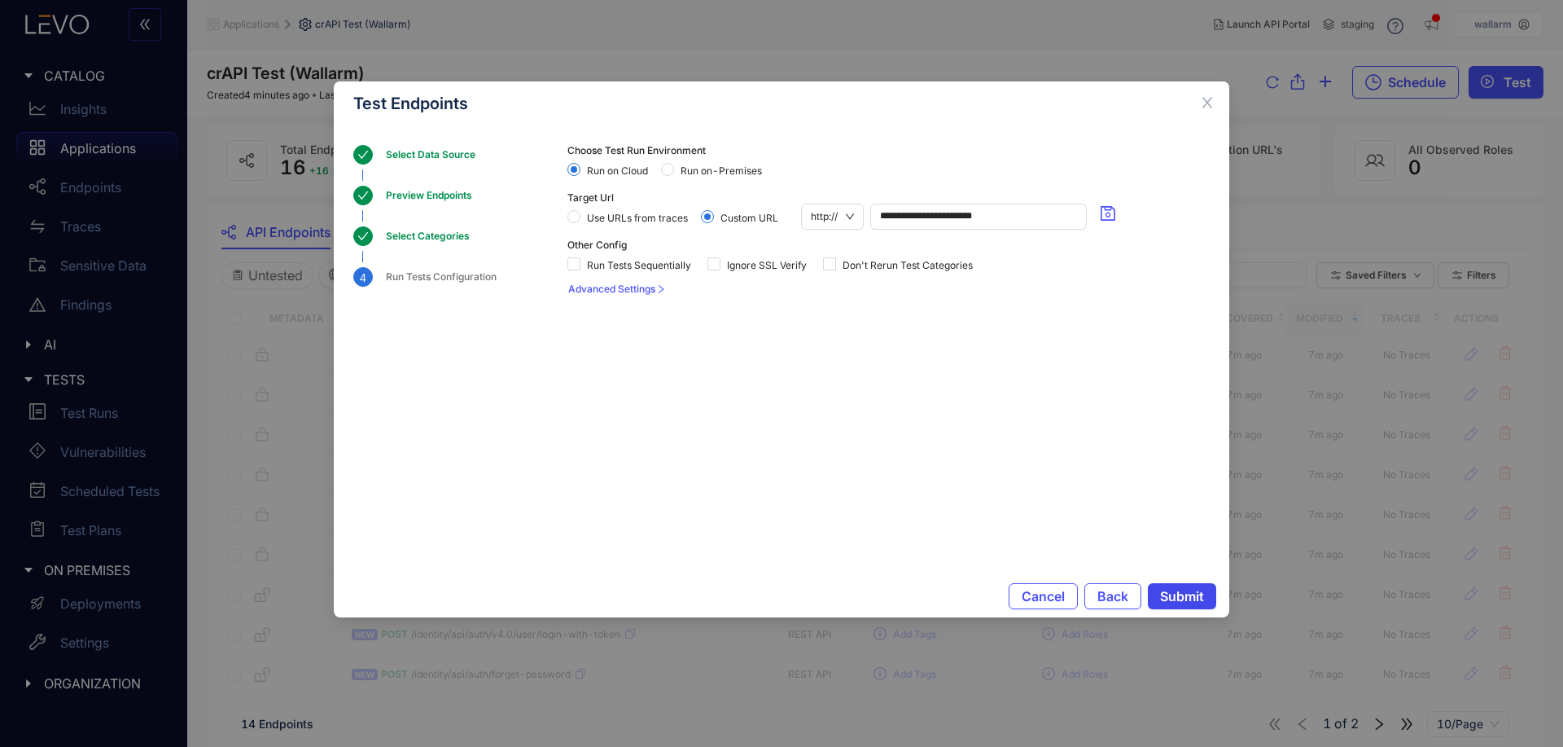
click at [1197, 598] on span "Submit" at bounding box center [1182, 596] width 44 height 15
click at [1088, 589] on span "Back" at bounding box center [1090, 596] width 31 height 15
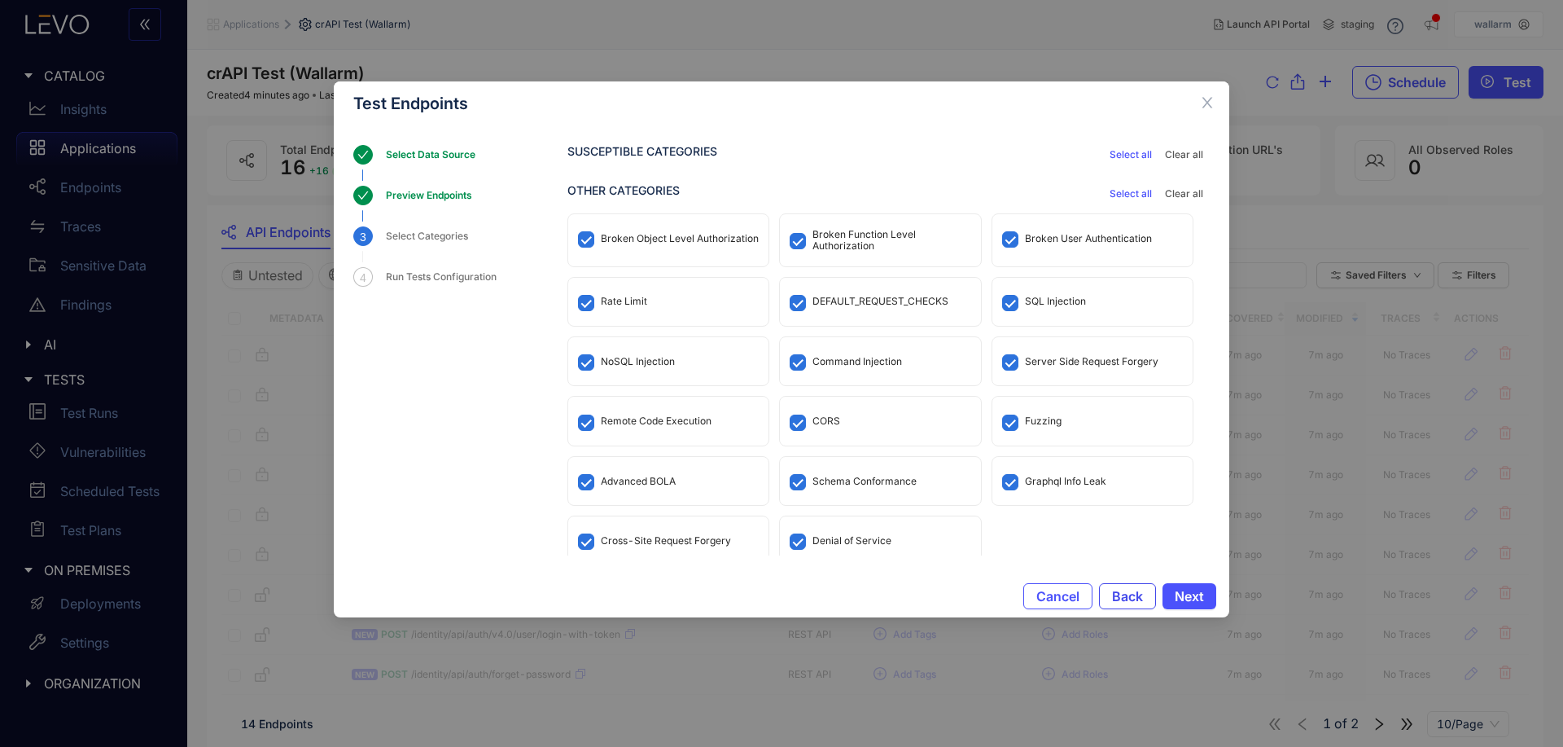
click at [1106, 592] on button "Back" at bounding box center [1127, 596] width 57 height 26
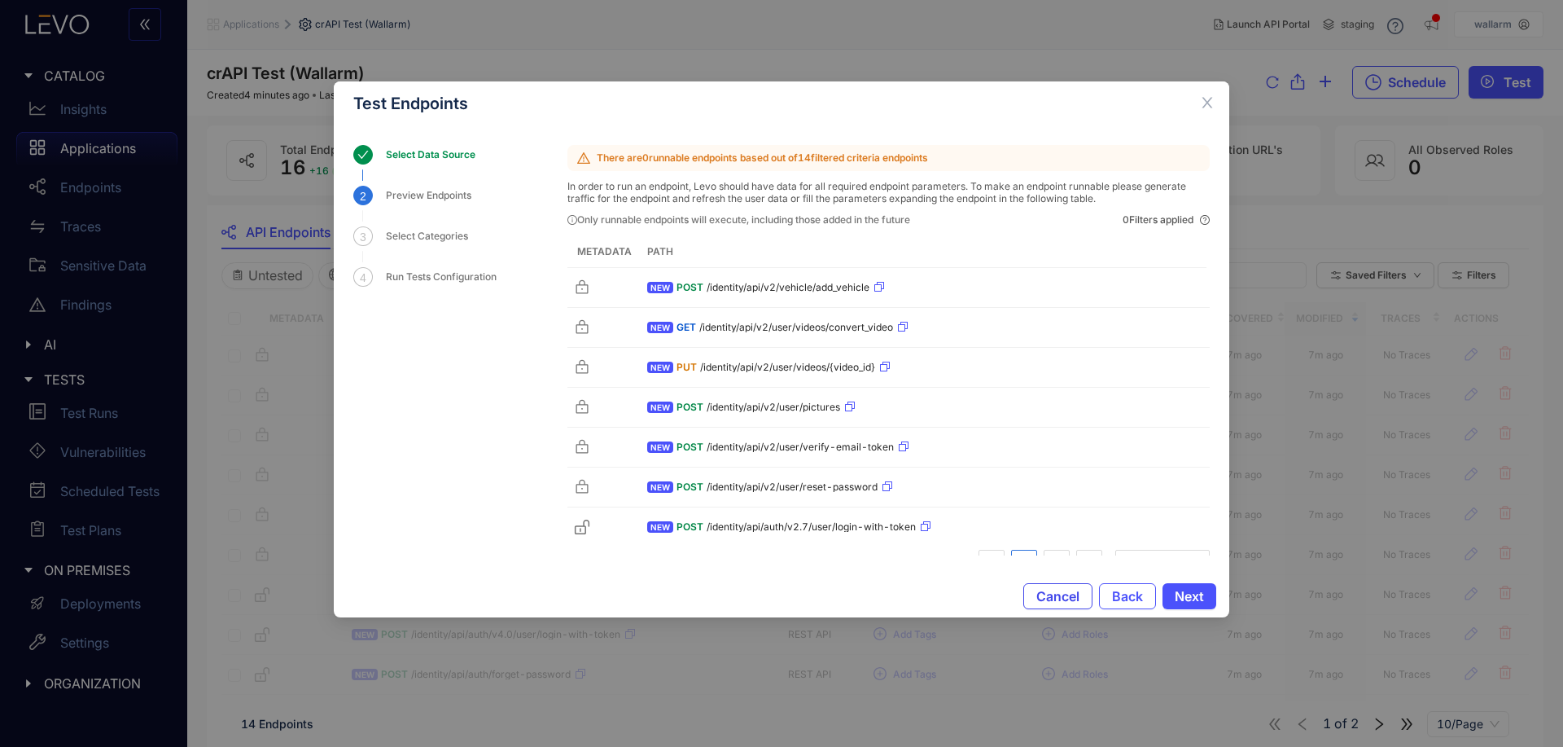
click at [1066, 592] on span "Cancel" at bounding box center [1057, 596] width 43 height 15
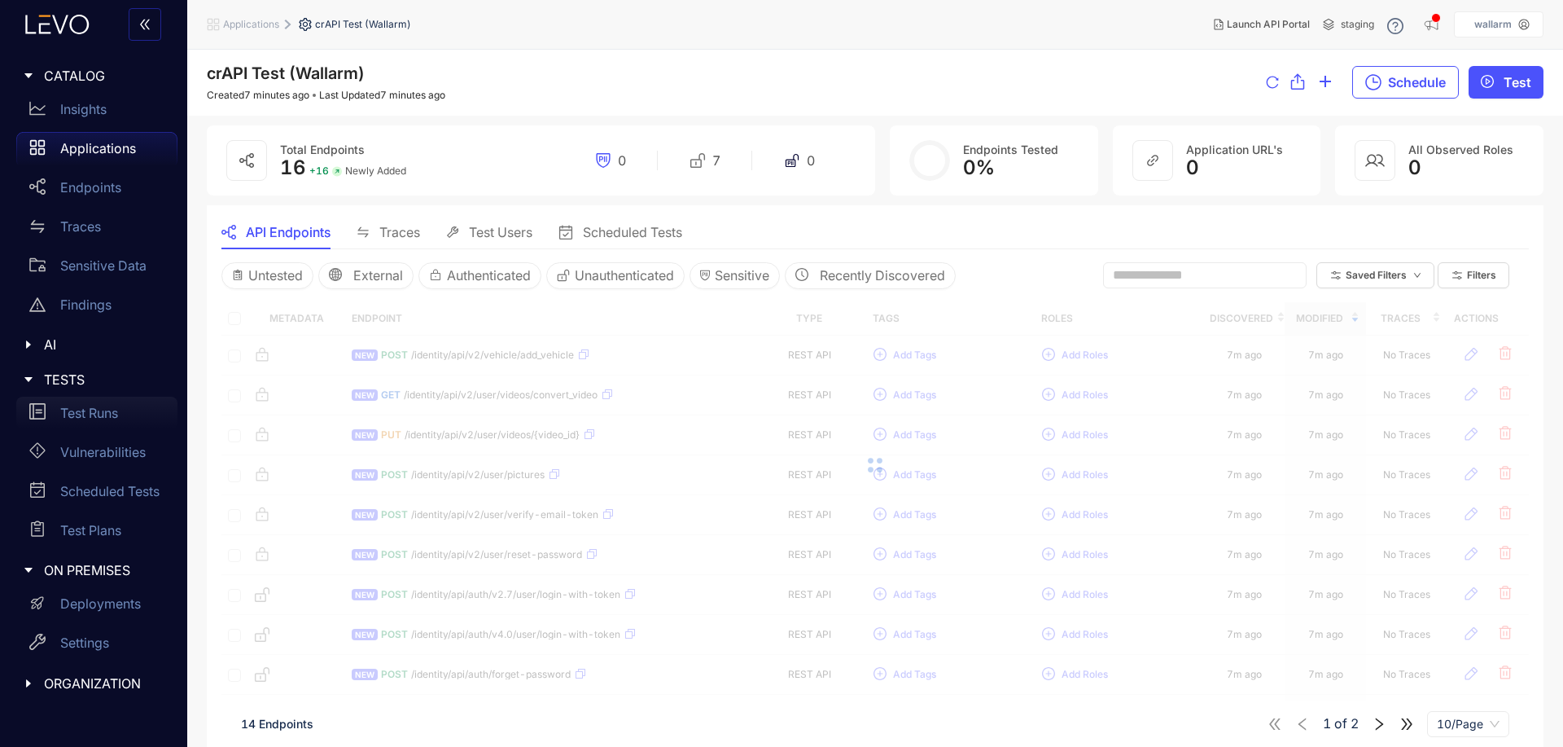
click at [82, 418] on p "Test Runs" at bounding box center [89, 412] width 58 height 15
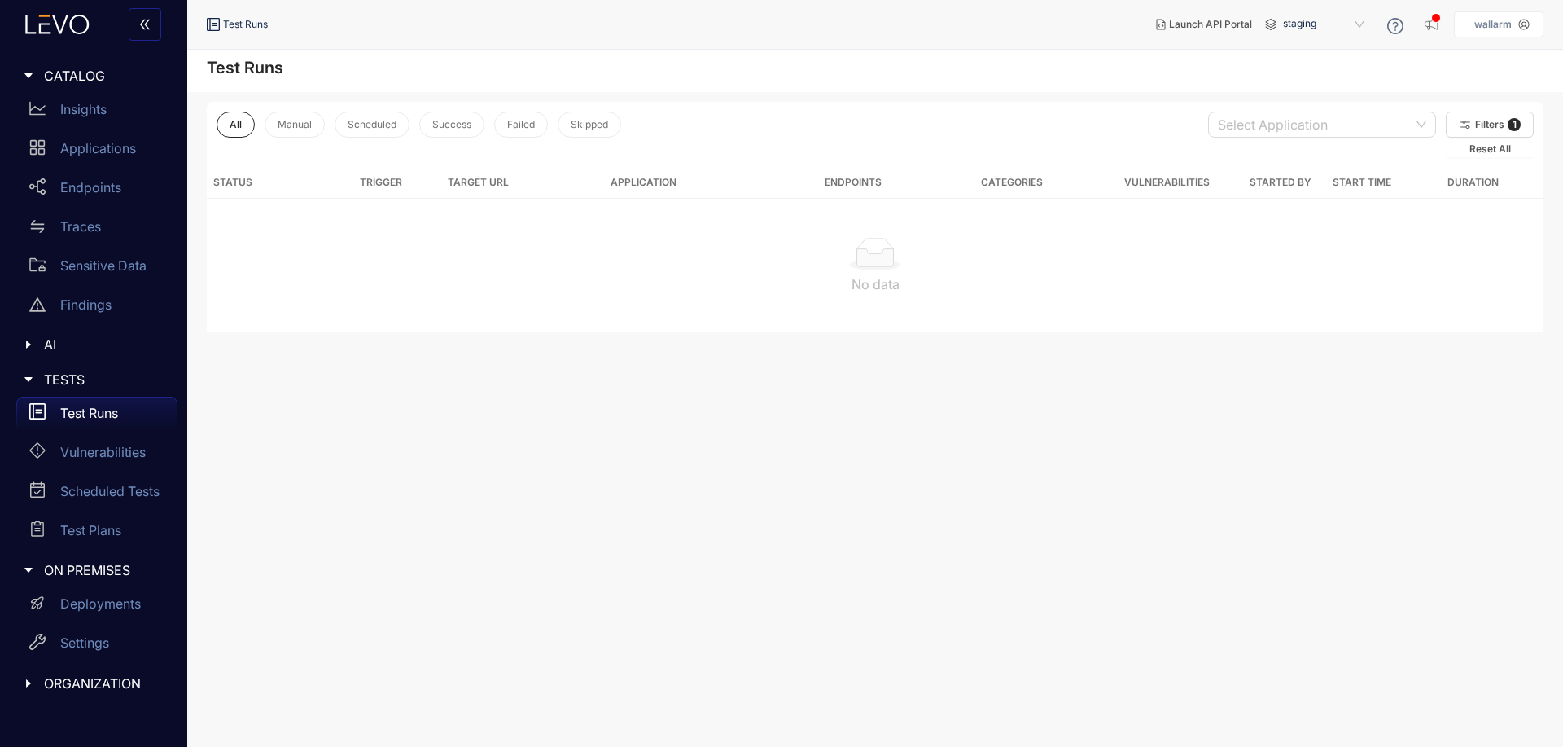
click at [639, 506] on main "Test Runs All Manual Scheduled Success Failed Skipped Select Application Filter…" at bounding box center [875, 398] width 1376 height 697
click at [90, 141] on p "Applications" at bounding box center [98, 148] width 76 height 15
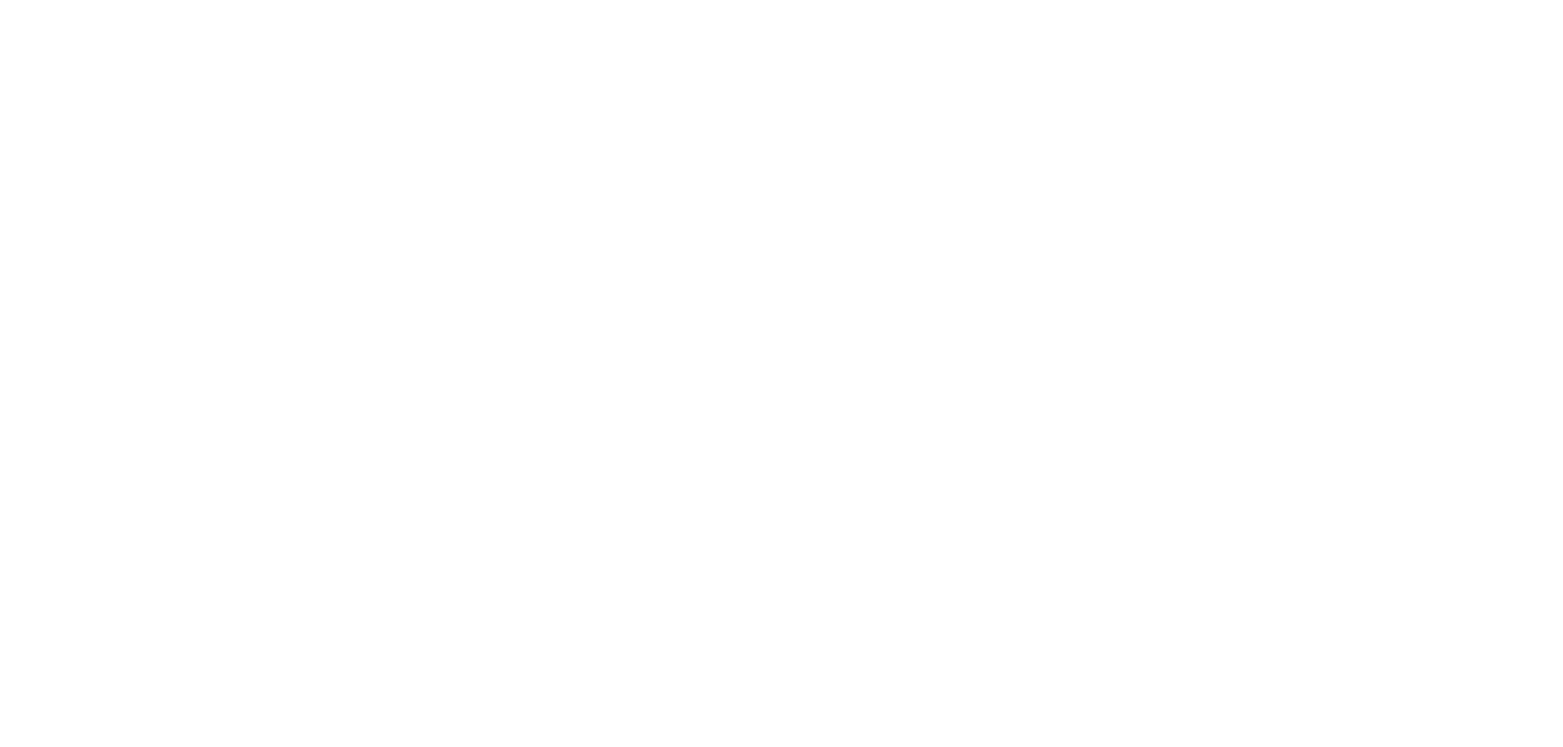
drag, startPoint x: 199, startPoint y: 244, endPoint x: 99, endPoint y: 61, distance: 208.8
click at [199, 238] on main at bounding box center [781, 373] width 1563 height 747
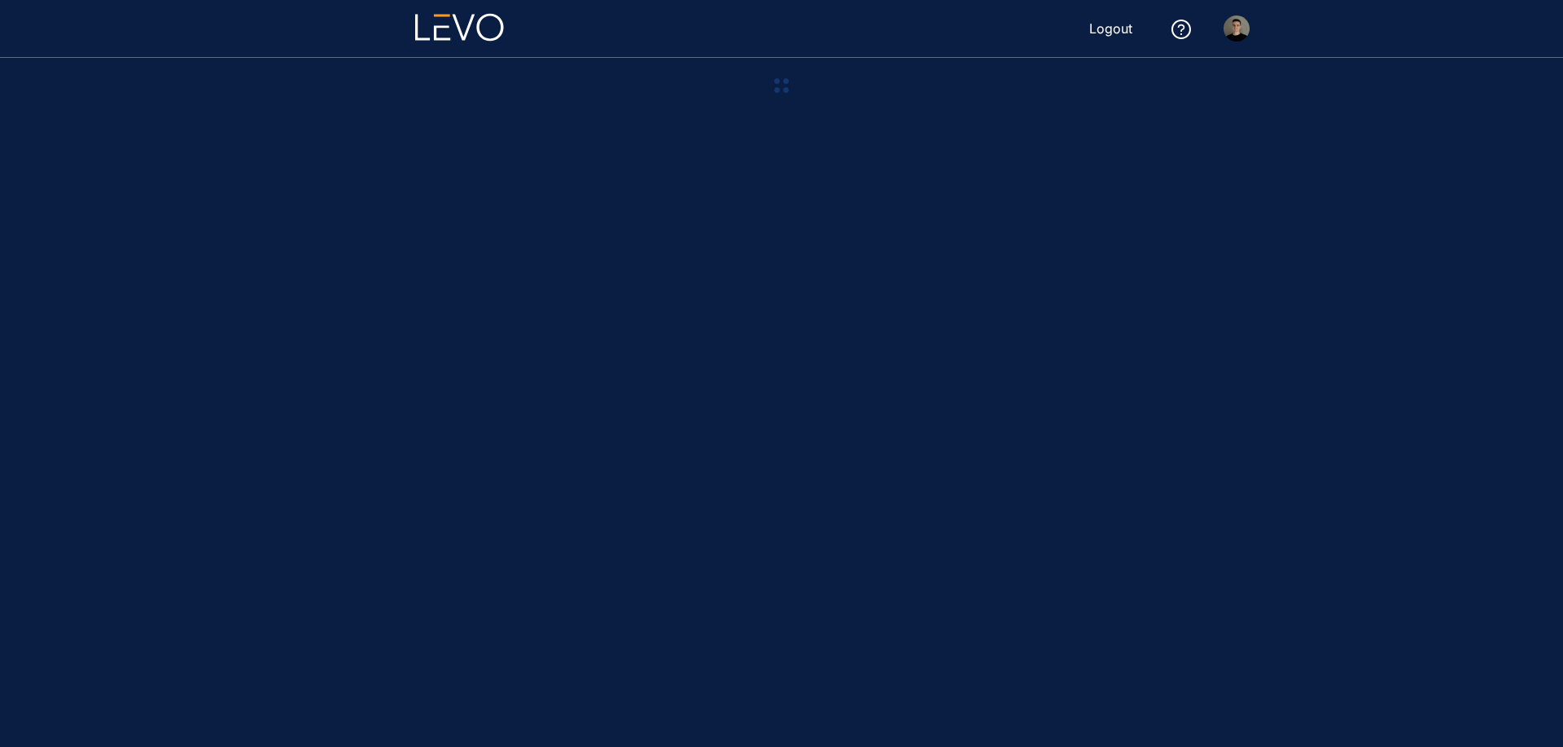
click at [1330, 272] on div at bounding box center [781, 402] width 1563 height 689
drag, startPoint x: 760, startPoint y: 78, endPoint x: 774, endPoint y: 138, distance: 61.0
click at [760, 78] on div at bounding box center [782, 86] width 938 height 19
drag, startPoint x: 868, startPoint y: 437, endPoint x: 944, endPoint y: 431, distance: 76.0
click at [944, 431] on main at bounding box center [781, 402] width 977 height 689
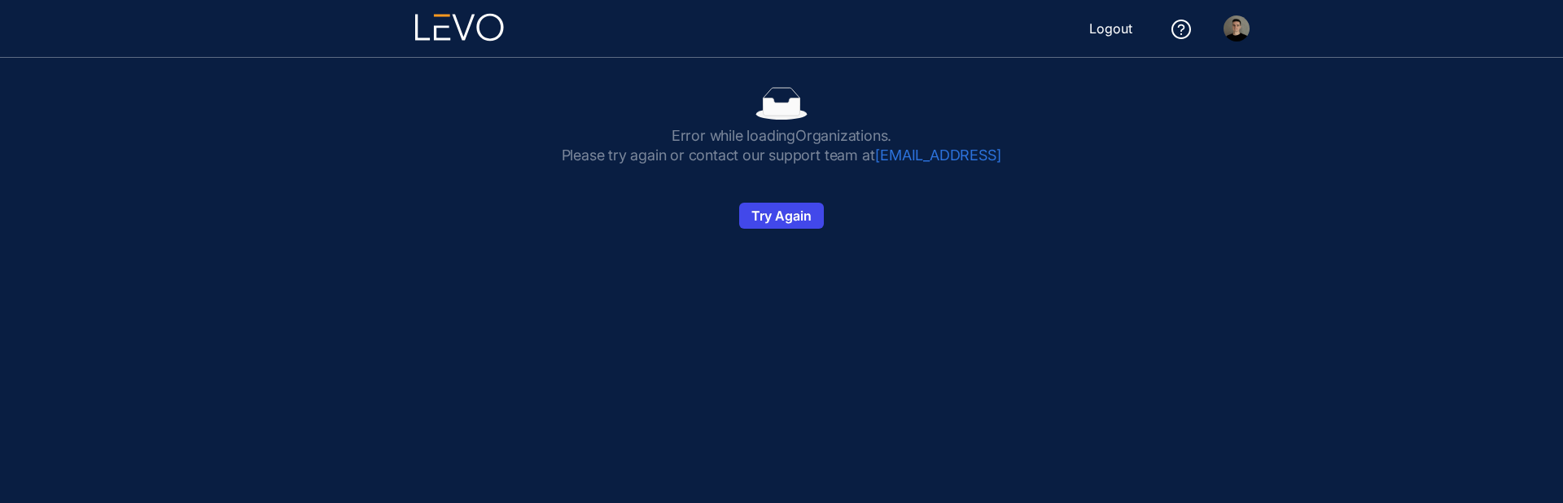
click at [790, 215] on span "Try Again" at bounding box center [781, 215] width 60 height 15
click at [791, 216] on span "Try Again" at bounding box center [781, 215] width 60 height 15
click at [790, 212] on span "Try Again" at bounding box center [781, 215] width 60 height 15
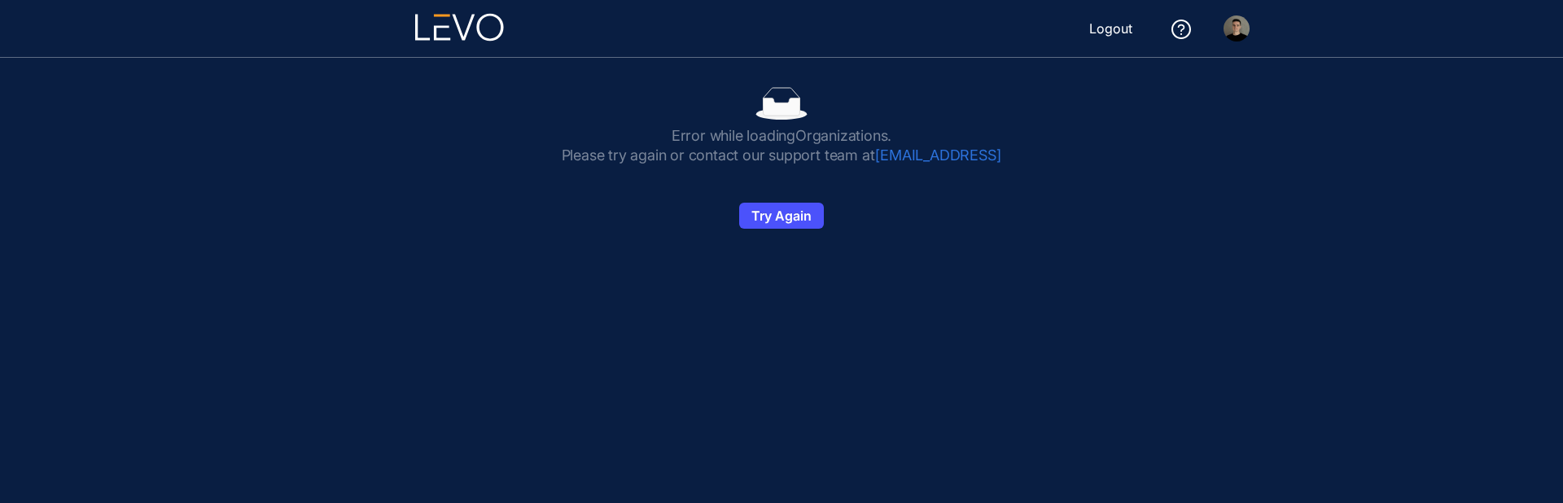
click at [464, 30] on icon at bounding box center [459, 27] width 89 height 28
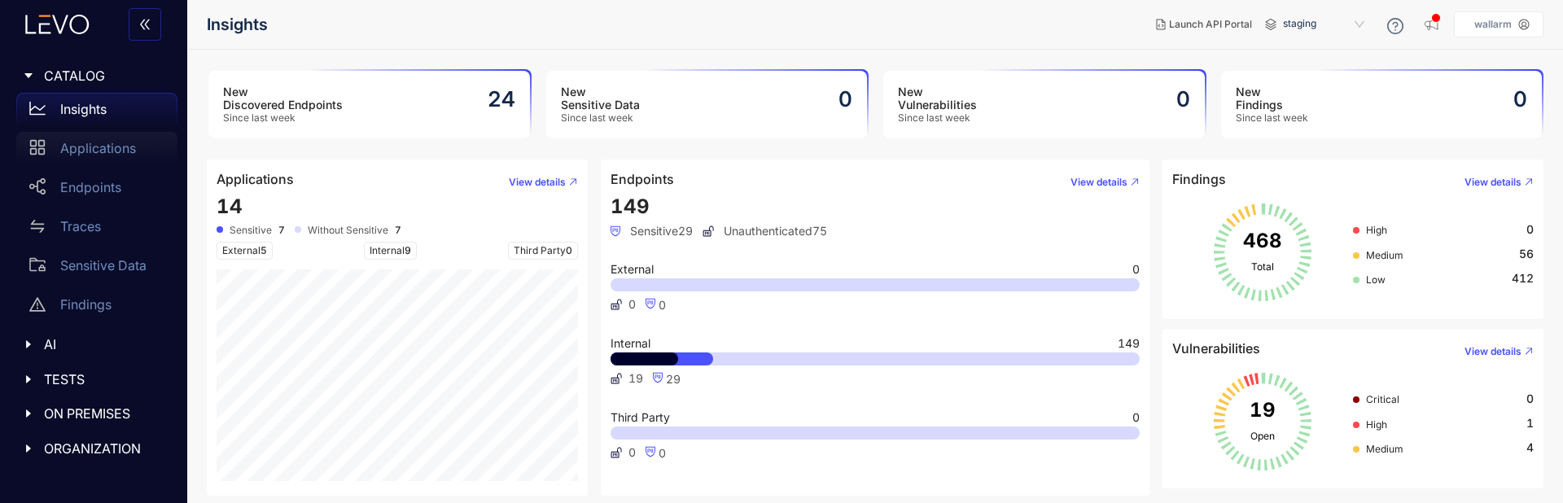
click at [92, 146] on p "Applications" at bounding box center [98, 148] width 76 height 15
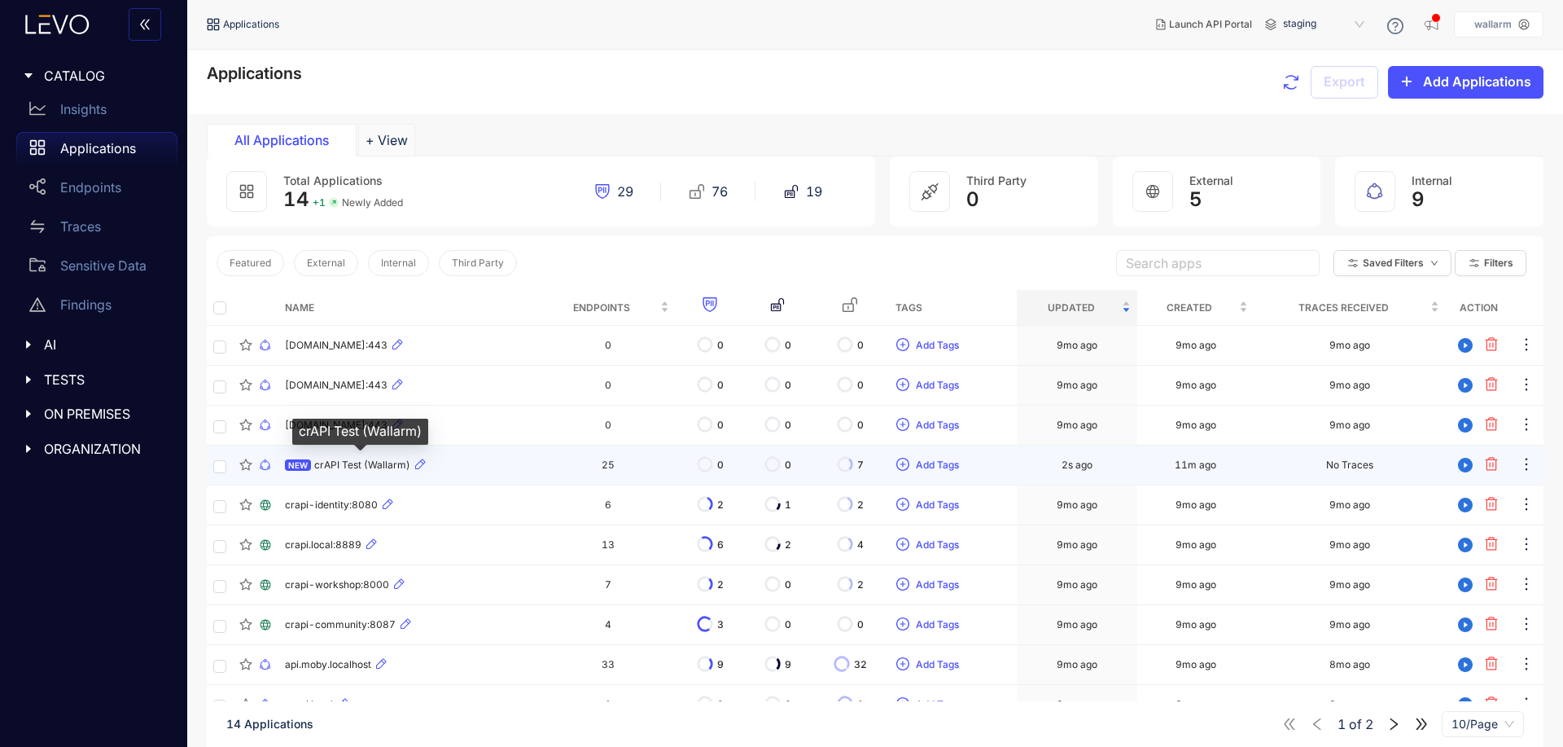
click at [366, 465] on span "crAPI Test (Wallarm)" at bounding box center [362, 464] width 96 height 11
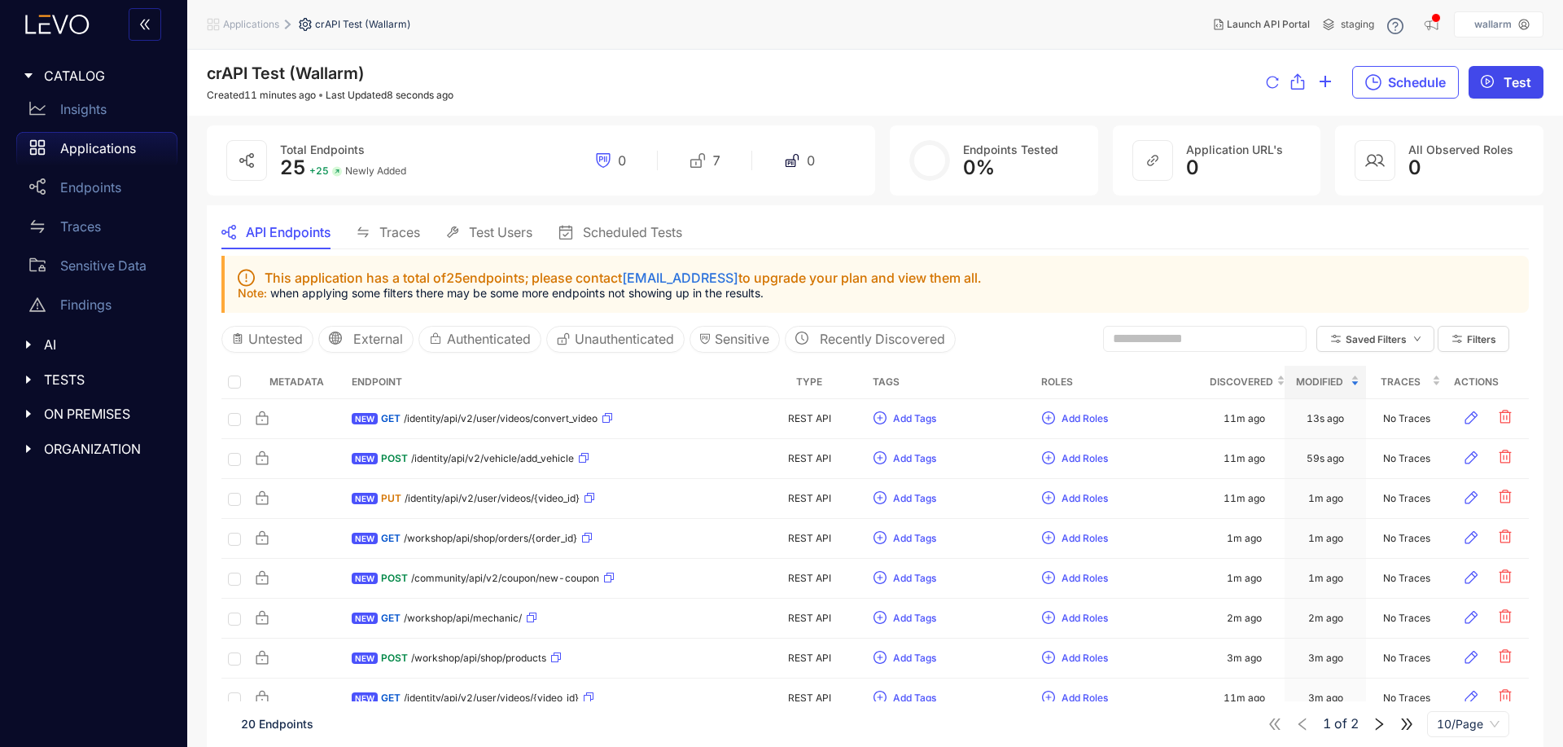
click at [1512, 84] on span "Test" at bounding box center [1518, 82] width 28 height 15
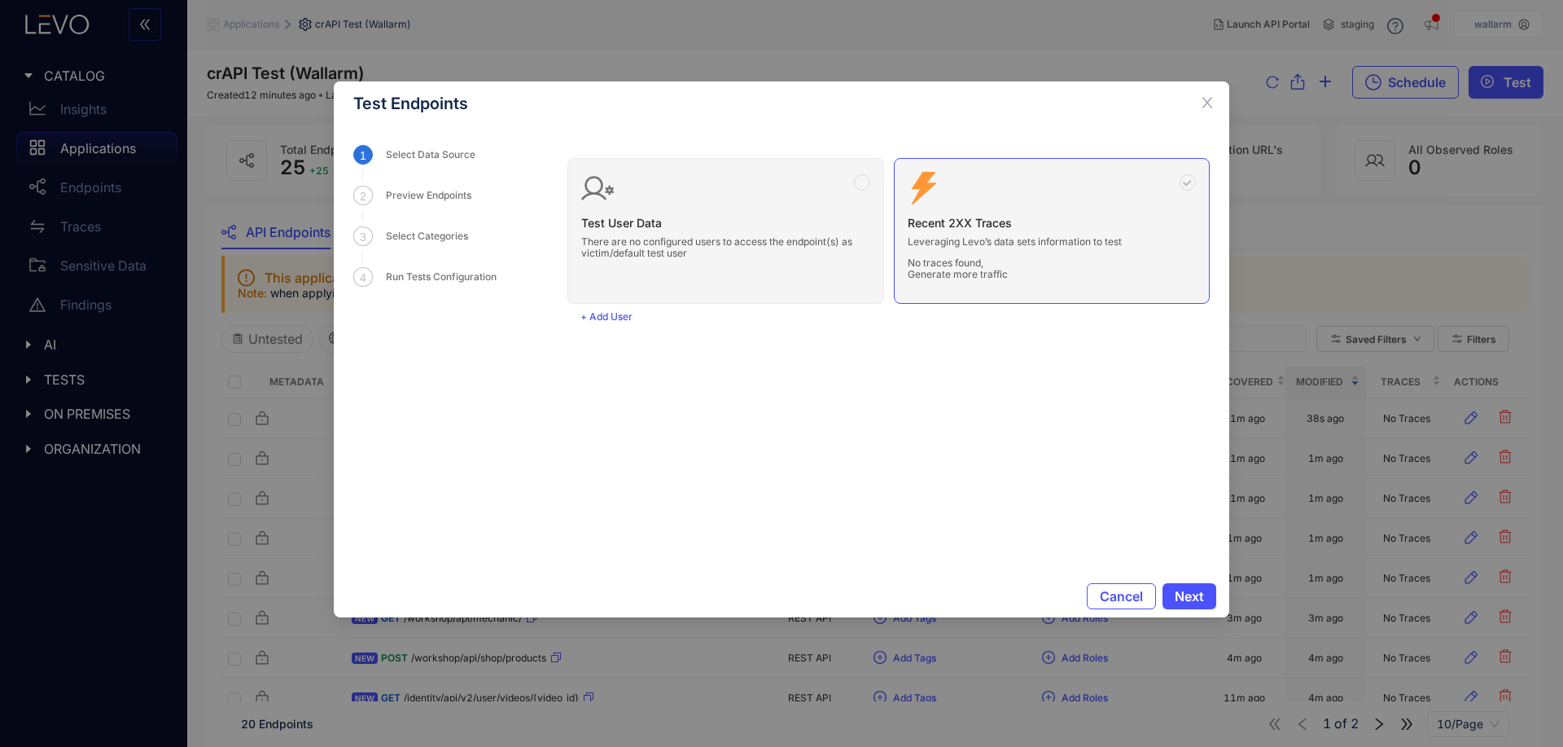
click at [1043, 502] on form "Test User Data There are no configured users to access the endpoint(s) as victi…" at bounding box center [888, 350] width 642 height 410
click at [1190, 502] on span "Next" at bounding box center [1189, 596] width 29 height 15
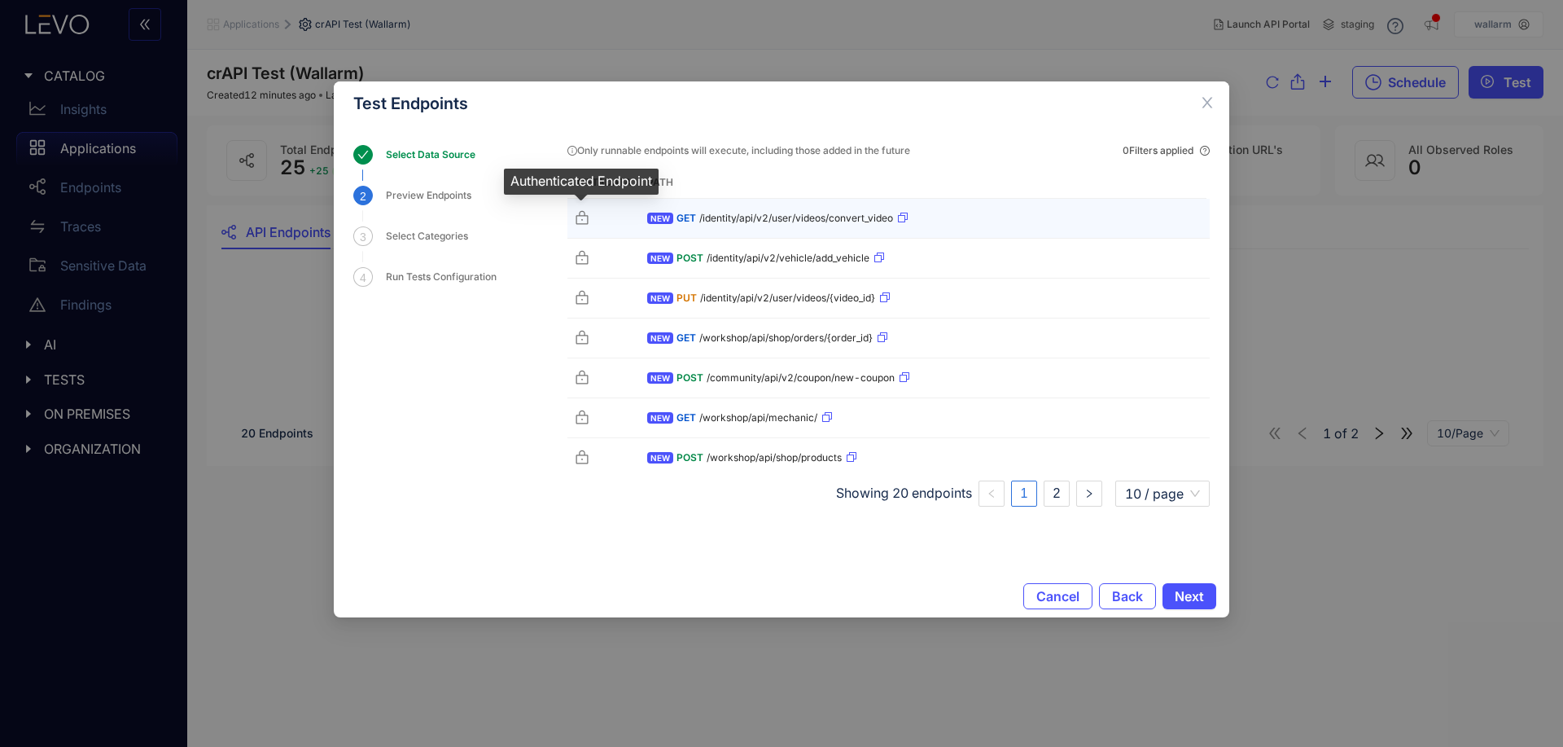
click at [585, 219] on icon at bounding box center [582, 218] width 16 height 16
click at [971, 216] on div "NEW GET /identity/api/v2/user/videos/convert_video" at bounding box center [925, 218] width 556 height 26
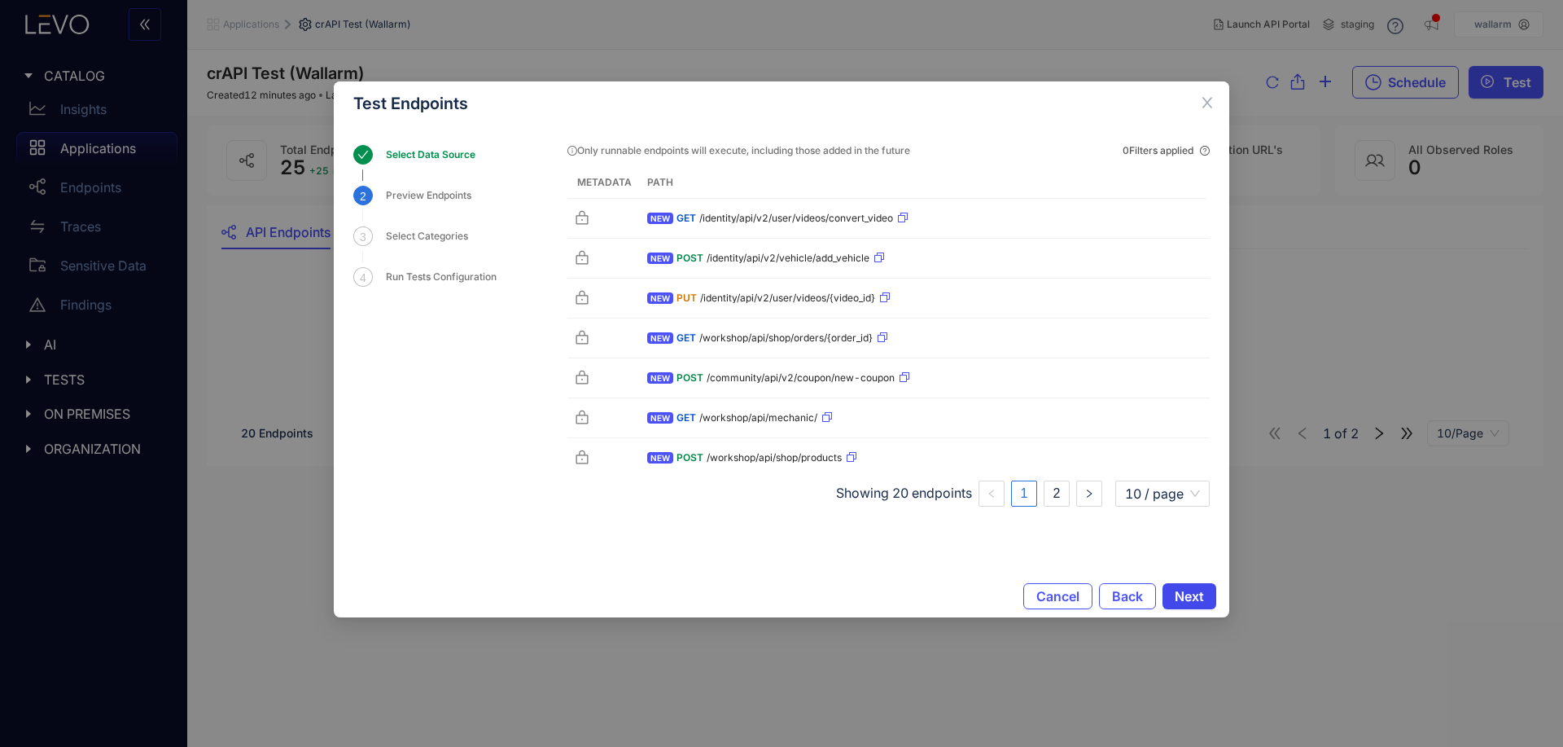
click at [1205, 502] on button "Next" at bounding box center [1190, 596] width 54 height 26
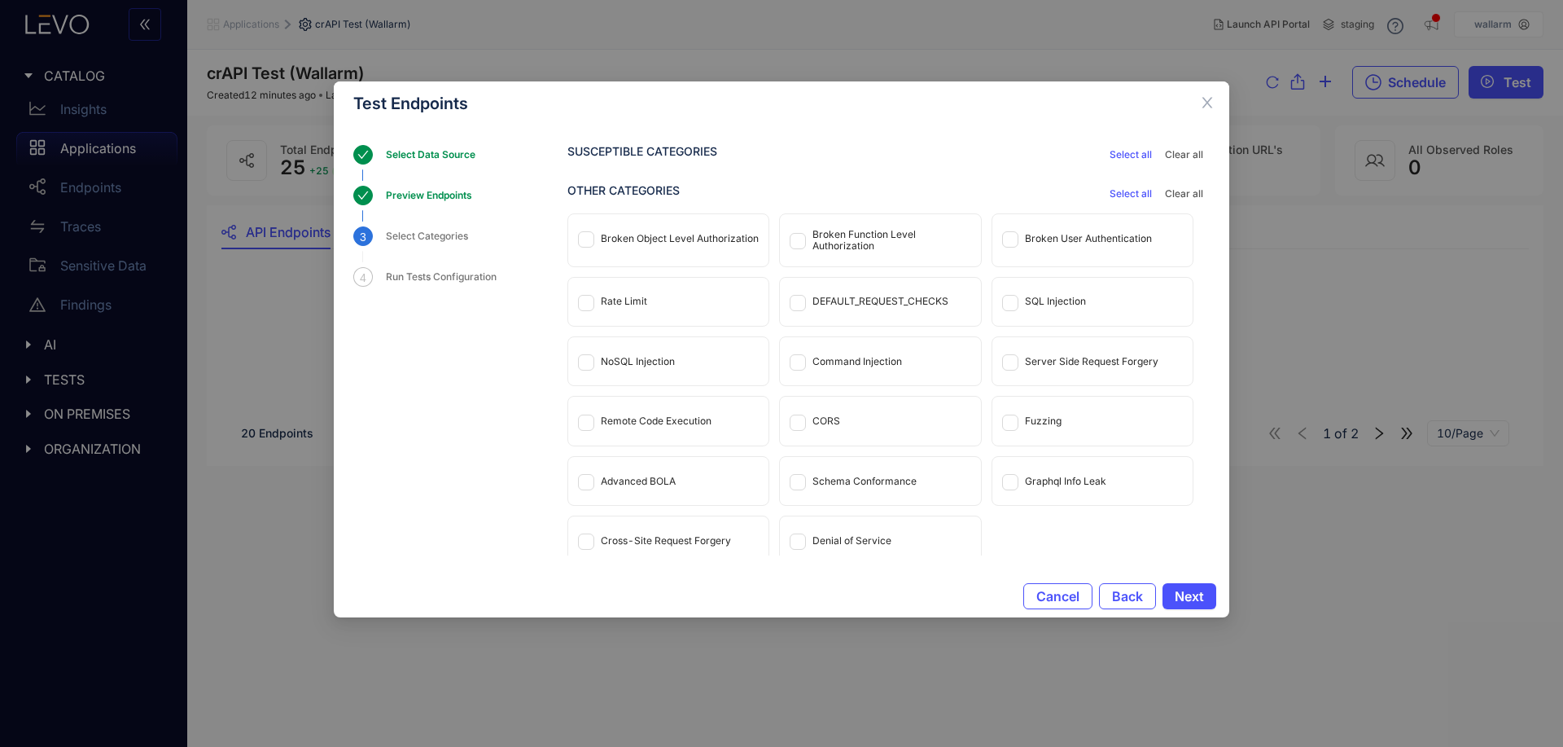
click at [1140, 193] on span "Select all" at bounding box center [1131, 193] width 42 height 11
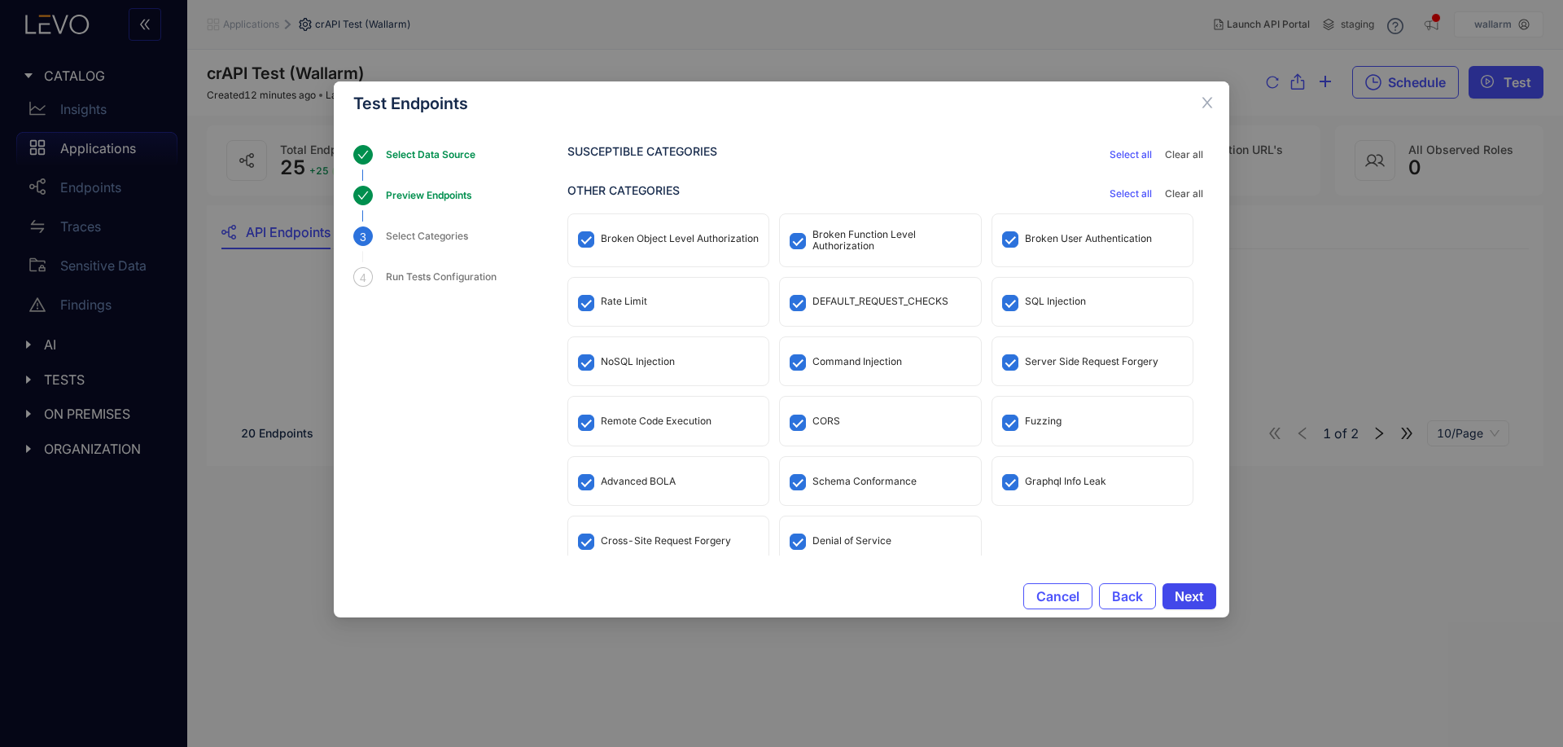
click at [1198, 502] on span "Next" at bounding box center [1189, 596] width 29 height 15
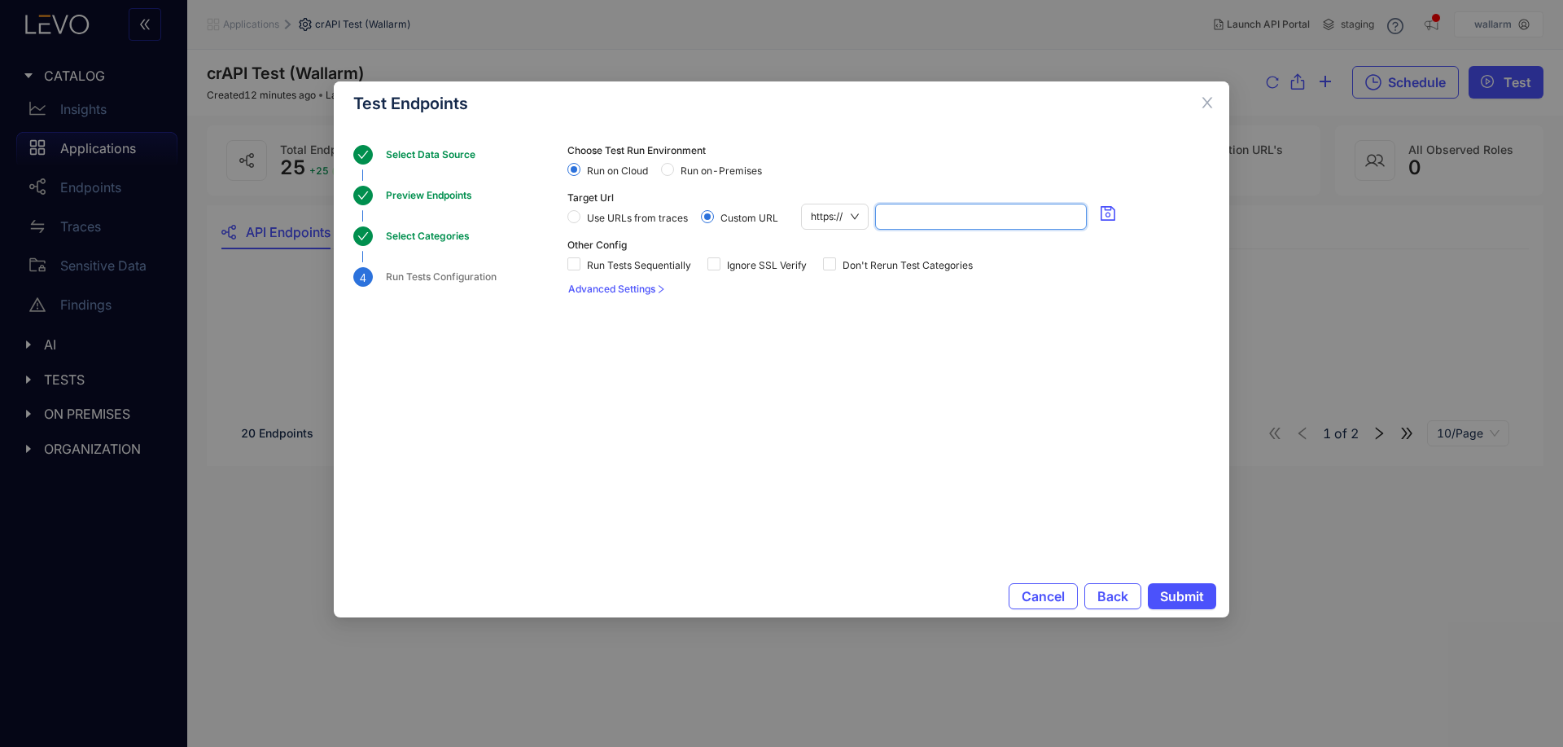
click at [963, 221] on input "search" at bounding box center [981, 216] width 192 height 24
paste input "**********"
click at [1103, 212] on icon "save" at bounding box center [1108, 213] width 16 height 16
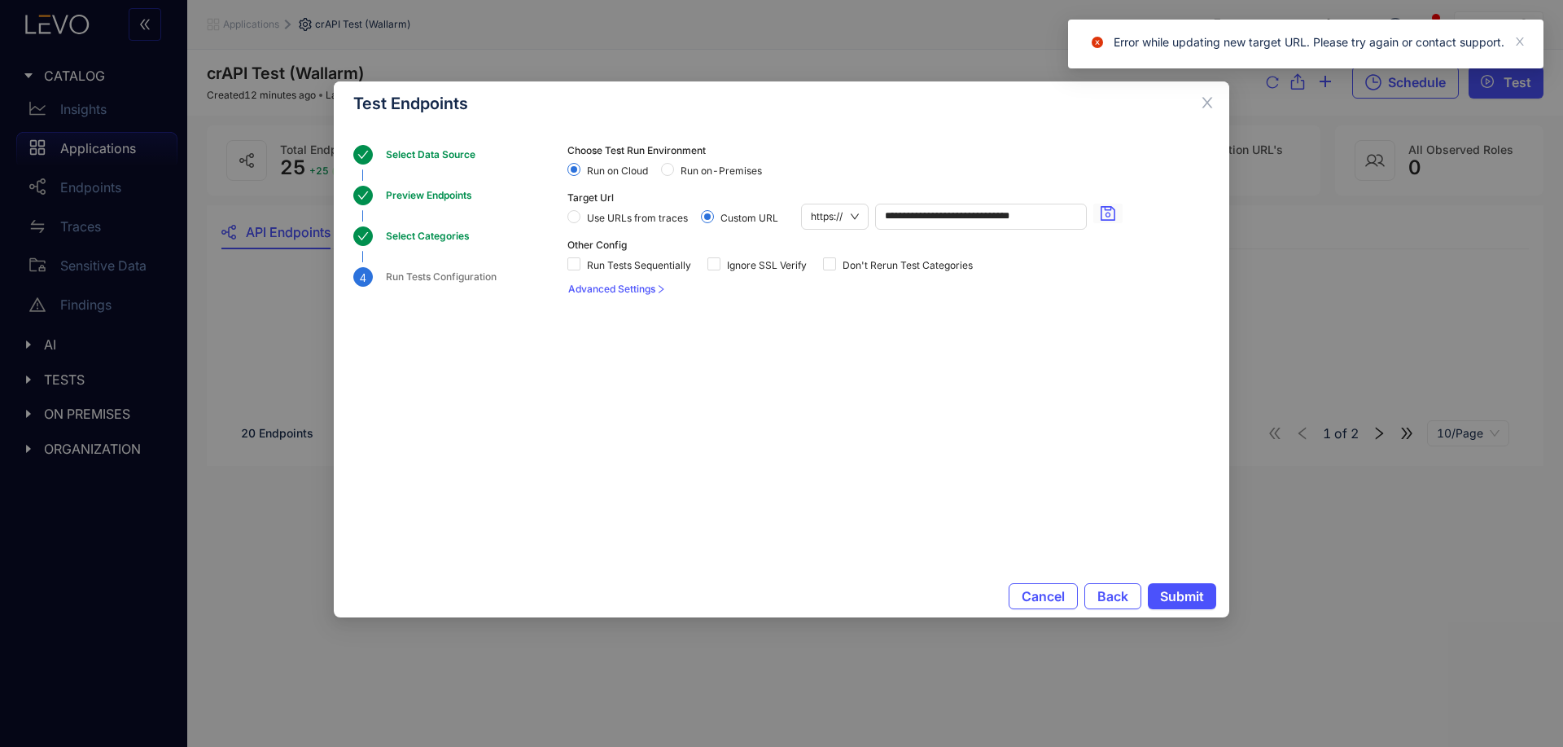
click at [1095, 202] on div "**********" at bounding box center [888, 210] width 642 height 37
click at [1106, 208] on icon "save" at bounding box center [1108, 213] width 16 height 16
drag, startPoint x: 912, startPoint y: 216, endPoint x: 758, endPoint y: 196, distance: 155.1
click at [758, 196] on div "**********" at bounding box center [888, 210] width 642 height 37
click at [846, 213] on span "https://" at bounding box center [835, 216] width 48 height 24
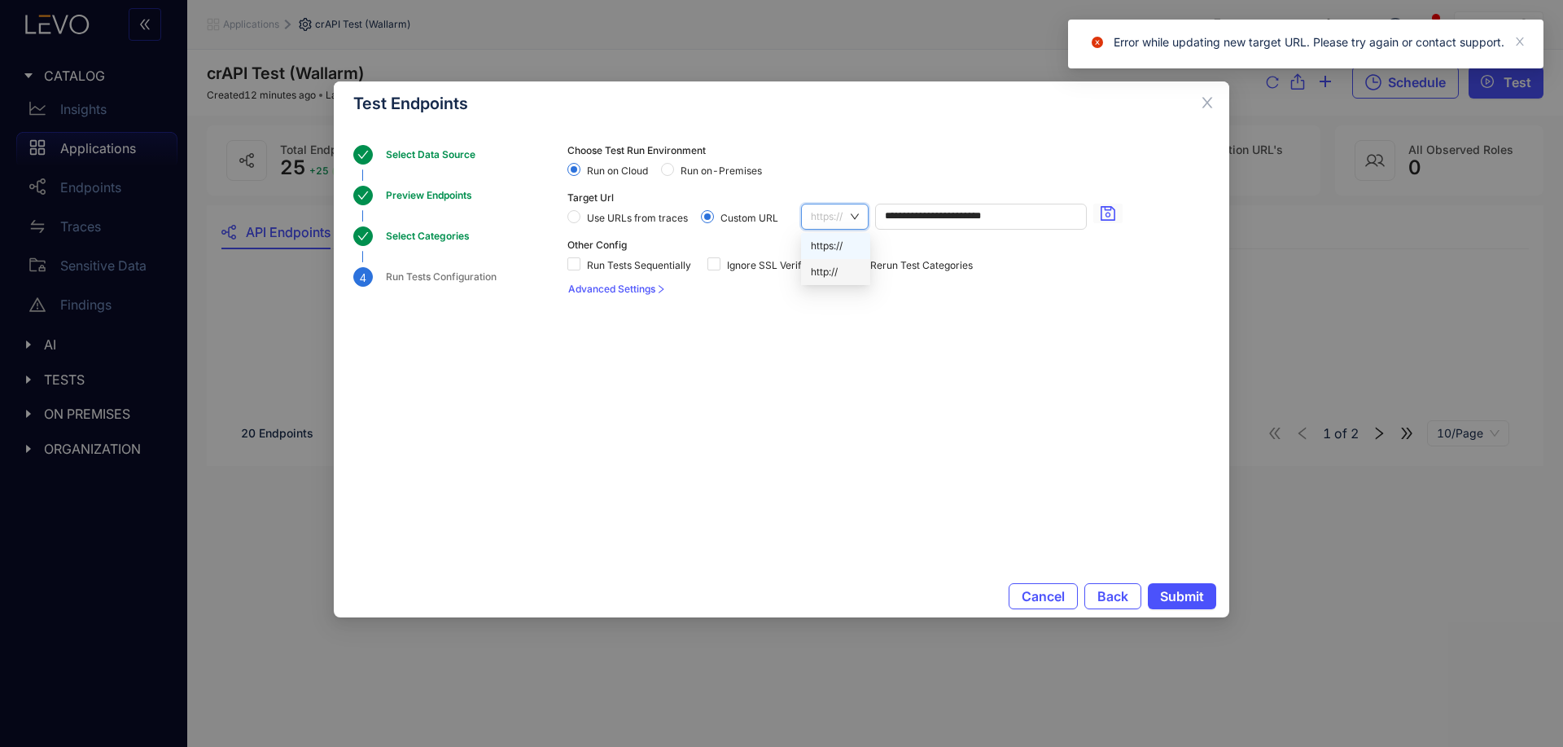
click at [832, 268] on div "http://" at bounding box center [836, 272] width 50 height 18
click at [1106, 211] on icon "save" at bounding box center [1108, 213] width 16 height 16
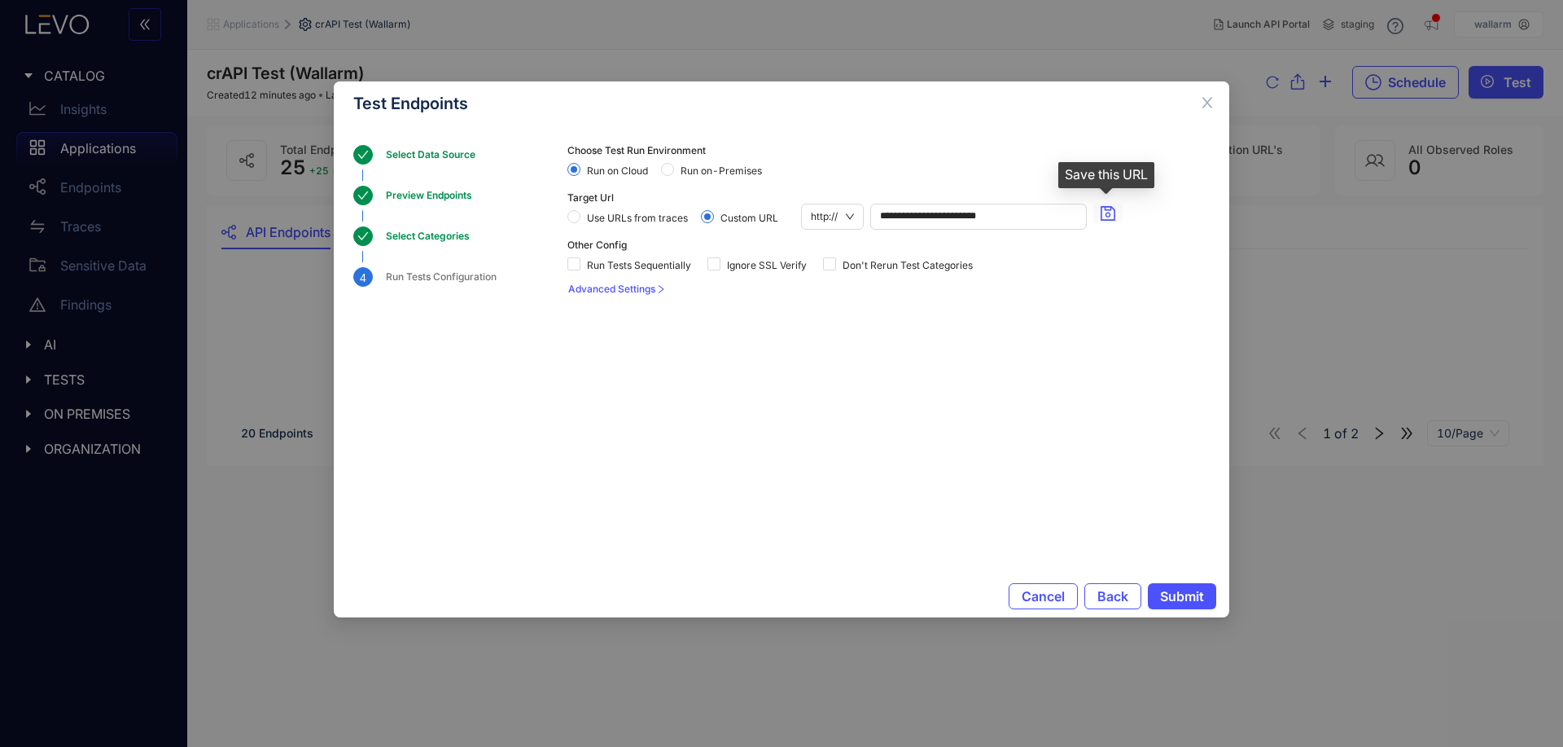
click at [1104, 214] on icon "save" at bounding box center [1108, 213] width 16 height 16
click at [1013, 220] on input "**********" at bounding box center [982, 216] width 204 height 24
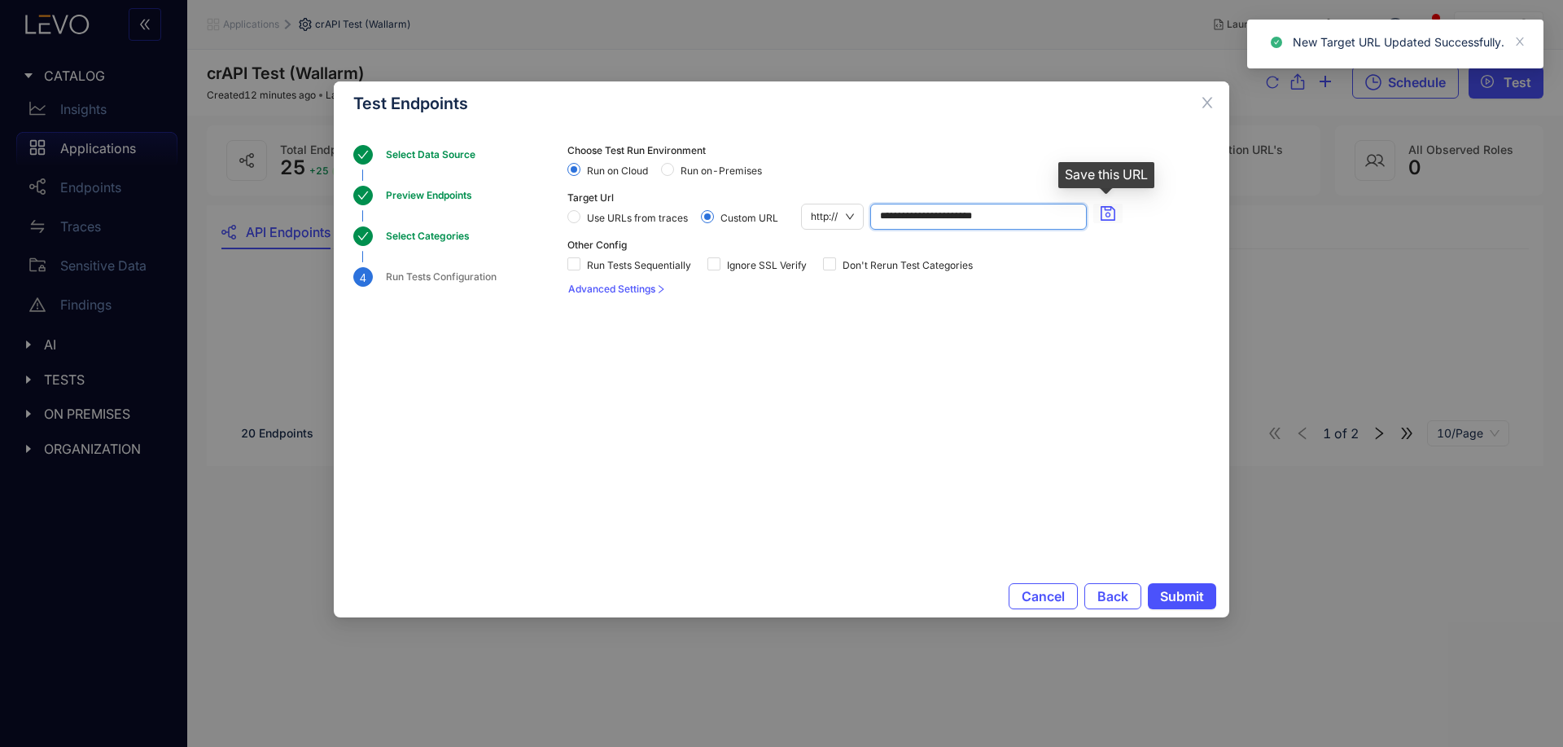
type input "**********"
click at [1111, 217] on icon "save" at bounding box center [1108, 213] width 16 height 16
click at [463, 230] on div "Select Categories" at bounding box center [433, 236] width 94 height 20
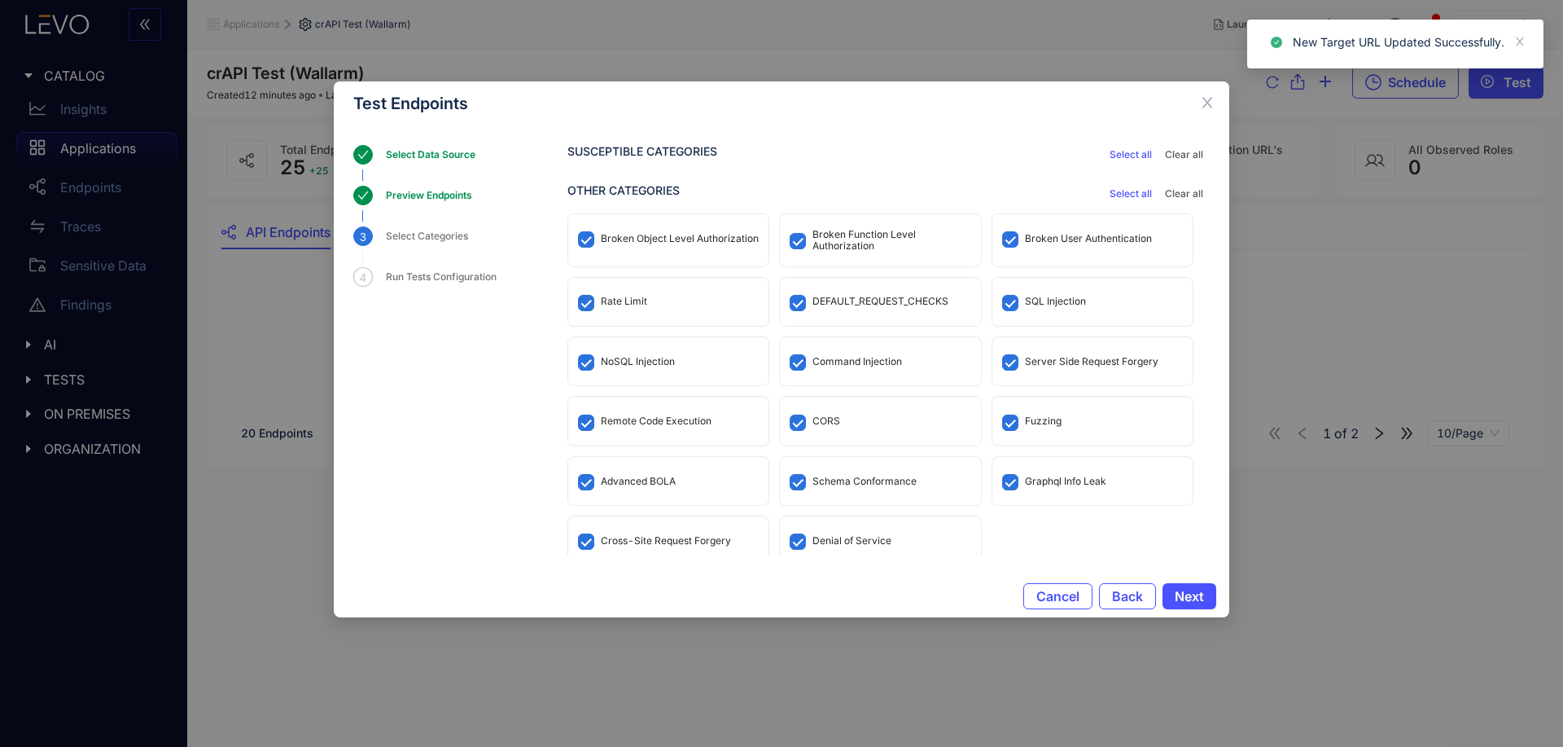
click at [467, 265] on div "Select Categories" at bounding box center [477, 245] width 182 height 39
click at [470, 275] on div "Run Tests Configuration" at bounding box center [446, 277] width 120 height 20
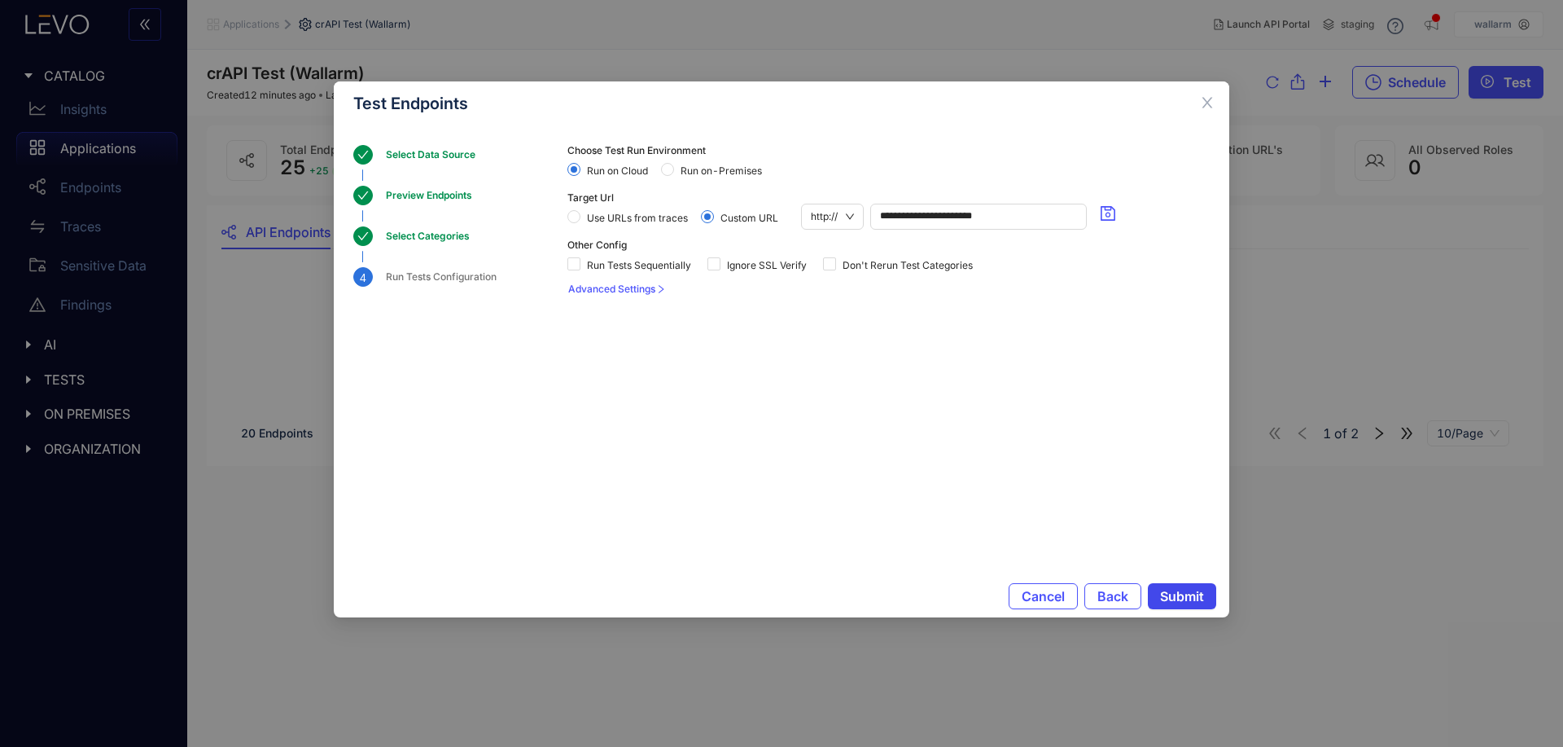
click at [1185, 502] on span "Submit" at bounding box center [1182, 596] width 44 height 15
drag, startPoint x: 1236, startPoint y: 618, endPoint x: 1125, endPoint y: 530, distance: 141.4
click at [1125, 502] on form "**********" at bounding box center [888, 350] width 642 height 410
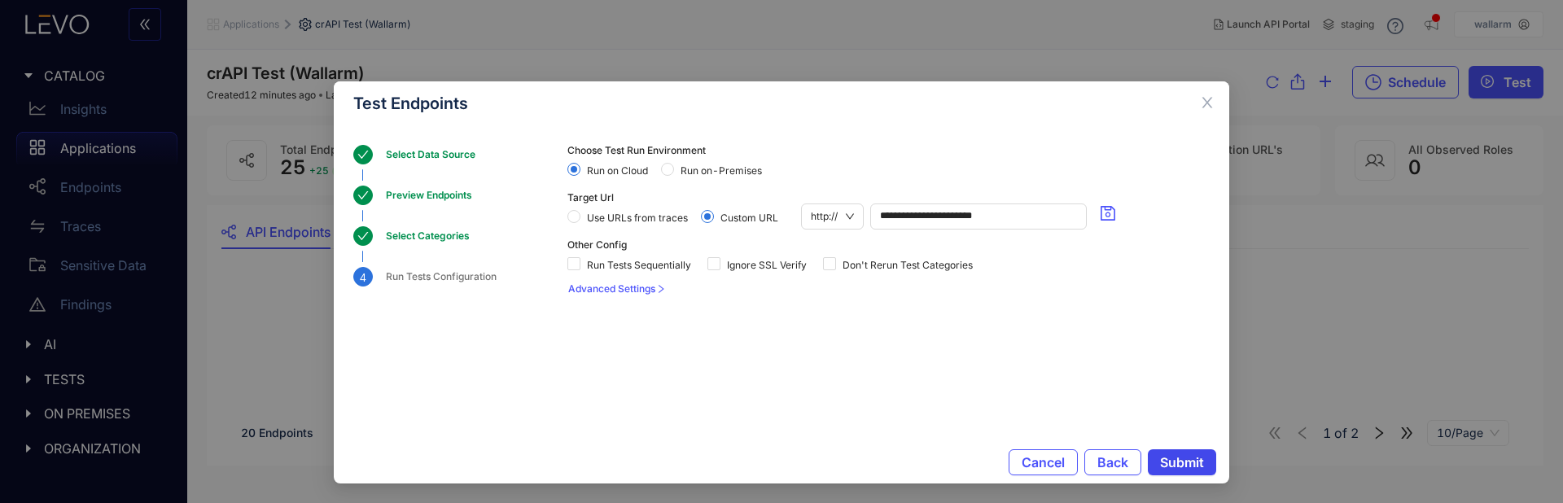
click at [1187, 459] on span "Submit" at bounding box center [1182, 462] width 44 height 15
click at [616, 284] on span "Advanced Settings" at bounding box center [611, 288] width 87 height 11
click at [620, 286] on span "Advanced Settings" at bounding box center [611, 288] width 87 height 11
click at [623, 268] on span "Run Tests Sequentially" at bounding box center [638, 265] width 117 height 11
click at [1195, 453] on button "Submit" at bounding box center [1182, 462] width 68 height 26
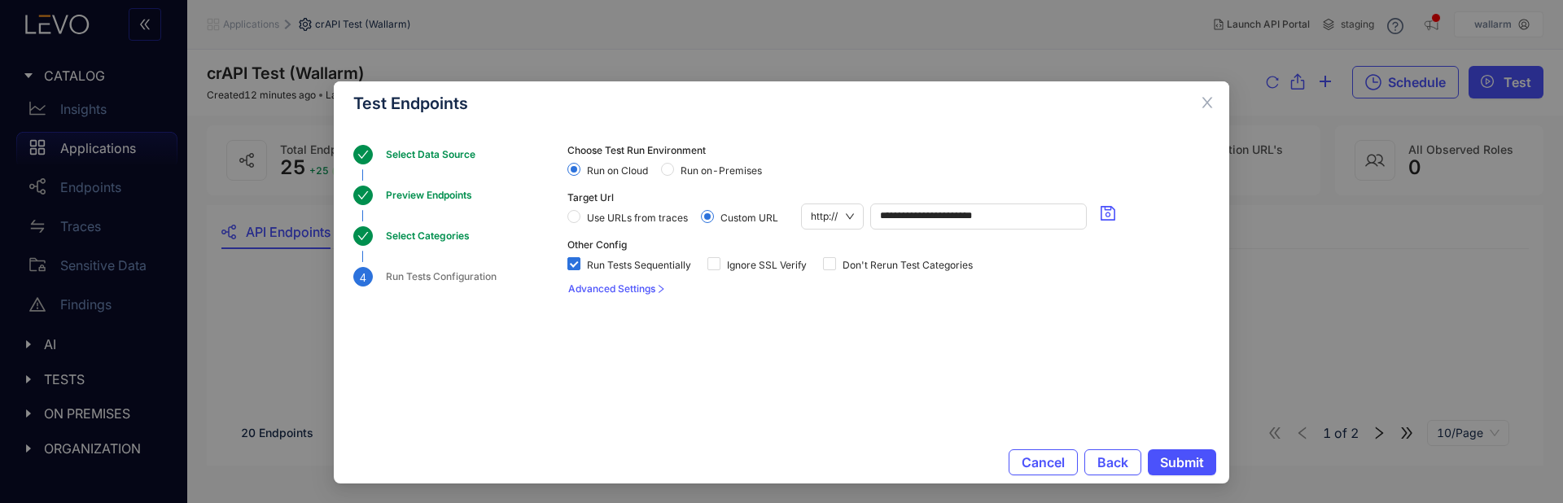
click at [414, 226] on div "Select Categories" at bounding box center [433, 236] width 94 height 20
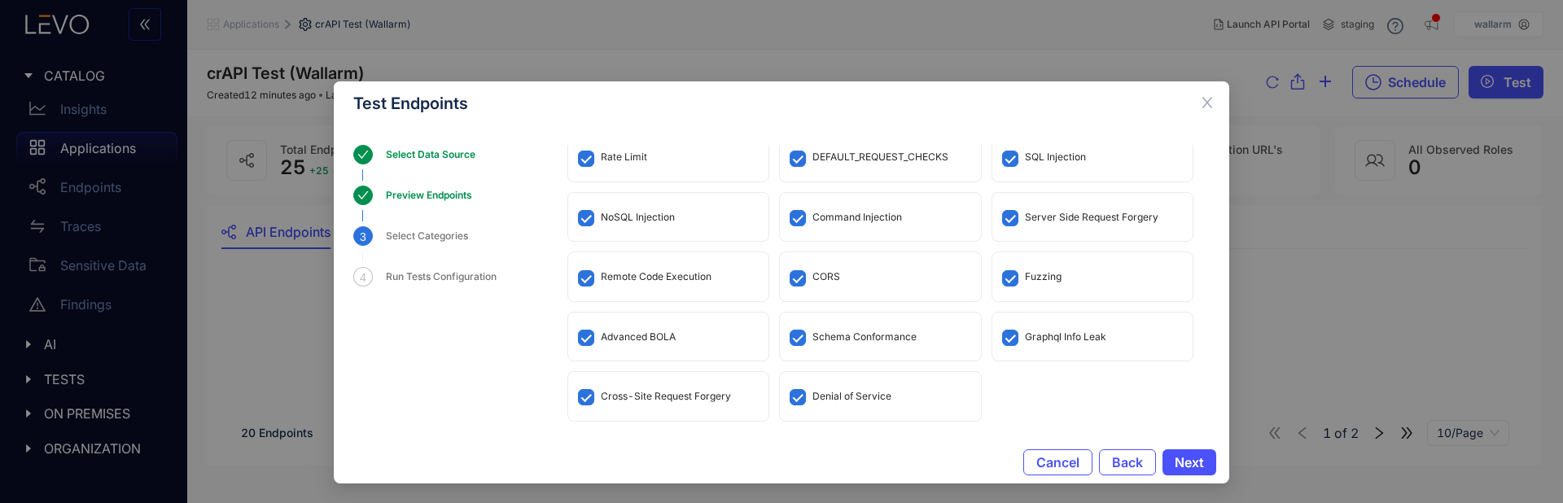
click at [398, 190] on div "Preview Endpoints" at bounding box center [434, 196] width 96 height 20
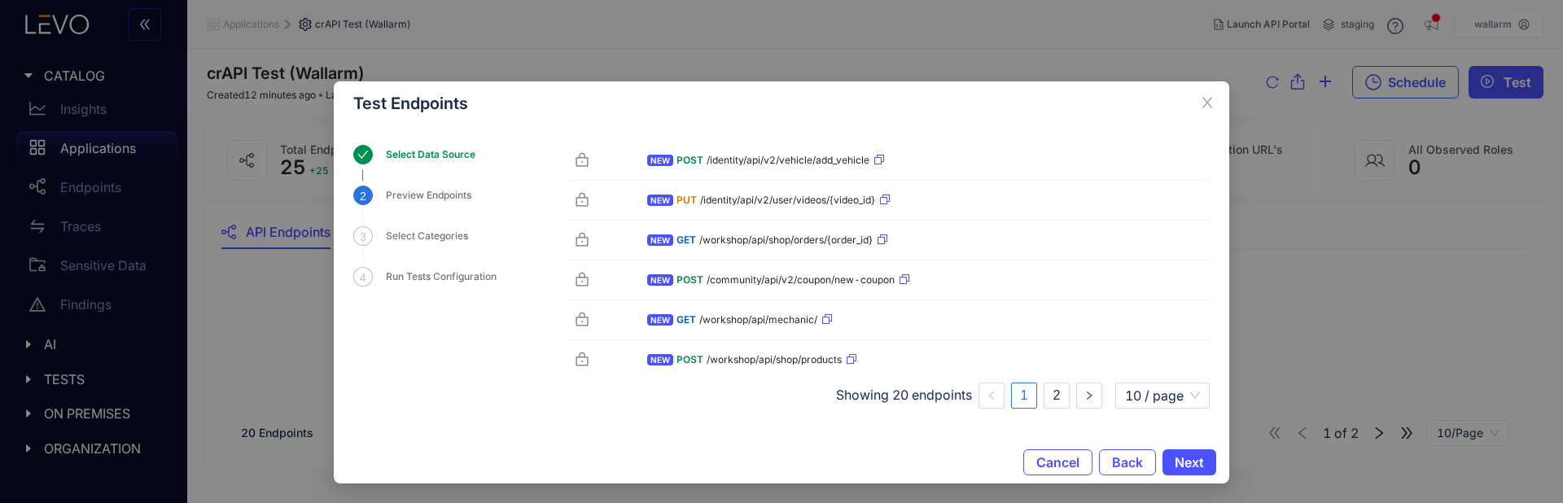
click at [420, 151] on div "Select Data Source" at bounding box center [435, 155] width 99 height 20
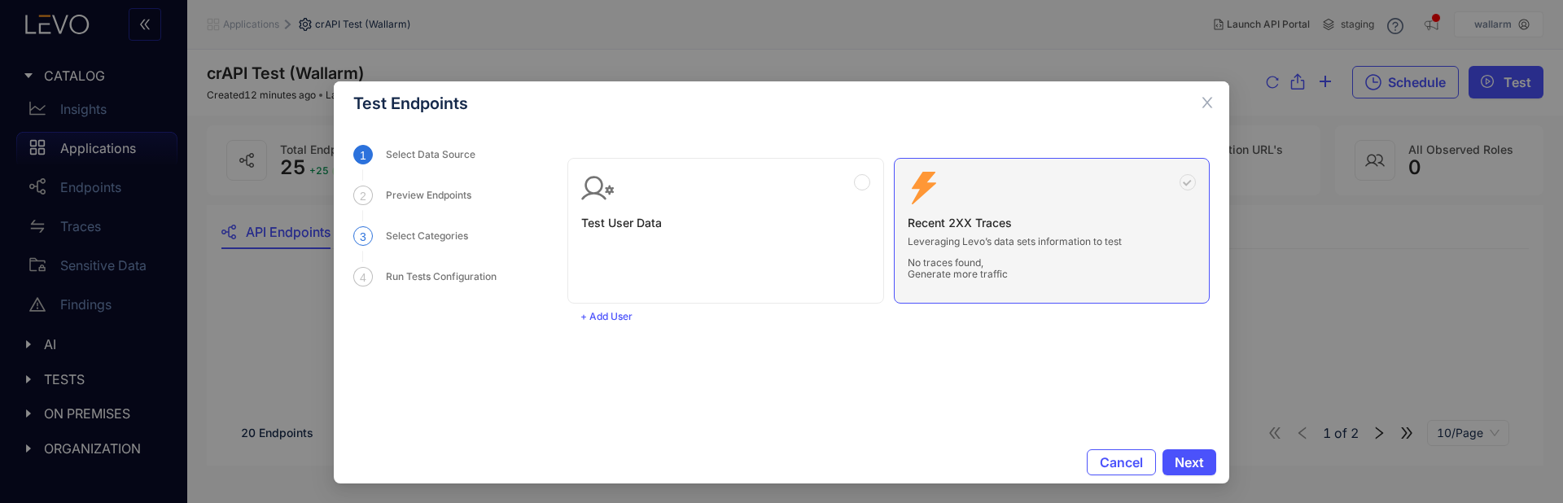
click at [417, 256] on div "Select Categories" at bounding box center [477, 245] width 182 height 39
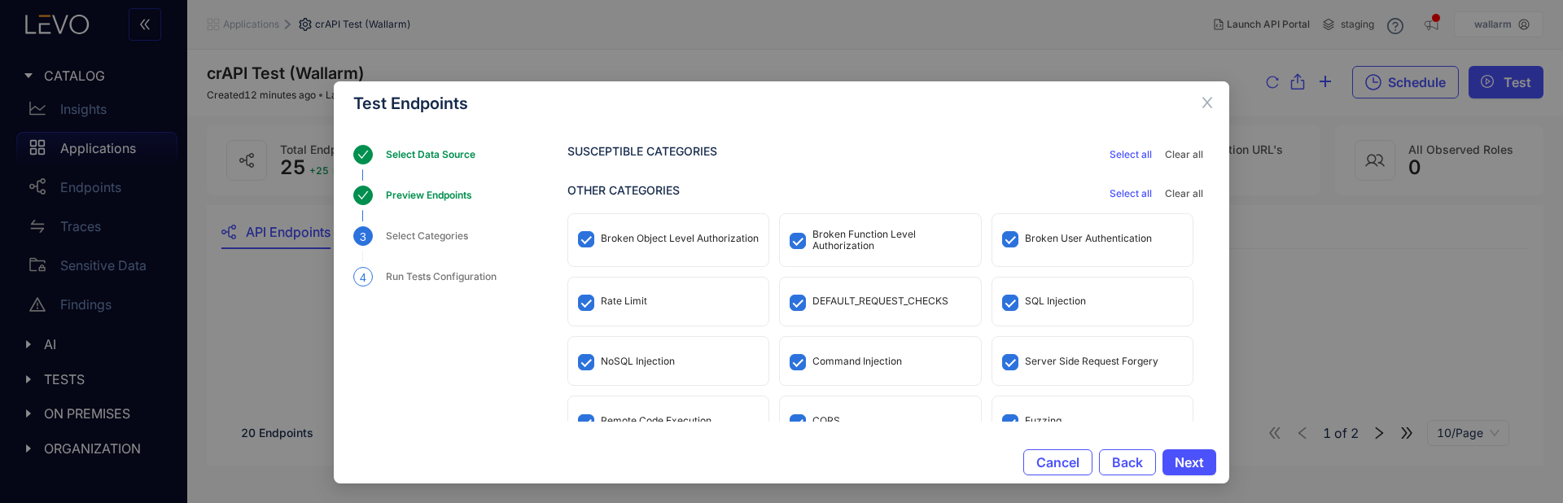
click at [423, 269] on div "Run Tests Configuration" at bounding box center [446, 277] width 120 height 20
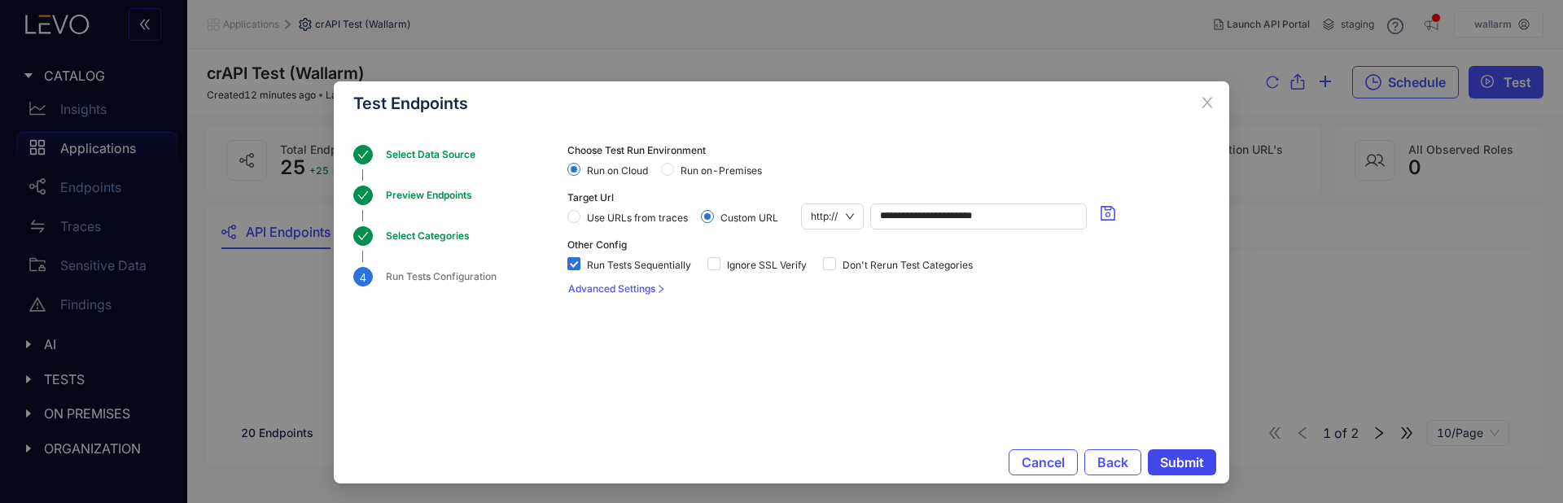
click at [1198, 456] on span "Submit" at bounding box center [1182, 462] width 44 height 15
click at [782, 276] on div "Ignore SSL Verify" at bounding box center [761, 263] width 106 height 26
click at [771, 277] on div "Advanced Settings" at bounding box center [888, 289] width 642 height 26
click at [765, 273] on div "Ignore SSL Verify" at bounding box center [761, 263] width 106 height 26
click at [764, 270] on span "Ignore SSL Verify" at bounding box center [767, 265] width 93 height 11
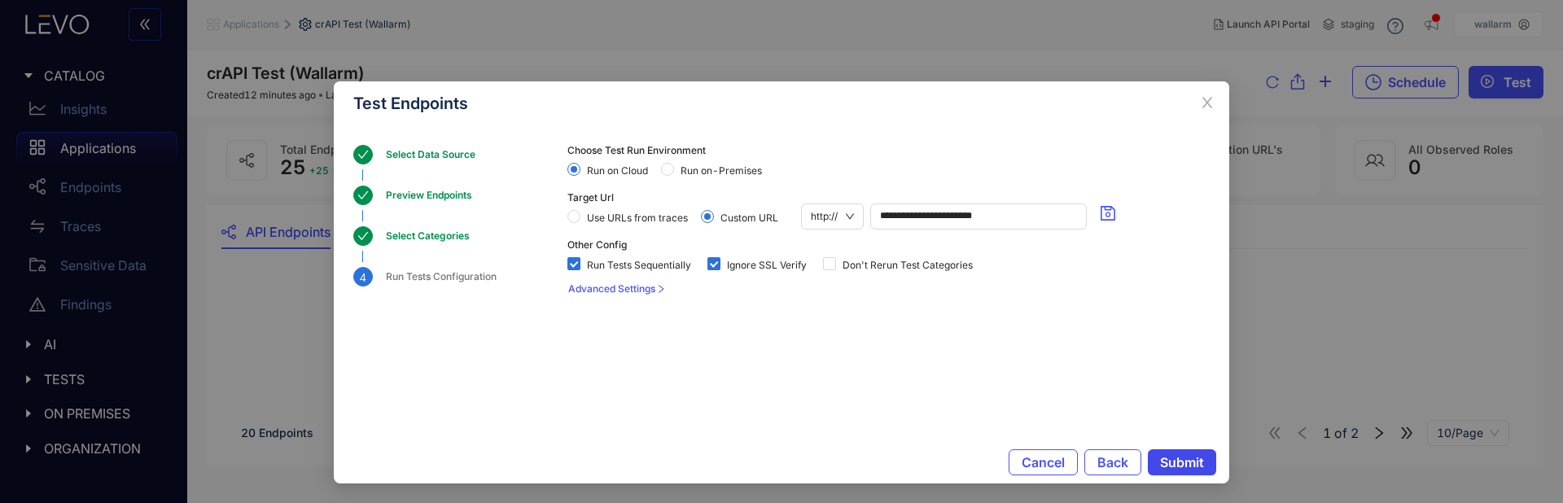
click at [1183, 462] on span "Submit" at bounding box center [1182, 462] width 44 height 15
click at [1046, 468] on span "Cancel" at bounding box center [1043, 462] width 43 height 15
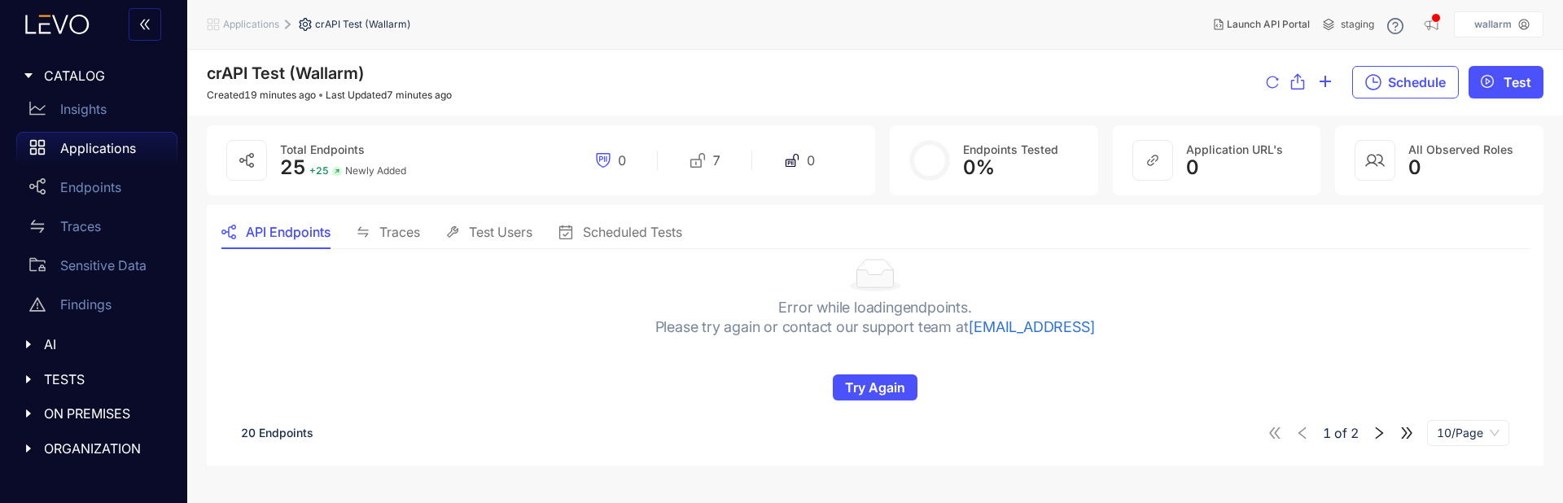
click at [611, 281] on div "Error while loading endpoints . Please try again or contact our support team at…" at bounding box center [875, 324] width 1308 height 151
click at [896, 383] on span "Try Again" at bounding box center [875, 387] width 60 height 15
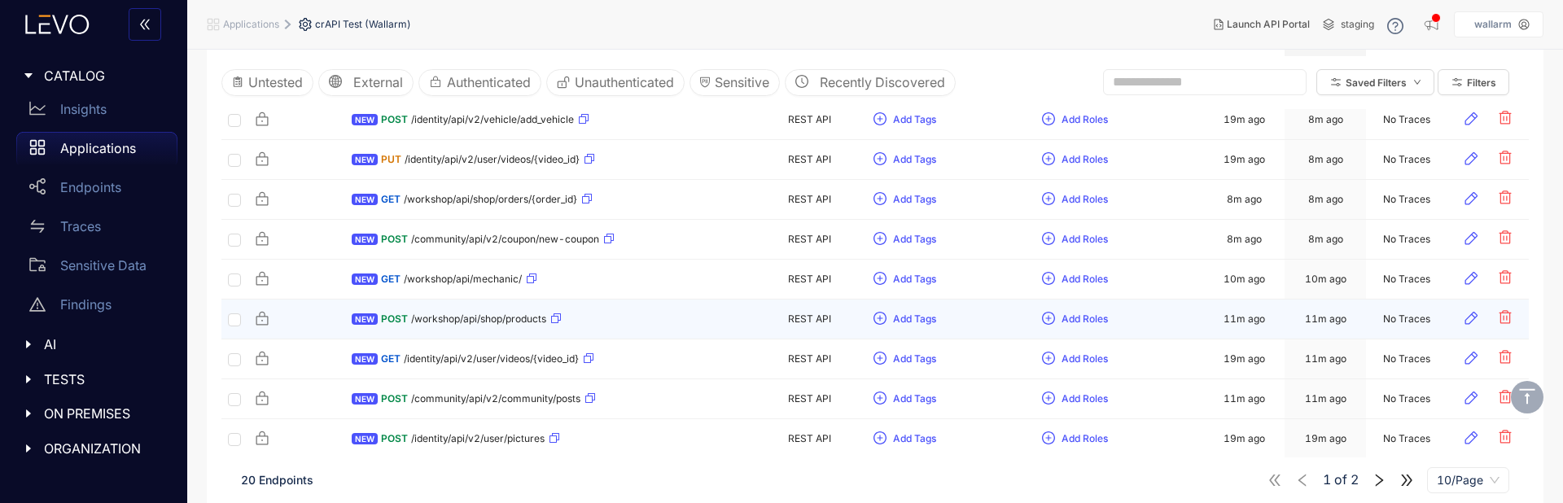
scroll to position [360, 0]
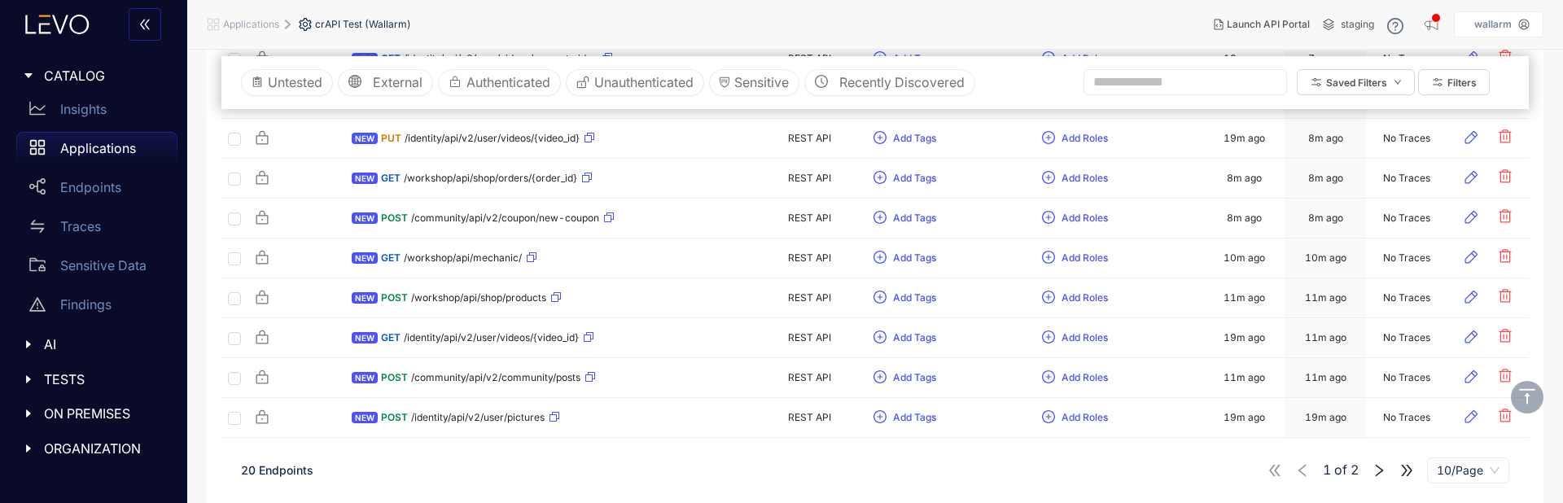
click at [1378, 477] on icon "right" at bounding box center [1379, 470] width 15 height 15
click at [1306, 476] on icon "left" at bounding box center [1303, 470] width 8 height 12
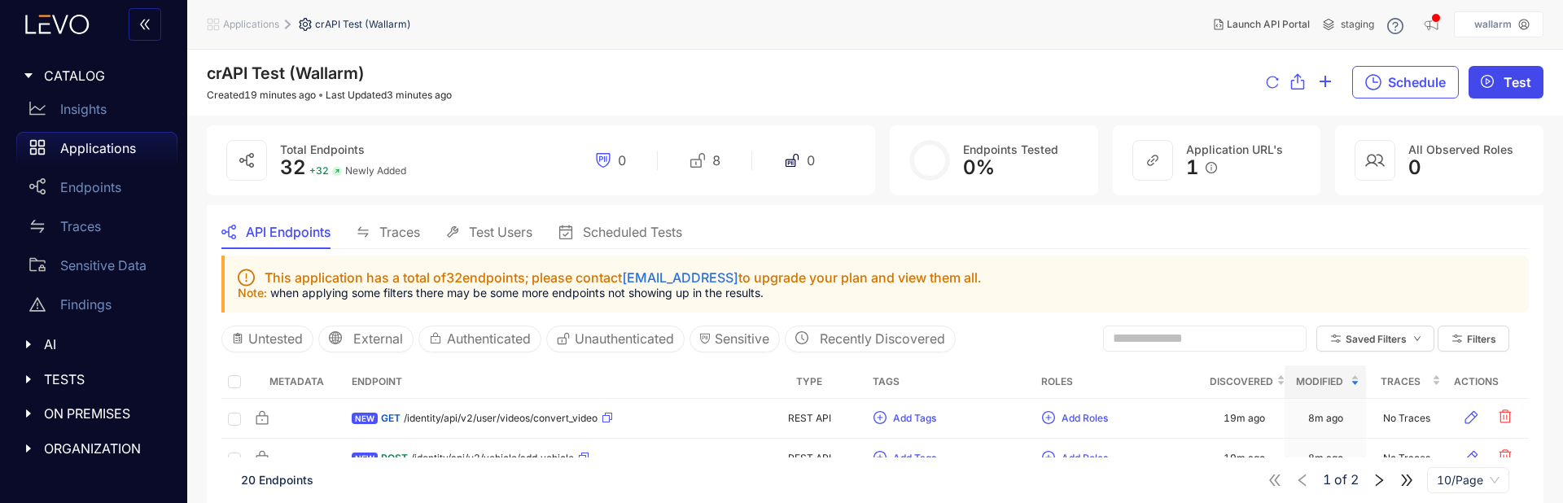
click at [1524, 95] on button "Test" at bounding box center [1506, 82] width 75 height 33
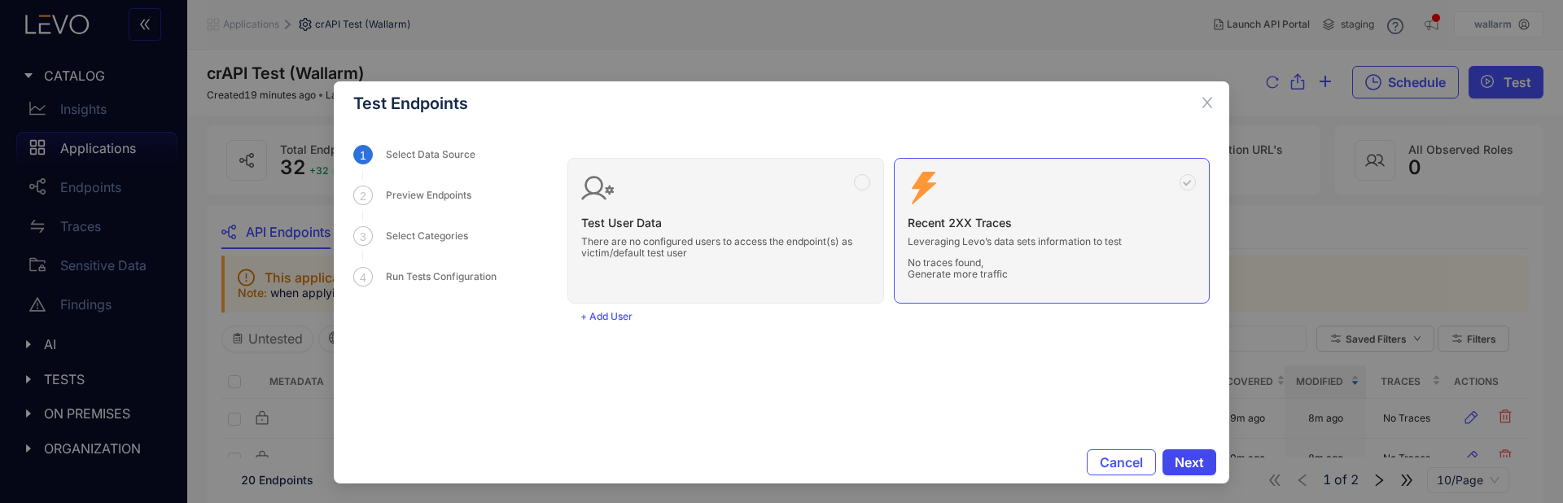
click at [1186, 455] on span "Next" at bounding box center [1189, 462] width 29 height 15
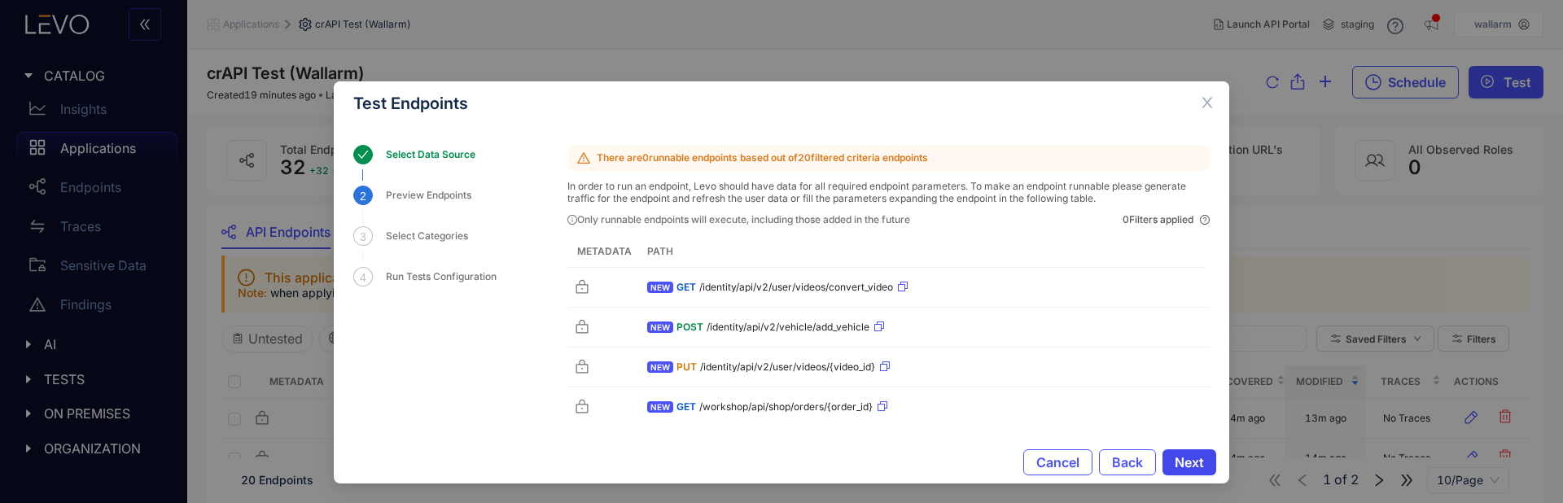
click at [1202, 453] on button "Next" at bounding box center [1190, 462] width 54 height 26
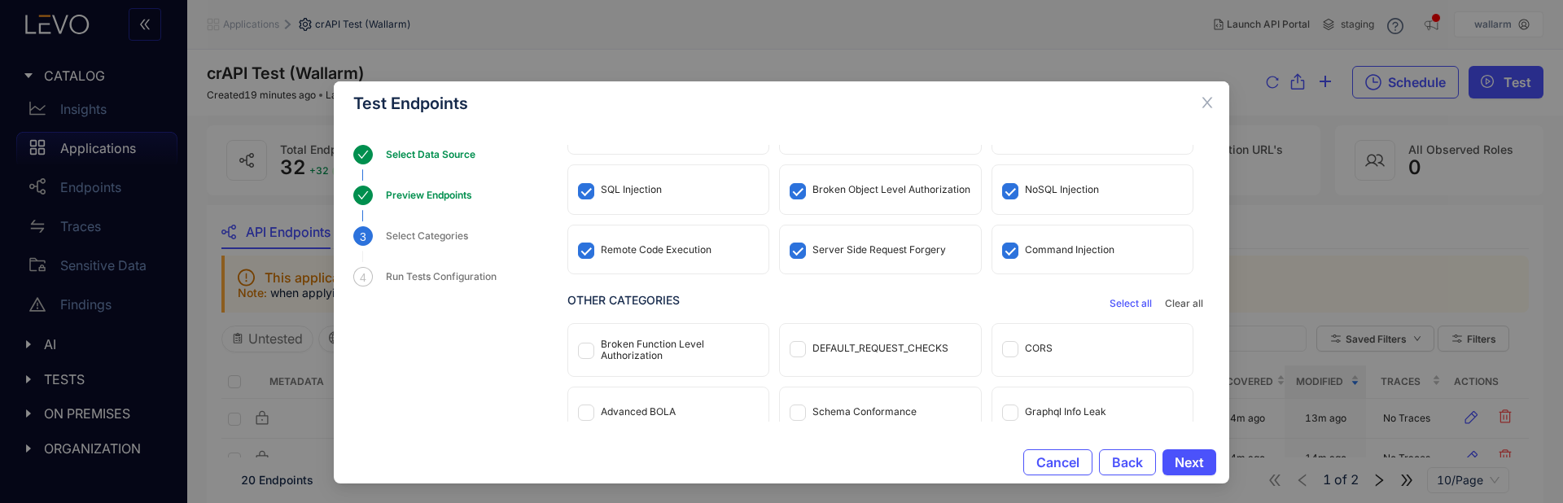
scroll to position [81, 0]
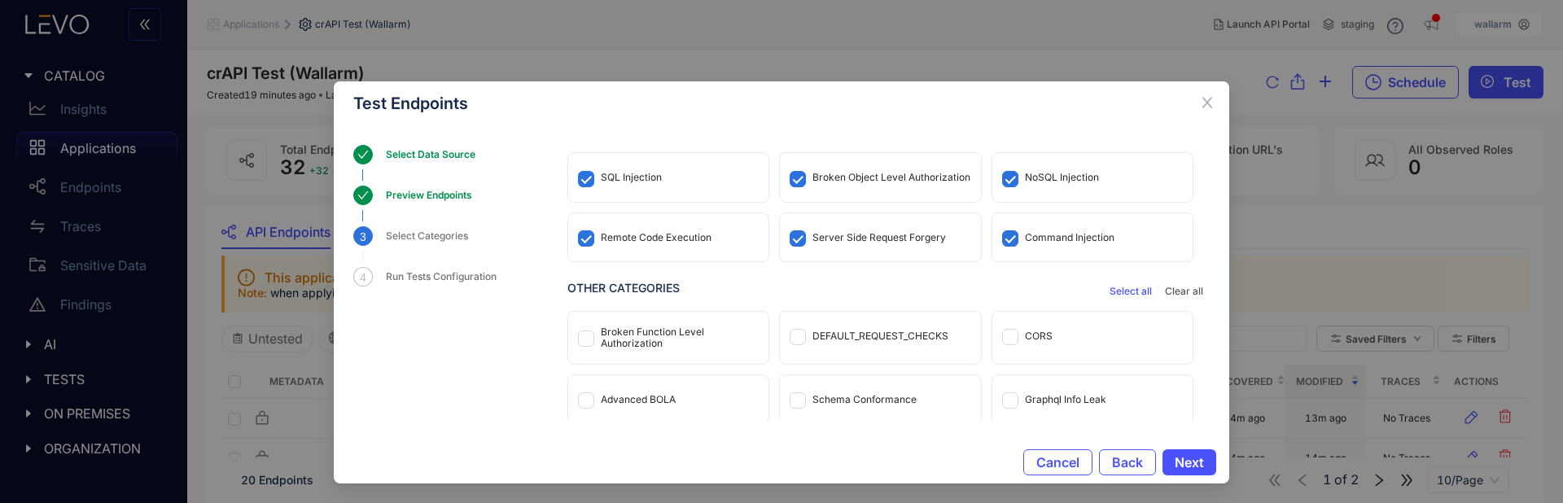
click at [1141, 287] on span "Select all" at bounding box center [1131, 291] width 42 height 11
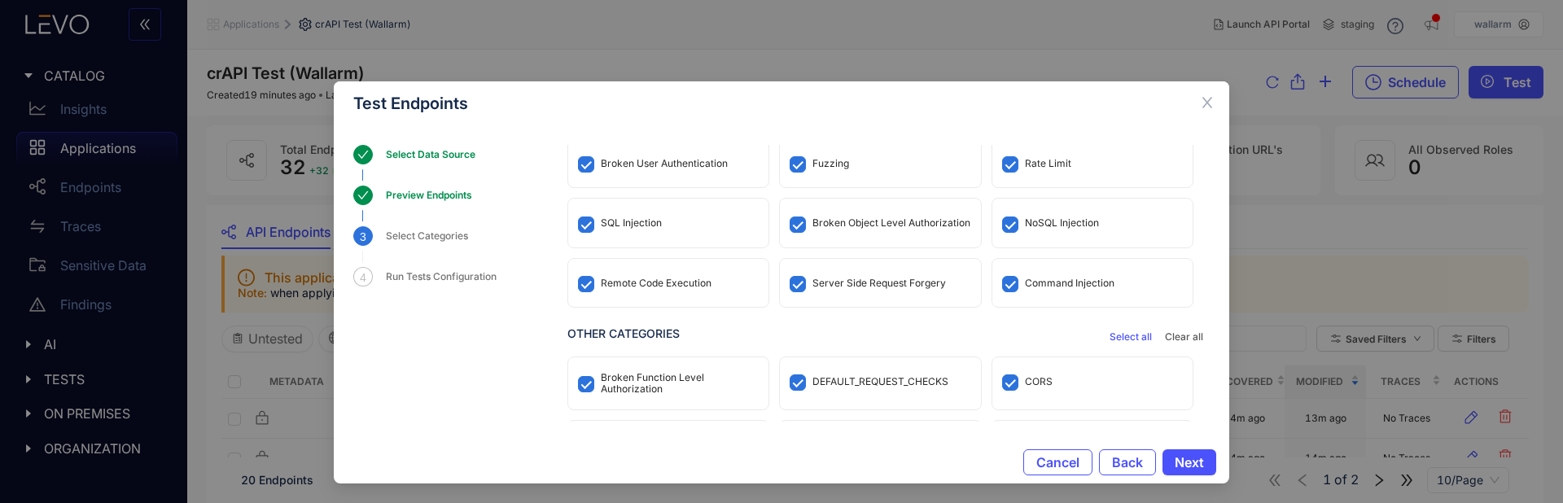
scroll to position [144, 0]
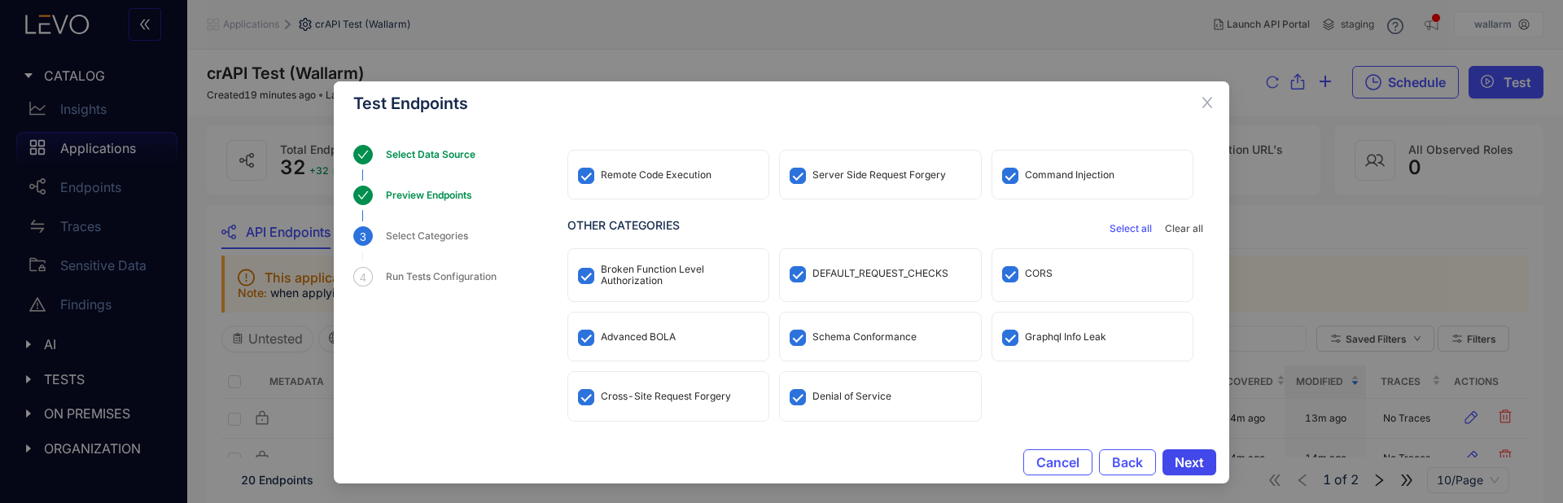
click at [1201, 462] on span "Next" at bounding box center [1189, 462] width 29 height 15
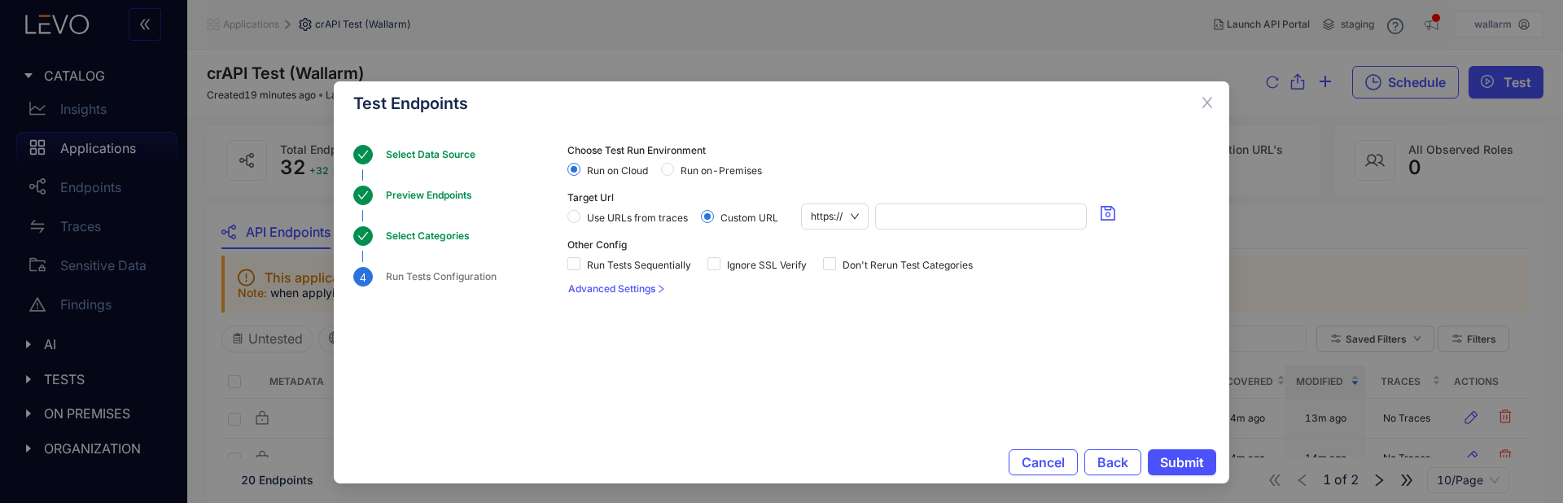
scroll to position [0, 0]
click at [829, 218] on span "https://" at bounding box center [835, 216] width 48 height 24
click at [836, 272] on div "http://" at bounding box center [836, 272] width 50 height 18
click at [912, 226] on input "search" at bounding box center [978, 216] width 197 height 24
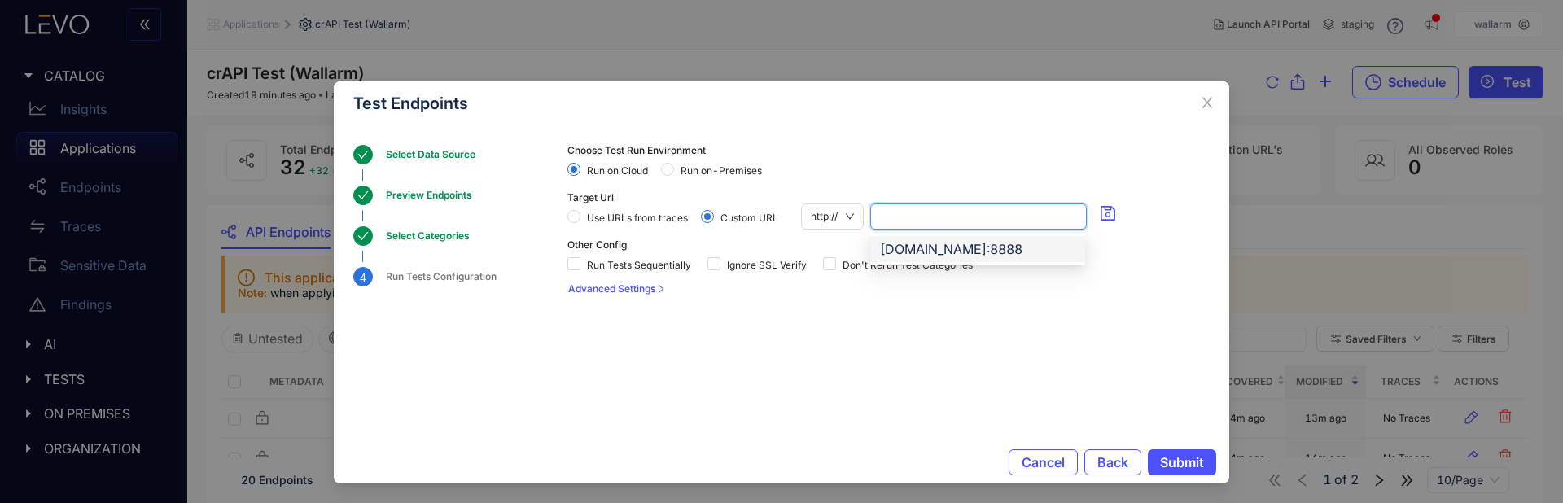
click at [943, 245] on div "[DOMAIN_NAME]:8888" at bounding box center [977, 249] width 195 height 18
type input "**********"
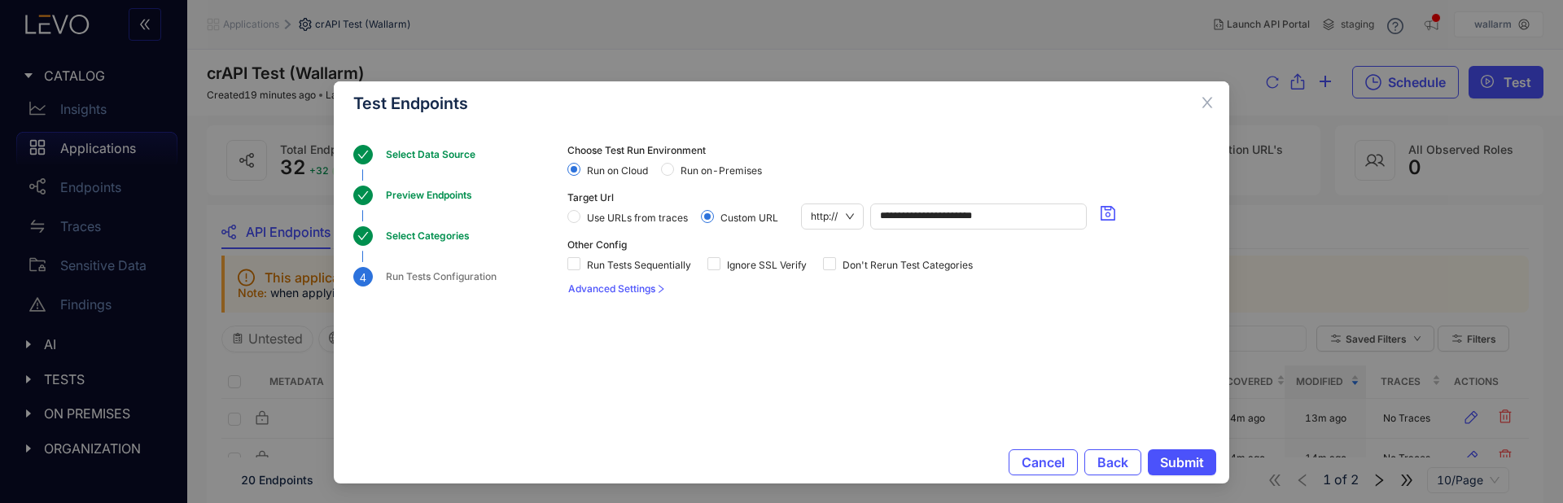
drag, startPoint x: 1156, startPoint y: 308, endPoint x: 1152, endPoint y: 315, distance: 8.4
click at [1156, 309] on section "**********" at bounding box center [888, 271] width 642 height 252
click at [637, 264] on span "Run Tests Sequentially" at bounding box center [638, 265] width 117 height 11
click at [799, 263] on span "Ignore SSL Verify" at bounding box center [767, 265] width 93 height 11
click at [1172, 467] on span "Submit" at bounding box center [1182, 462] width 44 height 15
